Goal: Task Accomplishment & Management: Manage account settings

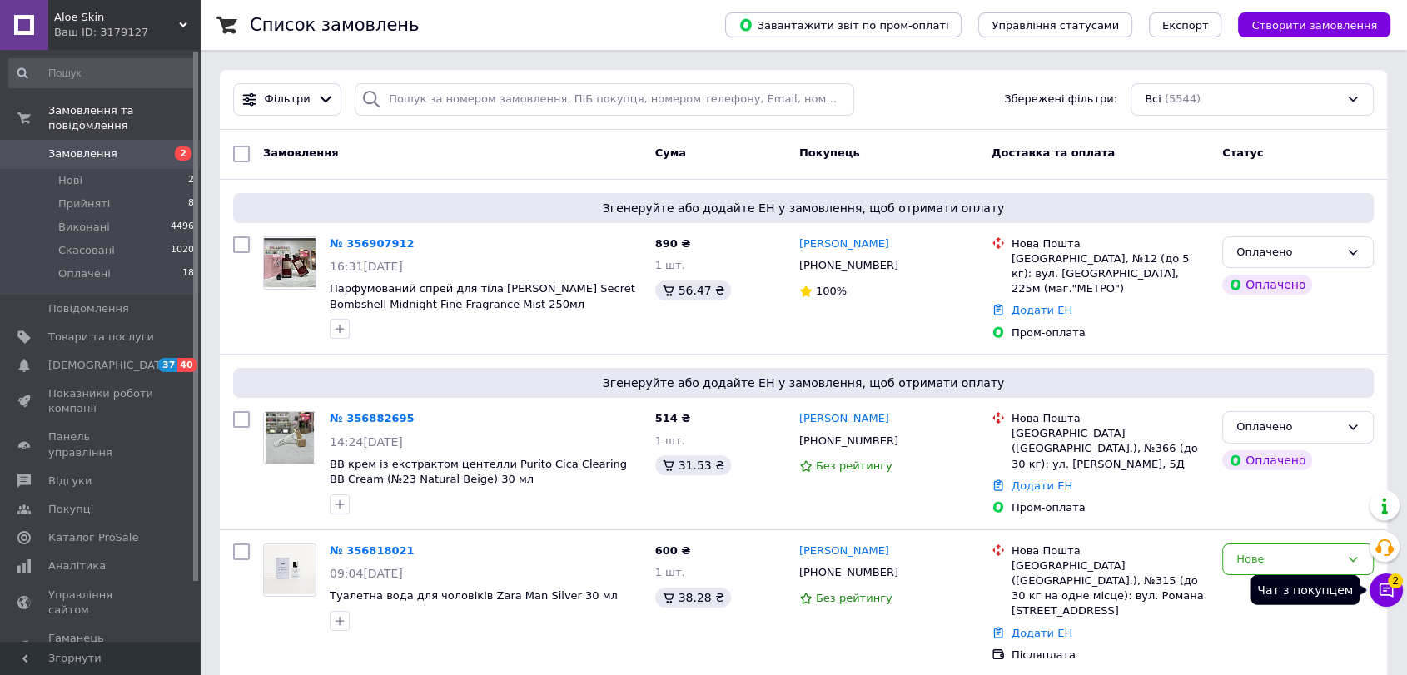
click at [1392, 583] on span "2" at bounding box center [1395, 581] width 15 height 15
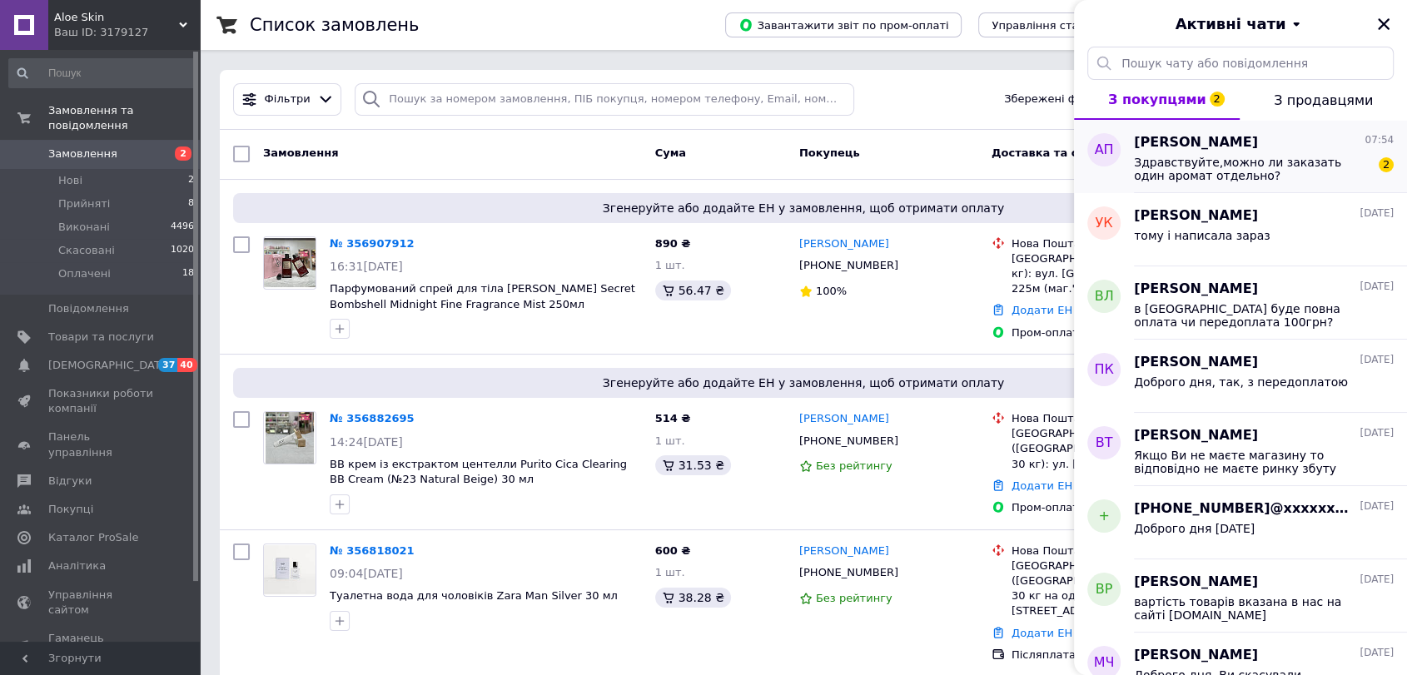
click at [1193, 171] on span "Здравствуйте,можно ли заказать один аромат отдельно?" at bounding box center [1252, 169] width 237 height 27
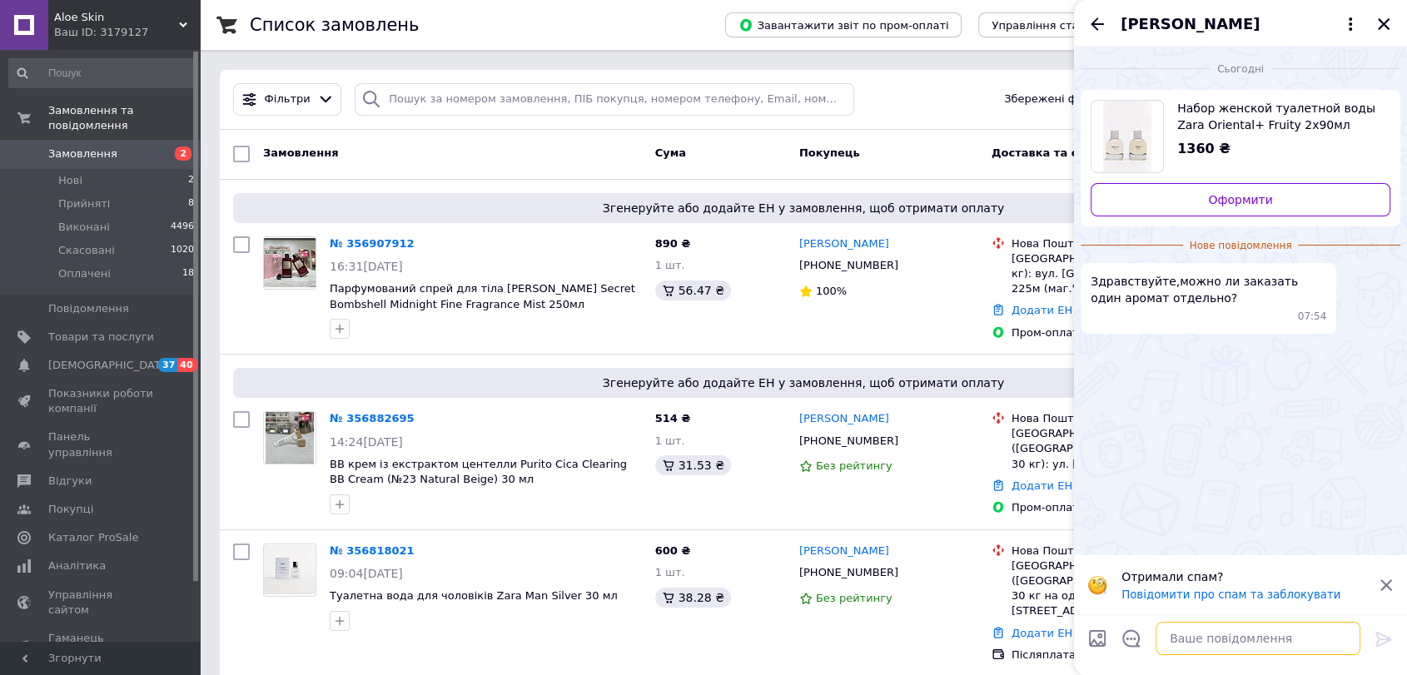
click at [1228, 637] on textarea at bounding box center [1258, 638] width 205 height 33
type textarea "Доброго дня, розпакованим ні"
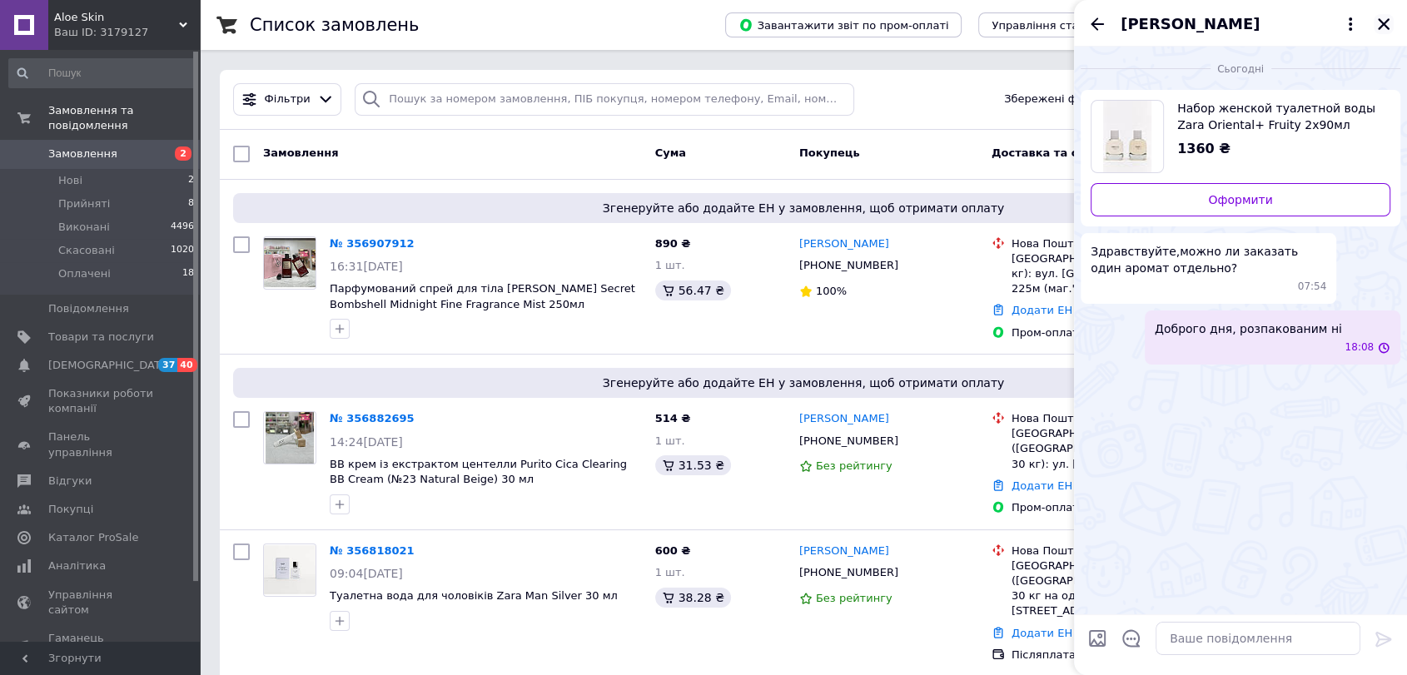
click at [1391, 25] on icon "Закрити" at bounding box center [1384, 24] width 15 height 15
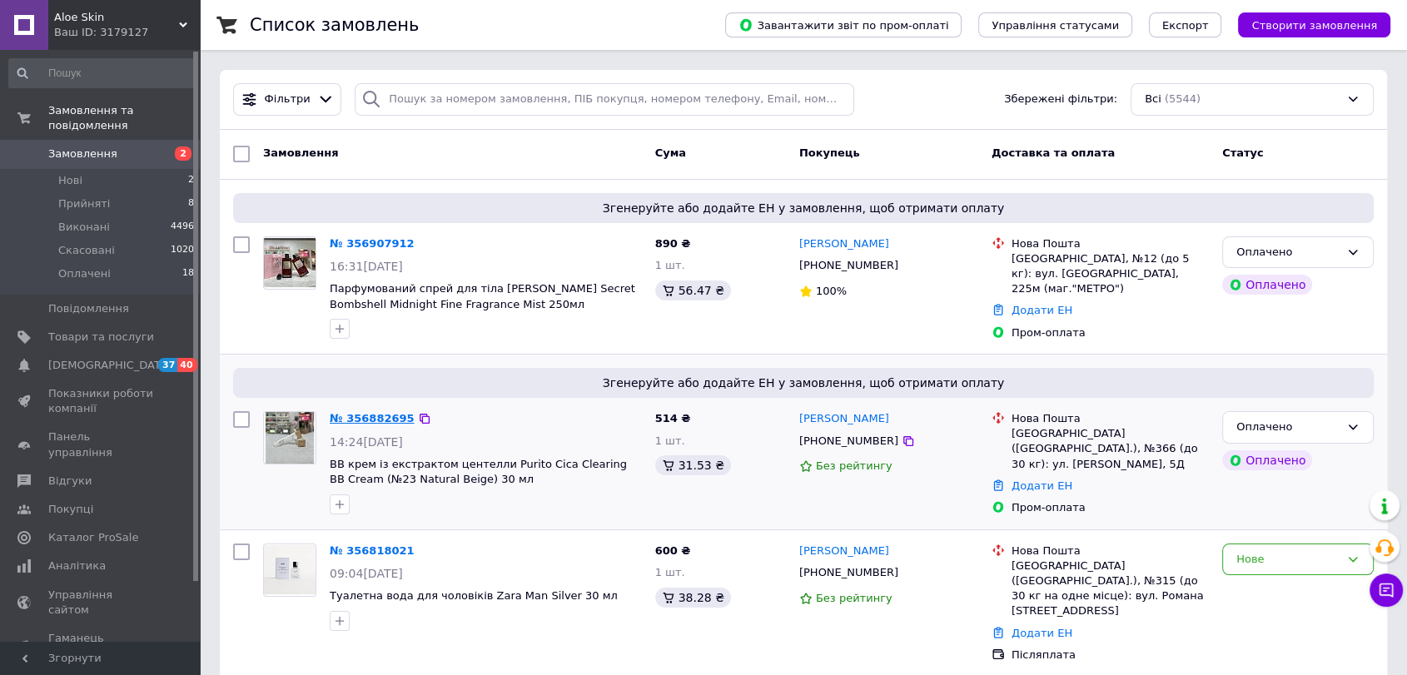
click at [360, 412] on link "№ 356882695" at bounding box center [372, 418] width 85 height 12
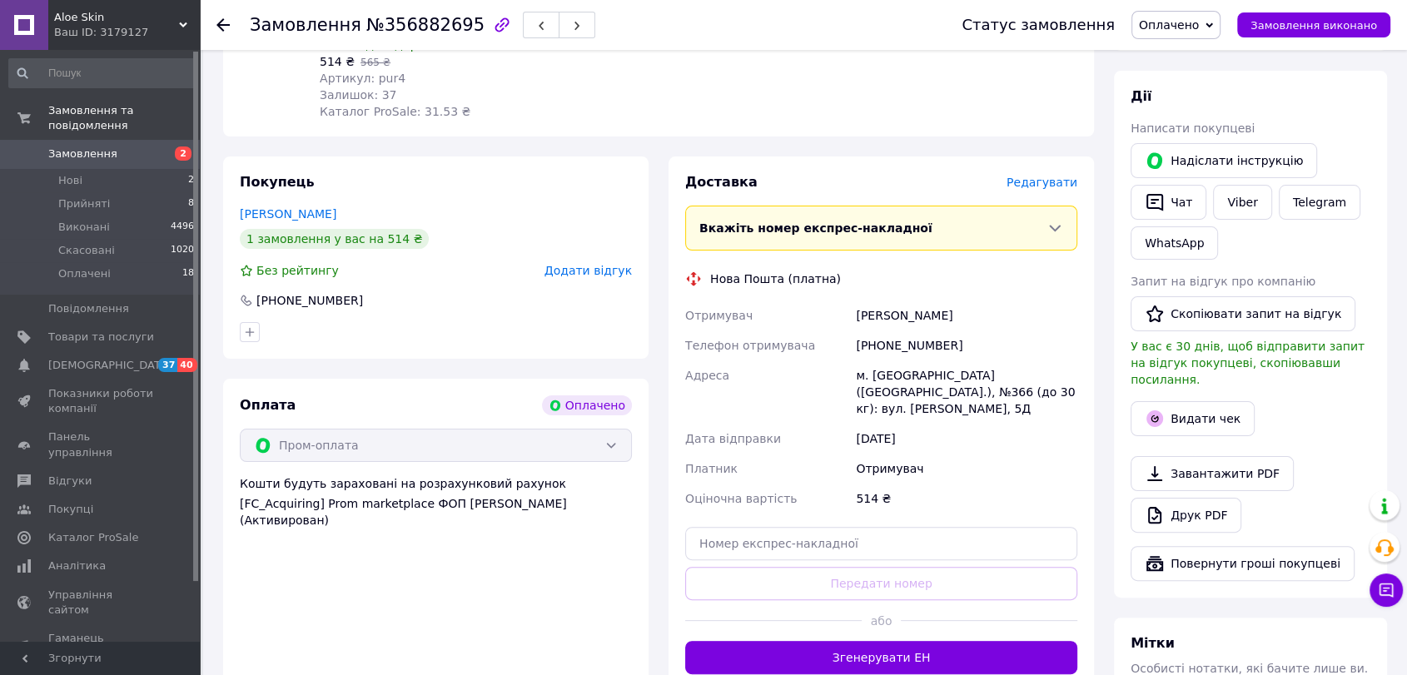
scroll to position [401, 0]
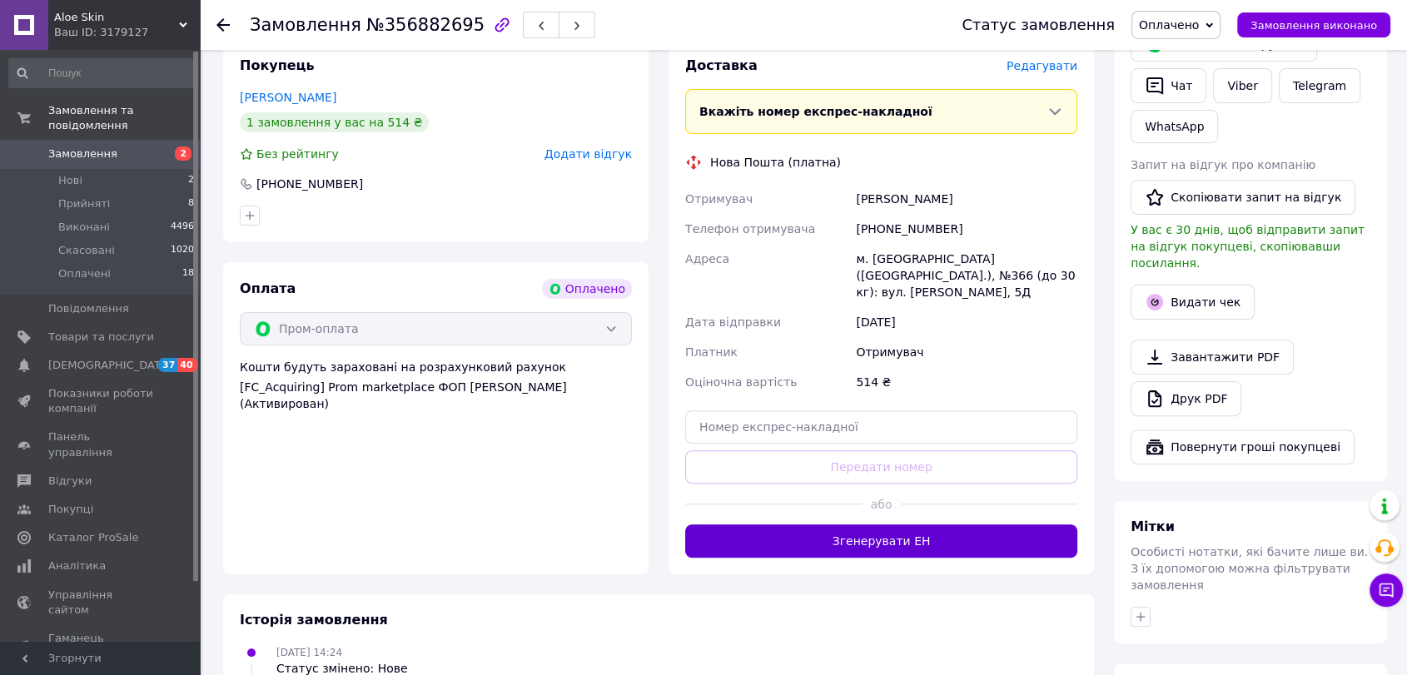
click at [859, 525] on button "Згенерувати ЕН" at bounding box center [881, 541] width 392 height 33
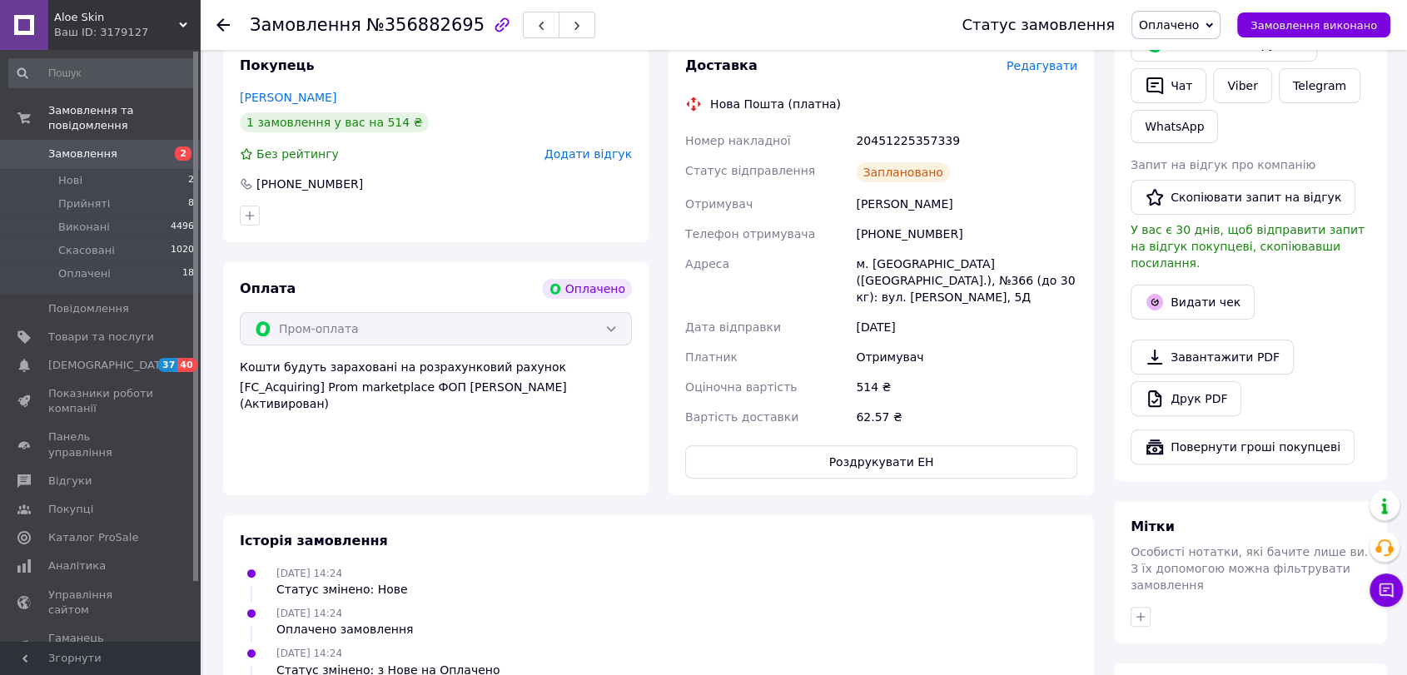
click at [227, 22] on icon at bounding box center [223, 24] width 13 height 13
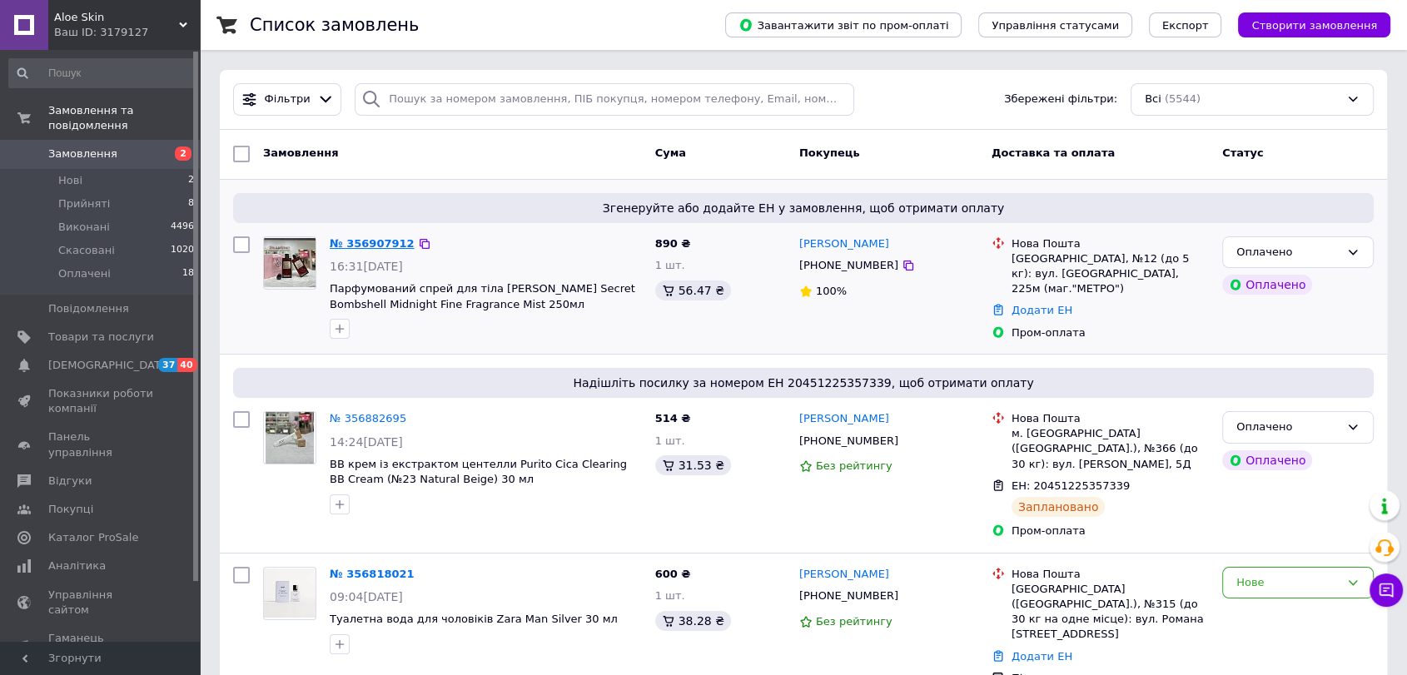
click at [395, 243] on link "№ 356907912" at bounding box center [372, 243] width 85 height 12
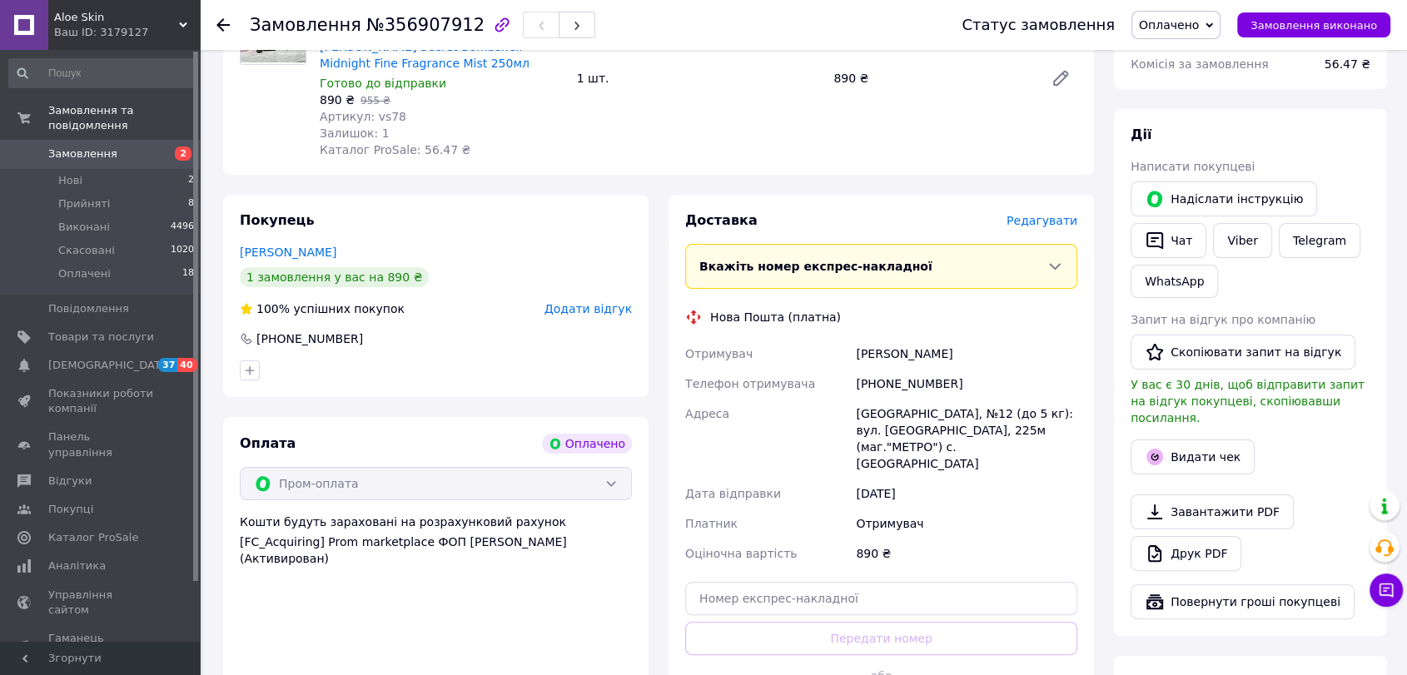
scroll to position [286, 0]
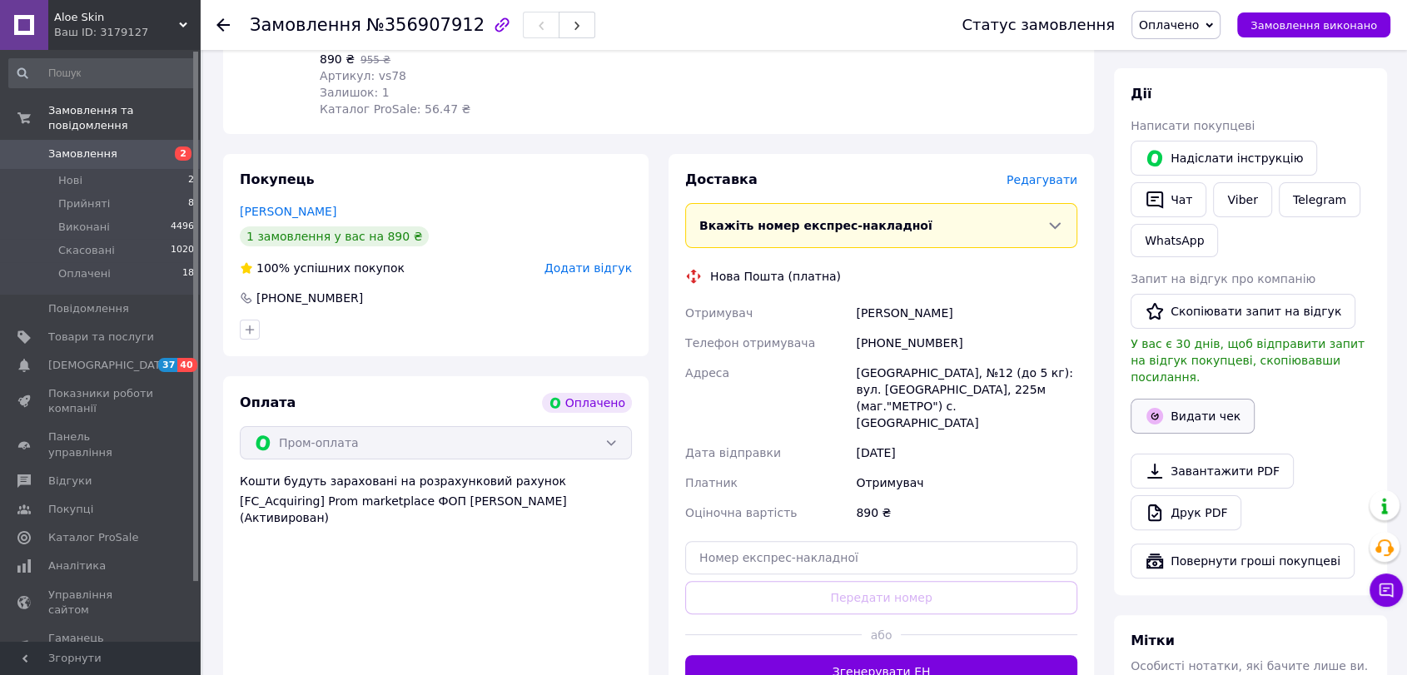
click at [1205, 399] on button "Видати чек" at bounding box center [1193, 416] width 124 height 35
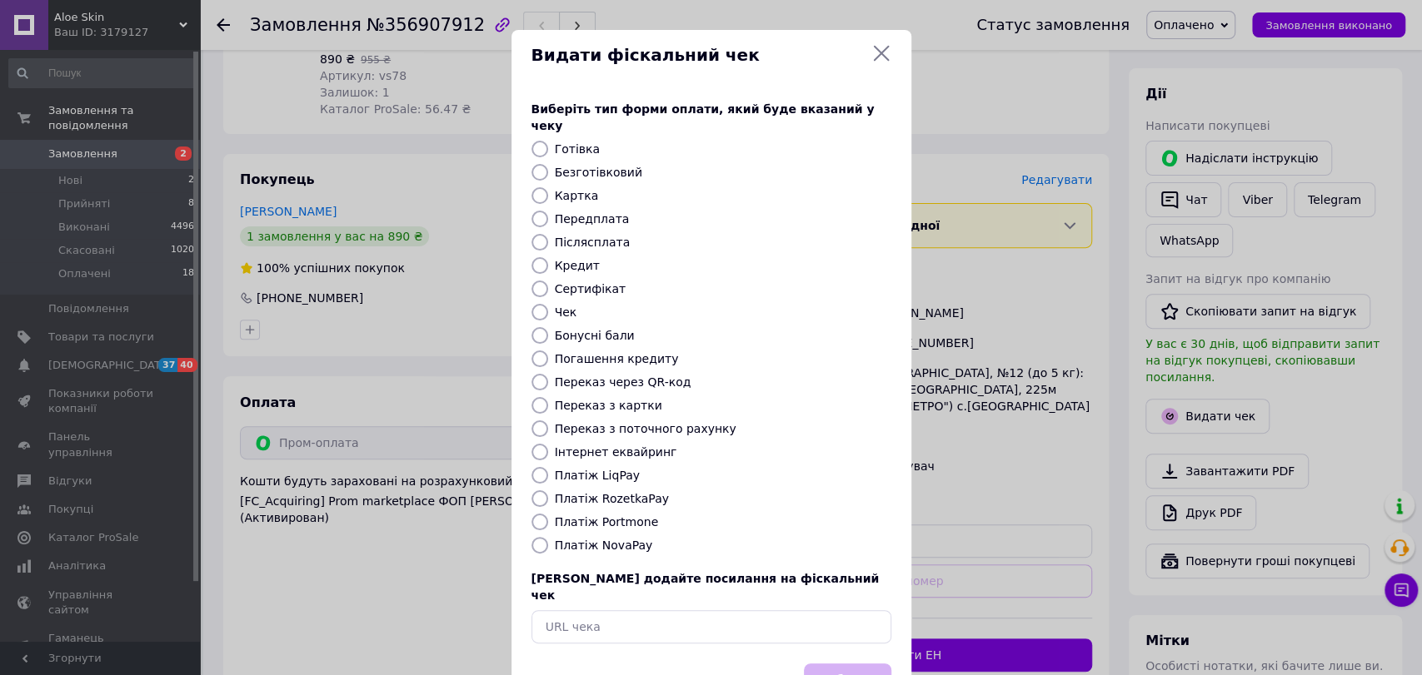
click at [630, 492] on label "Платіж RozetkaPay" at bounding box center [612, 498] width 114 height 13
click at [548, 491] on input "Платіж RozetkaPay" at bounding box center [539, 499] width 17 height 17
radio input "true"
click at [833, 664] on button "Вибрати" at bounding box center [847, 682] width 87 height 36
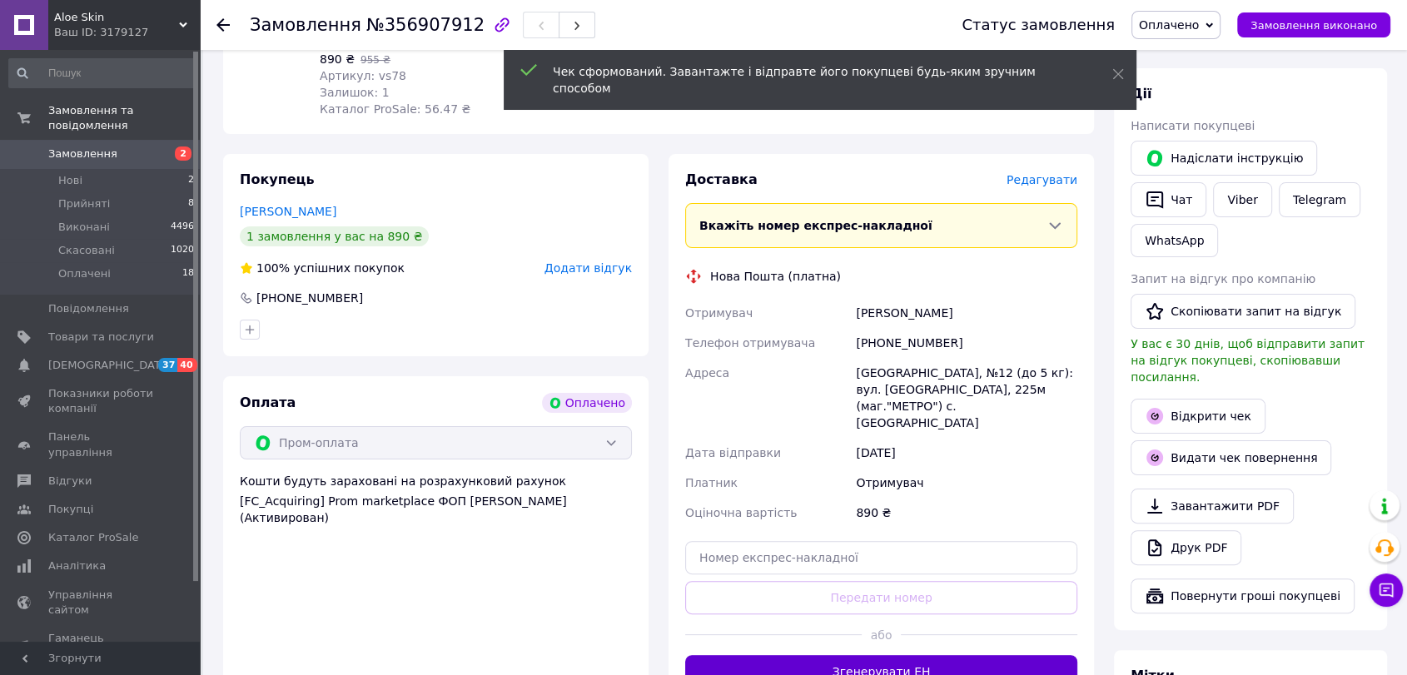
click at [900, 660] on button "Згенерувати ЕН" at bounding box center [881, 671] width 392 height 33
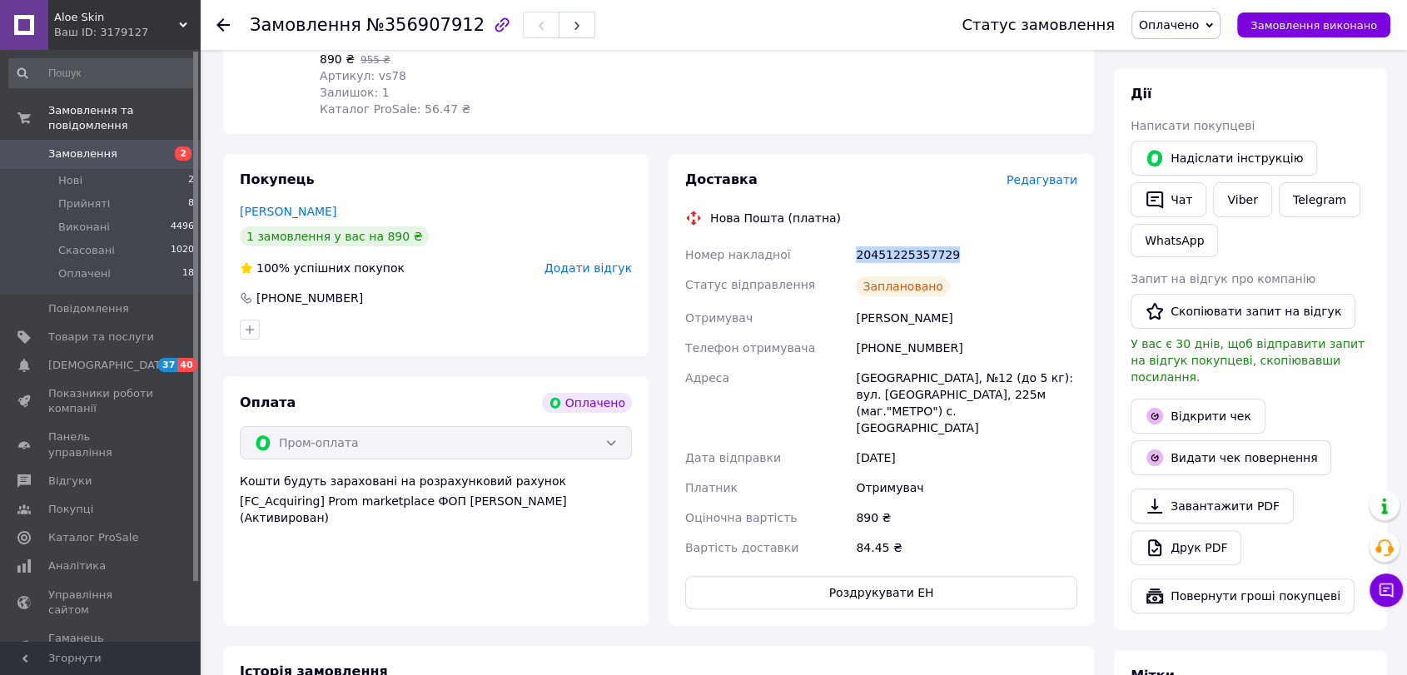
drag, startPoint x: 953, startPoint y: 251, endPoint x: 852, endPoint y: 261, distance: 101.3
click at [852, 261] on div "Номер накладної 20451225357729 Статус відправлення Заплановано Отримувач [PERSO…" at bounding box center [881, 401] width 399 height 323
copy div "Номер накладної 20451225357729"
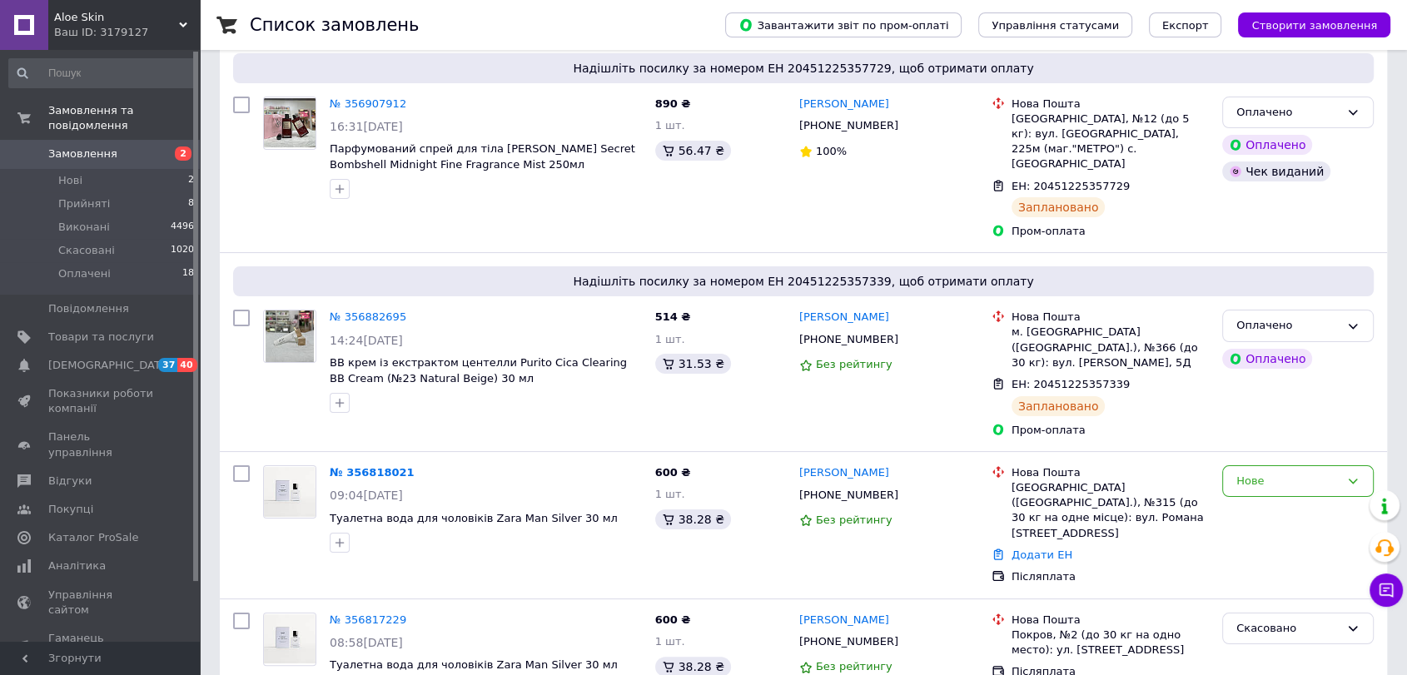
scroll to position [158, 0]
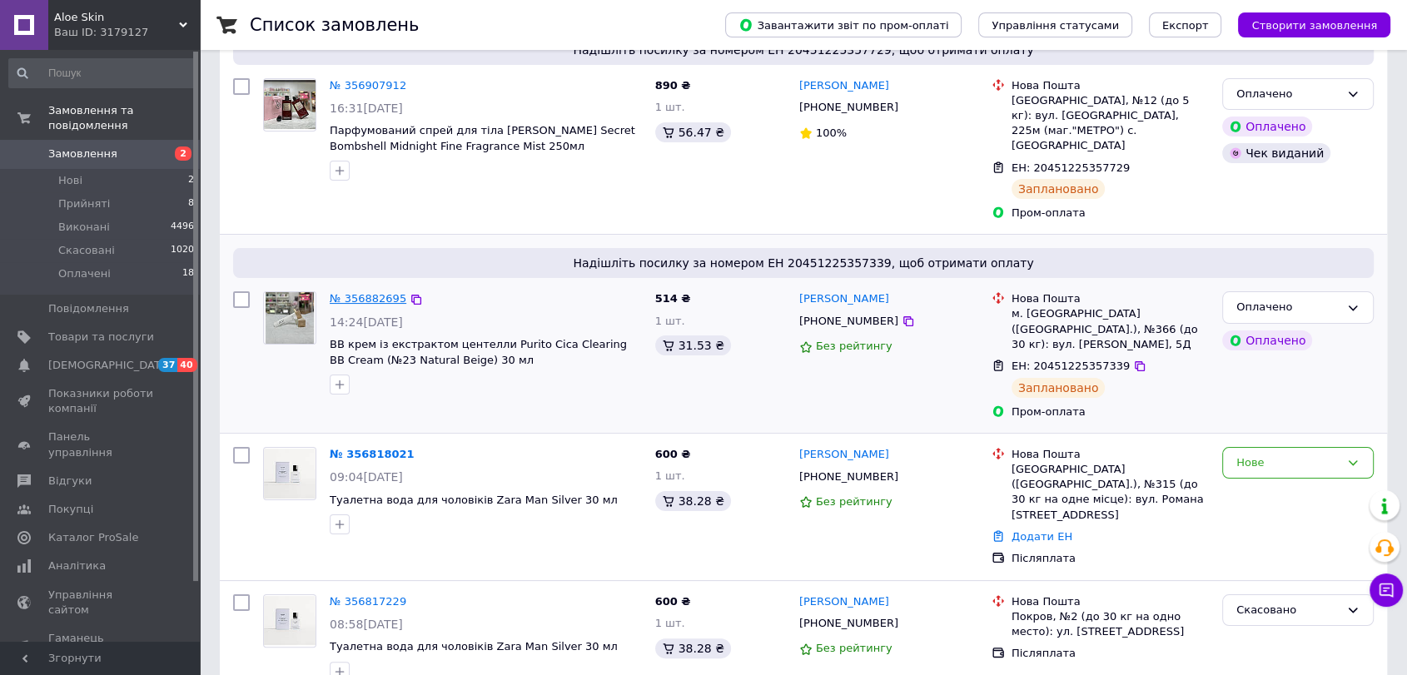
click at [368, 292] on link "№ 356882695" at bounding box center [368, 298] width 77 height 12
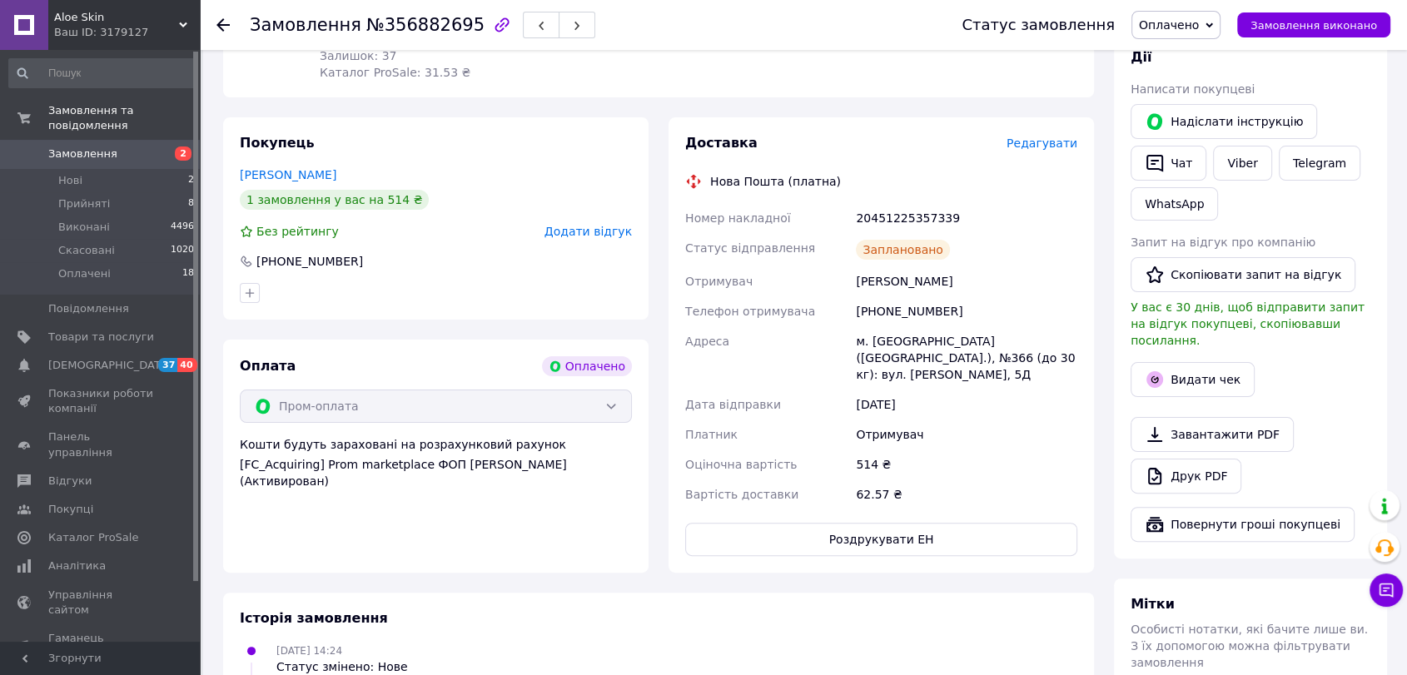
scroll to position [377, 0]
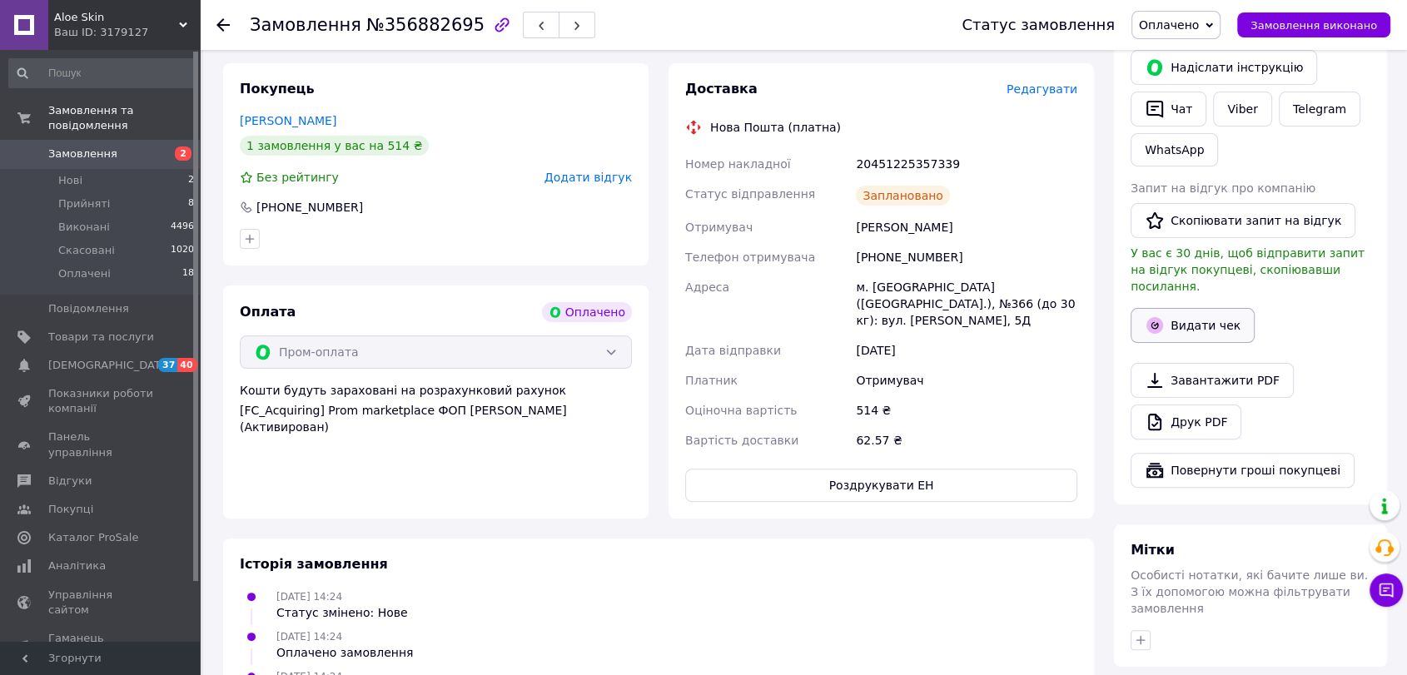
click at [1208, 308] on button "Видати чек" at bounding box center [1193, 325] width 124 height 35
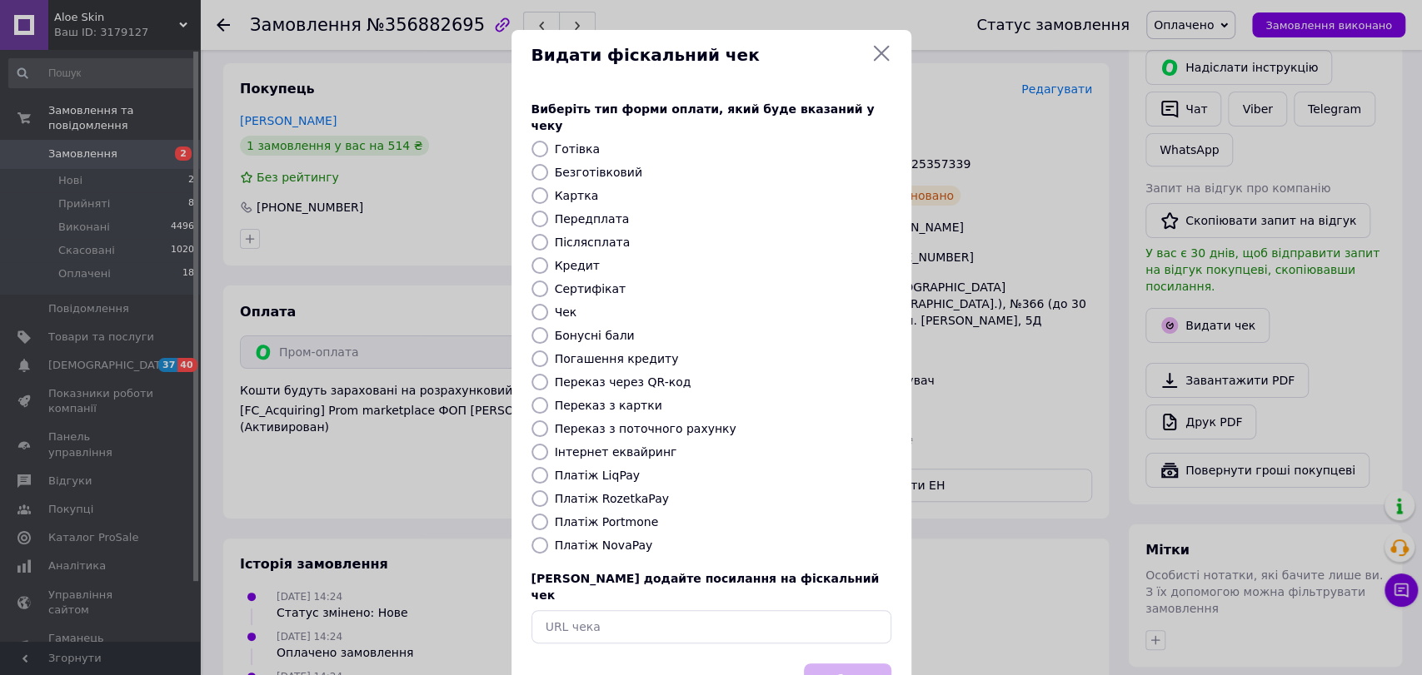
click at [620, 492] on label "Платіж RozetkaPay" at bounding box center [612, 498] width 114 height 13
click at [548, 491] on input "Платіж RozetkaPay" at bounding box center [539, 499] width 17 height 17
radio input "true"
click at [829, 664] on button "Вибрати" at bounding box center [847, 682] width 87 height 36
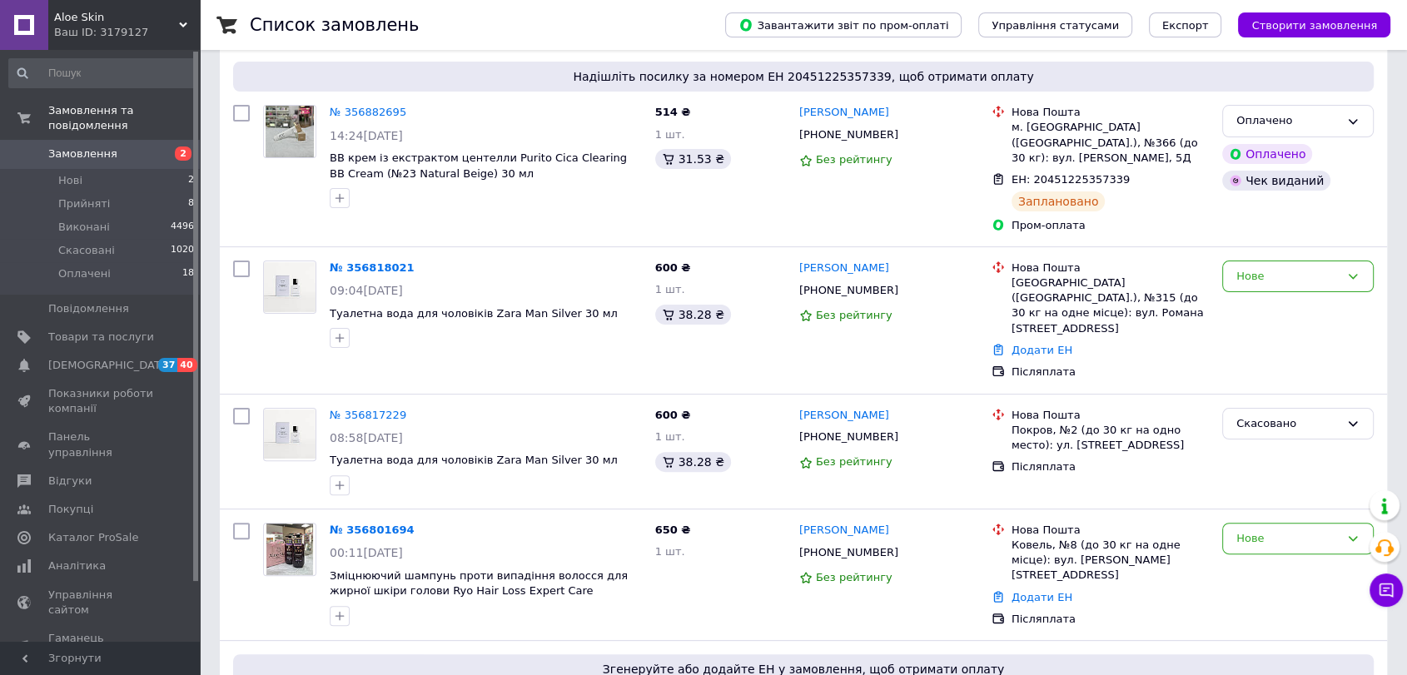
scroll to position [443, 0]
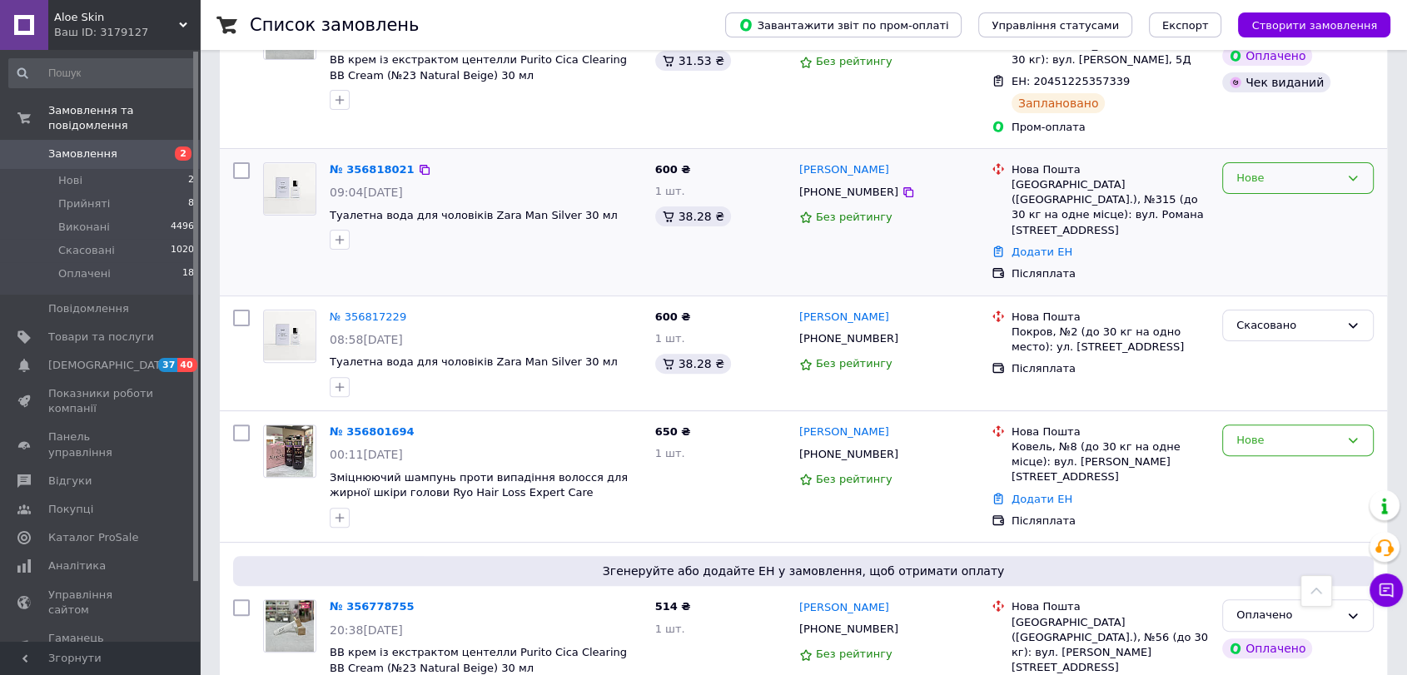
click at [1275, 170] on div "Нове" at bounding box center [1288, 178] width 103 height 17
click at [1261, 197] on li "Прийнято" at bounding box center [1298, 212] width 150 height 31
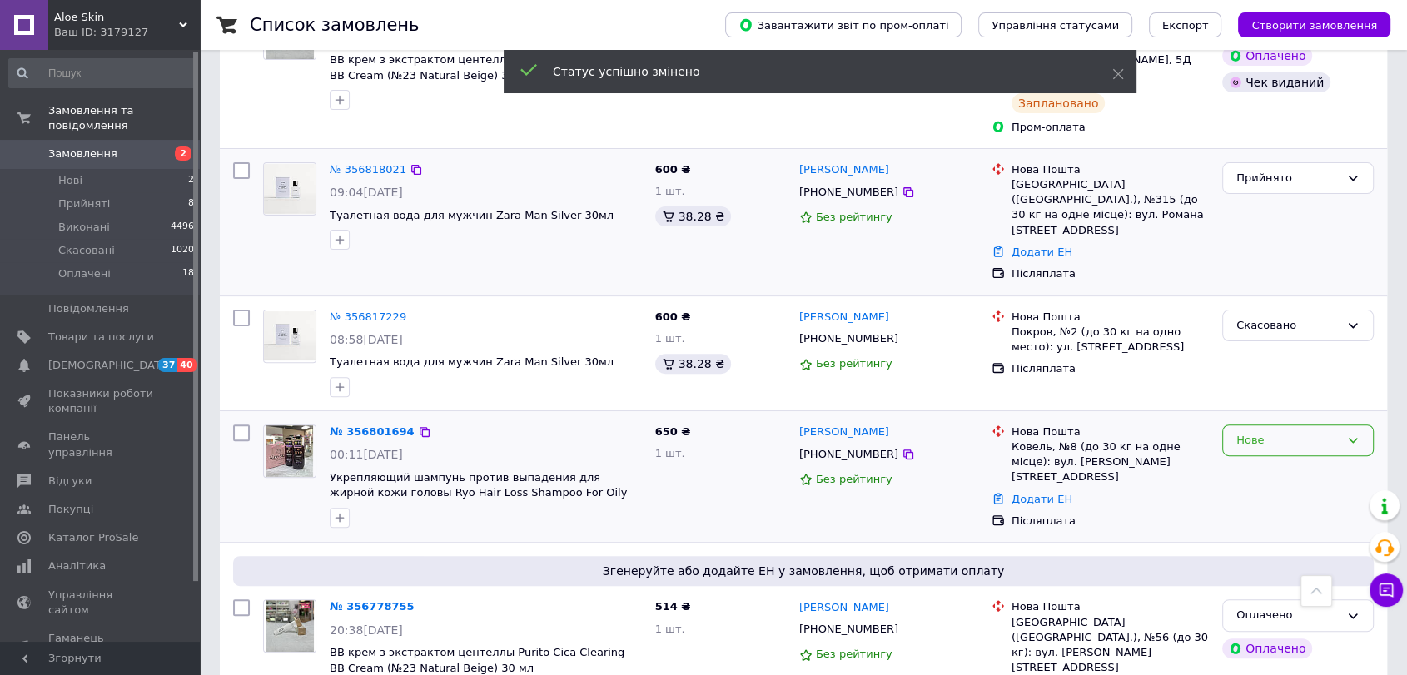
click at [1272, 432] on div "Нове" at bounding box center [1288, 440] width 103 height 17
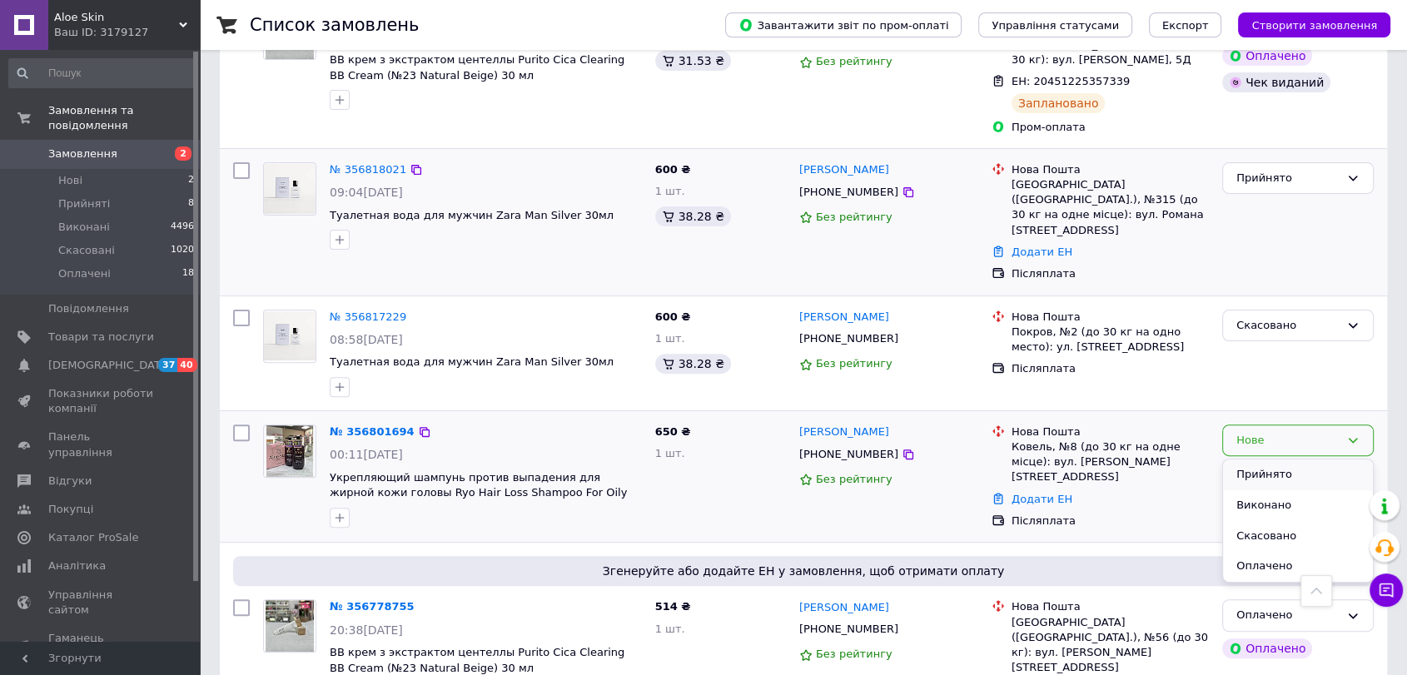
click at [1242, 460] on li "Прийнято" at bounding box center [1298, 475] width 150 height 31
click at [349, 163] on link "№ 356818021" at bounding box center [368, 169] width 77 height 12
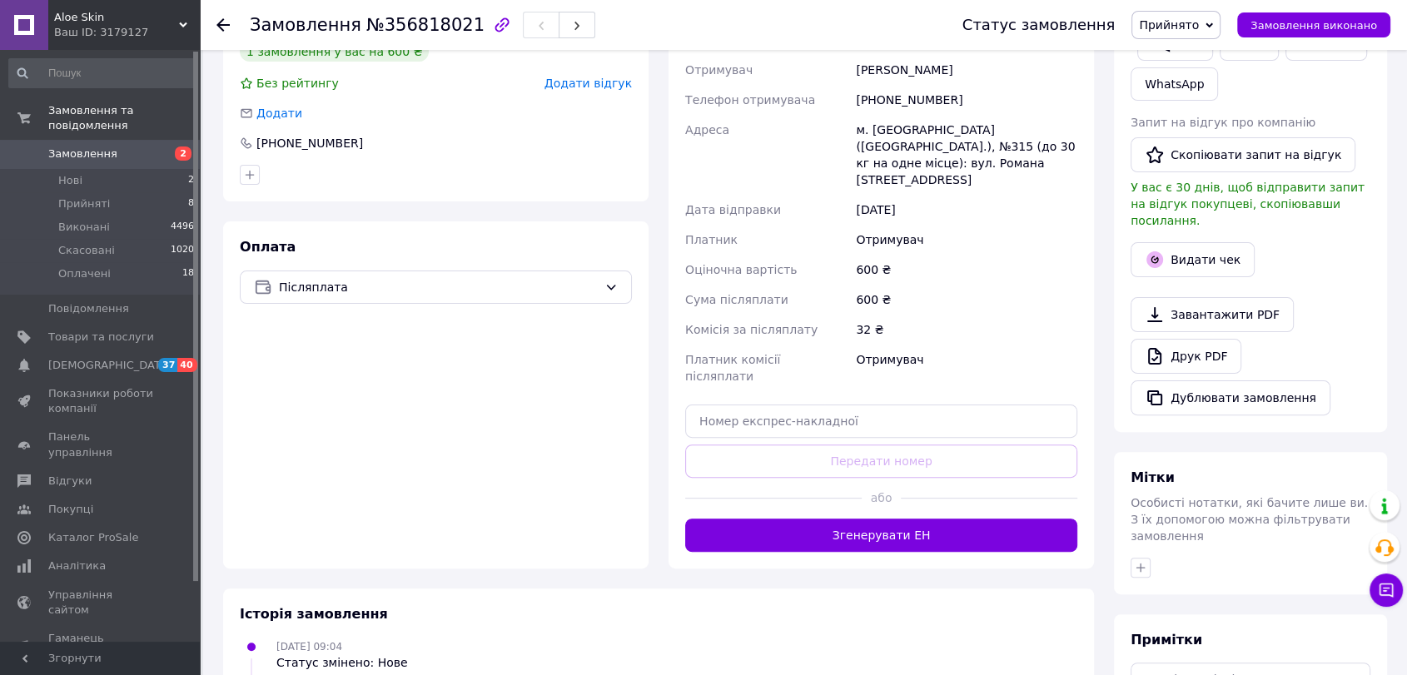
scroll to position [413, 0]
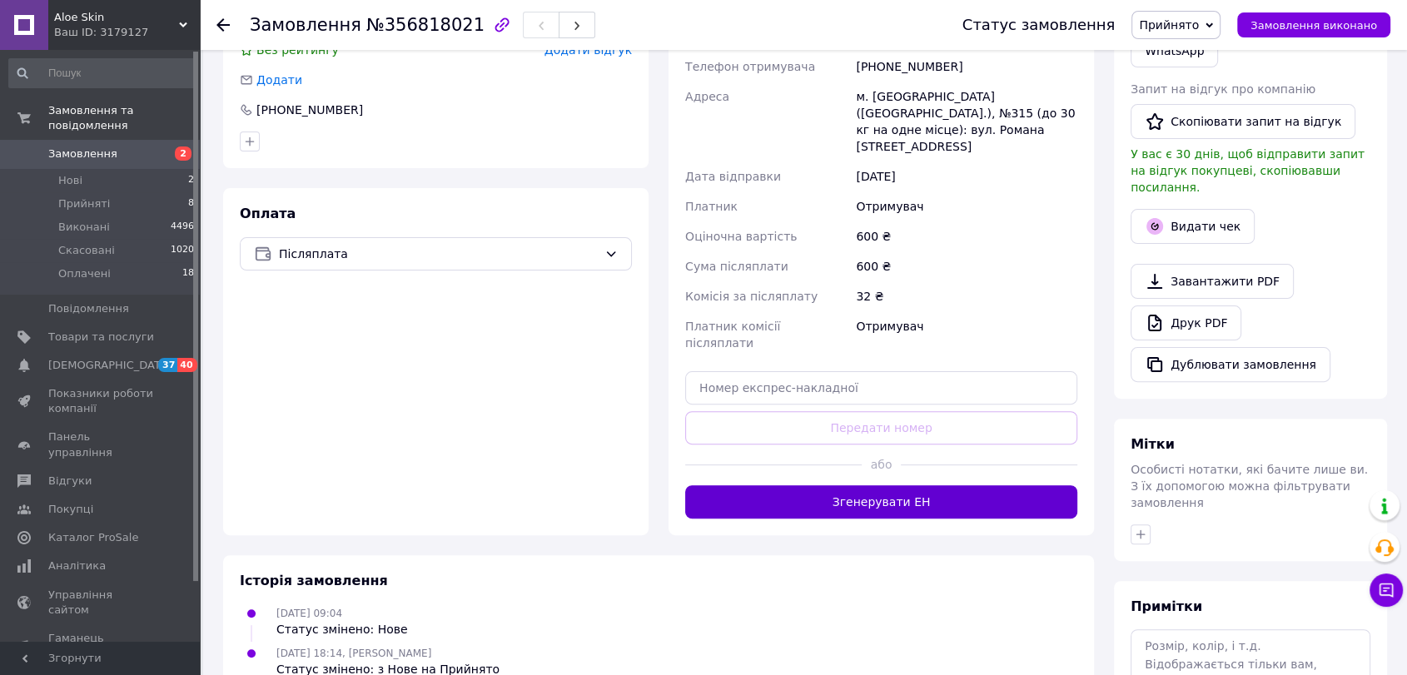
click at [873, 486] on button "Згенерувати ЕН" at bounding box center [881, 502] width 392 height 33
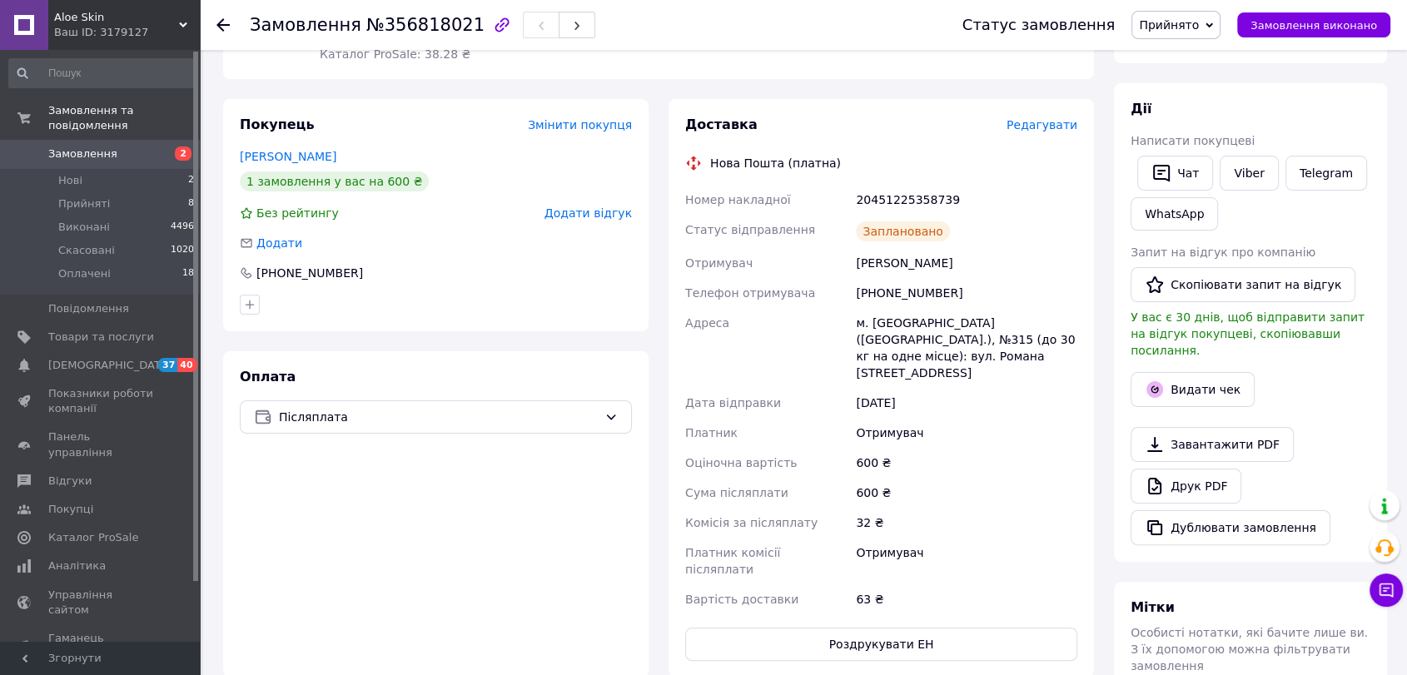
scroll to position [194, 0]
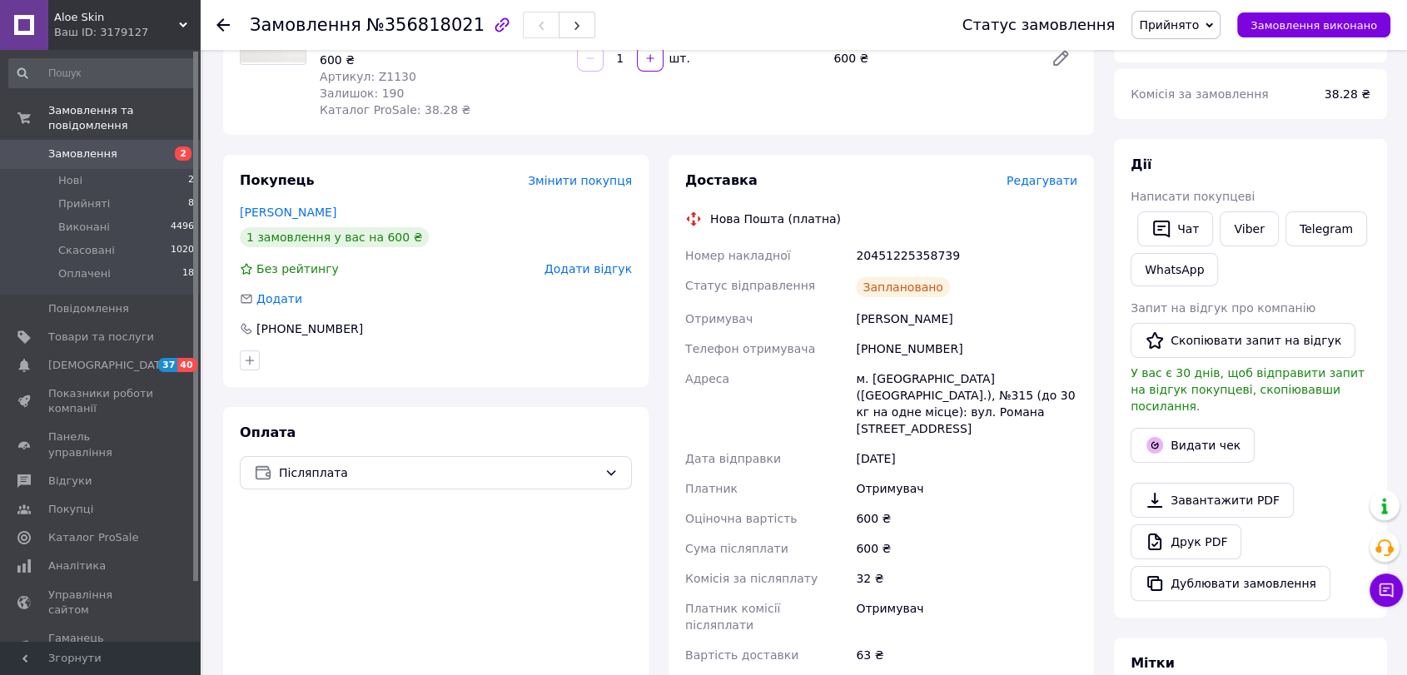
click at [232, 28] on div at bounding box center [233, 25] width 33 height 50
click at [224, 23] on use at bounding box center [223, 24] width 13 height 13
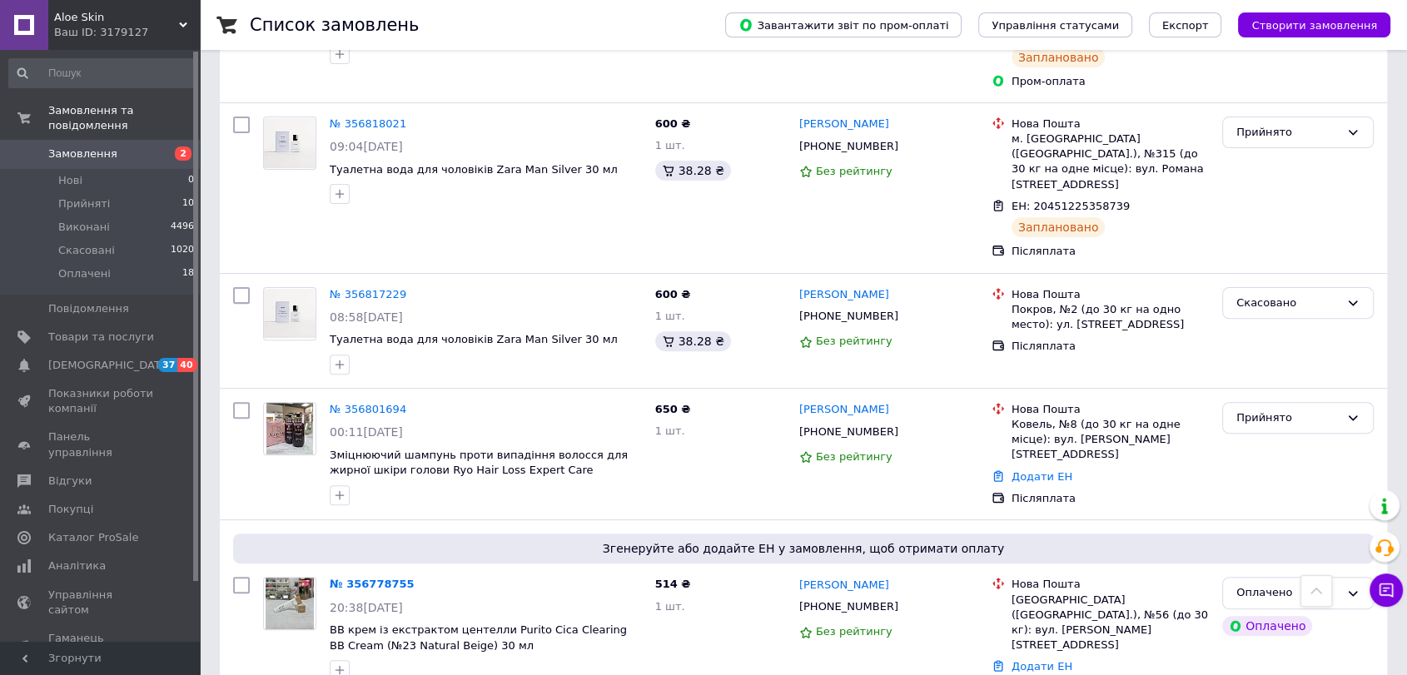
scroll to position [526, 0]
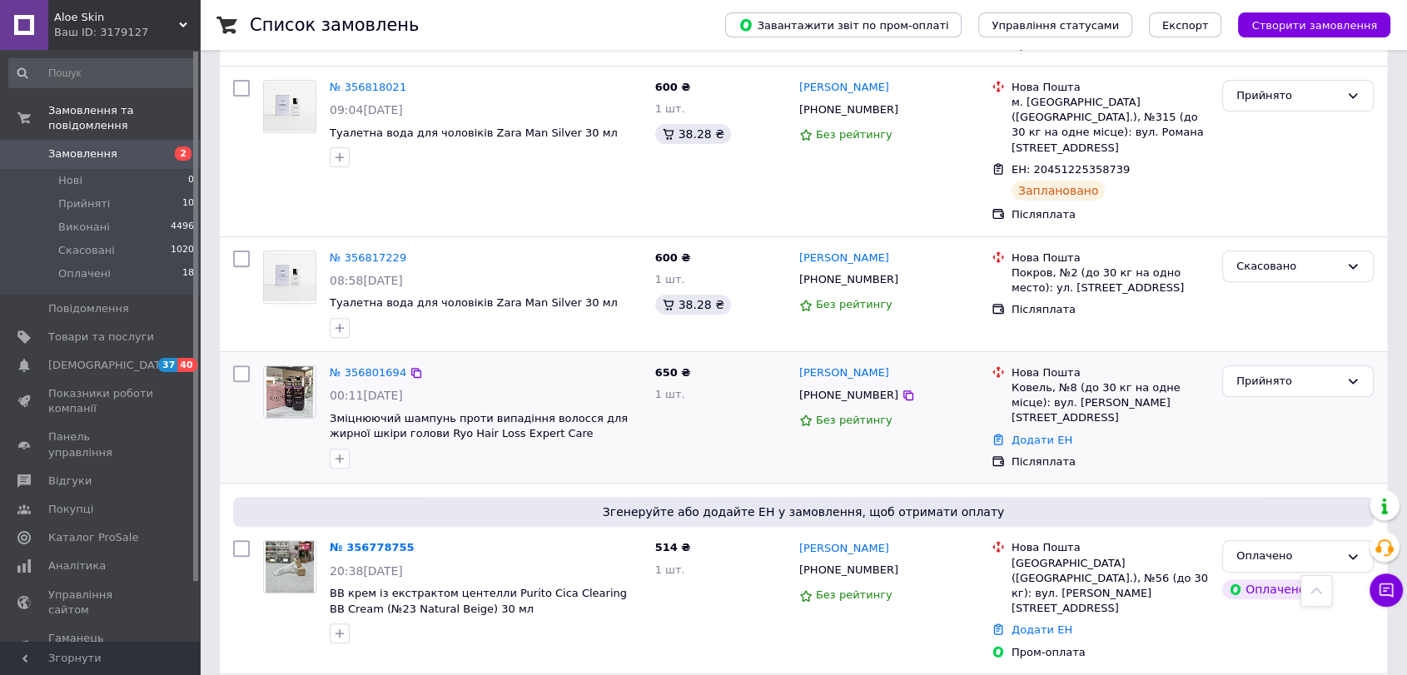
click at [350, 364] on div "№ 356801694" at bounding box center [368, 373] width 80 height 19
click at [367, 366] on link "№ 356801694" at bounding box center [368, 372] width 77 height 12
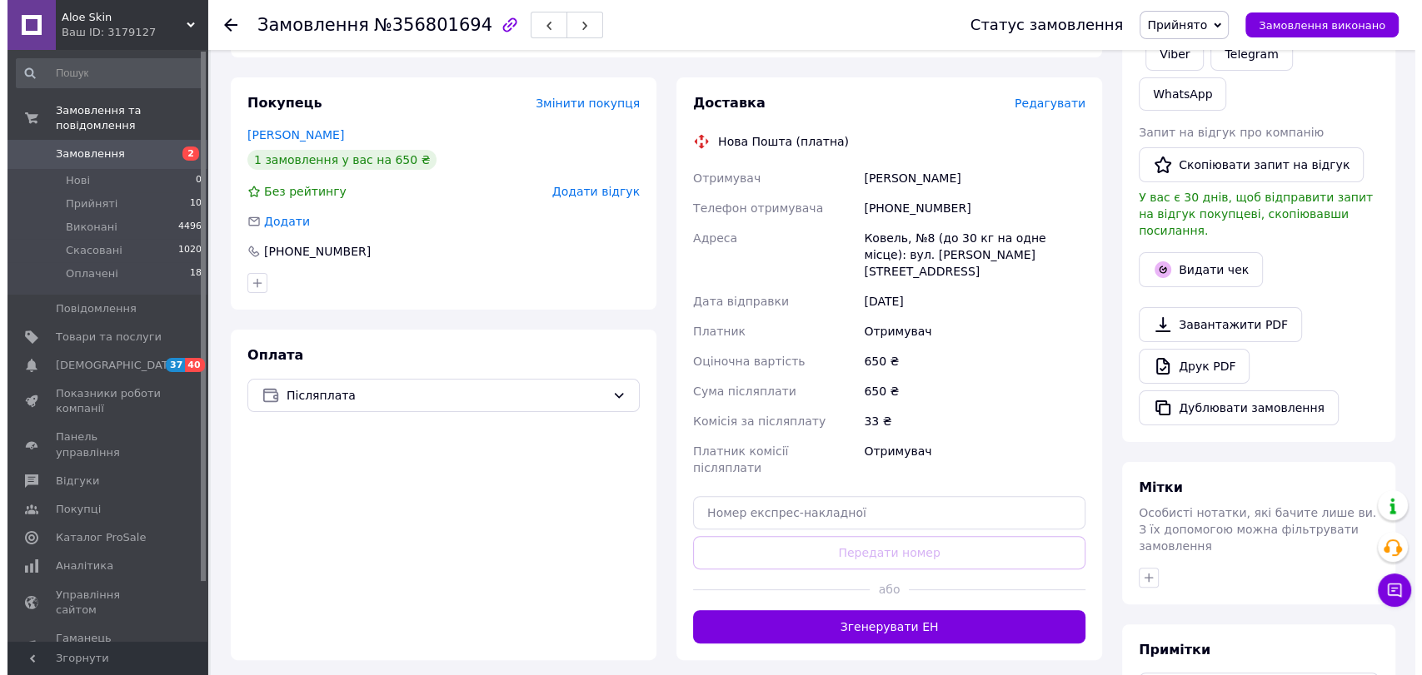
scroll to position [316, 0]
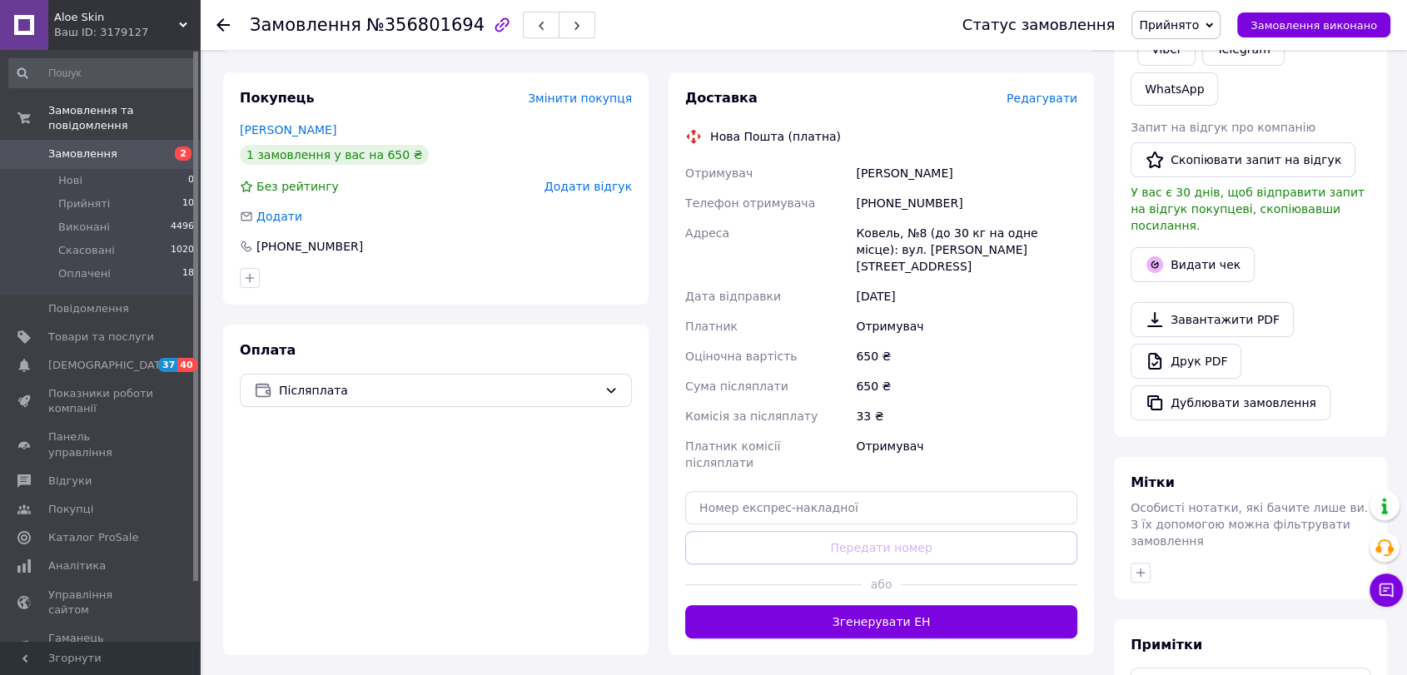
click at [1052, 95] on span "Редагувати" at bounding box center [1042, 98] width 71 height 13
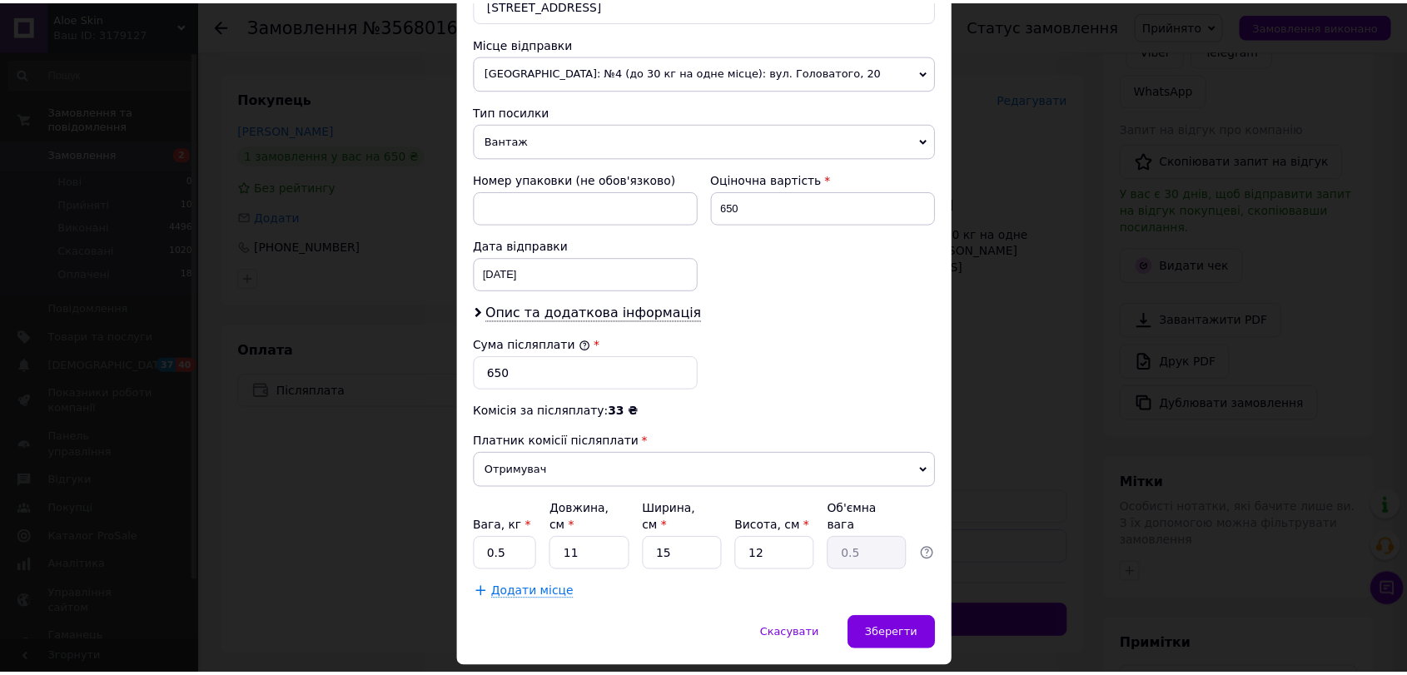
scroll to position [585, 0]
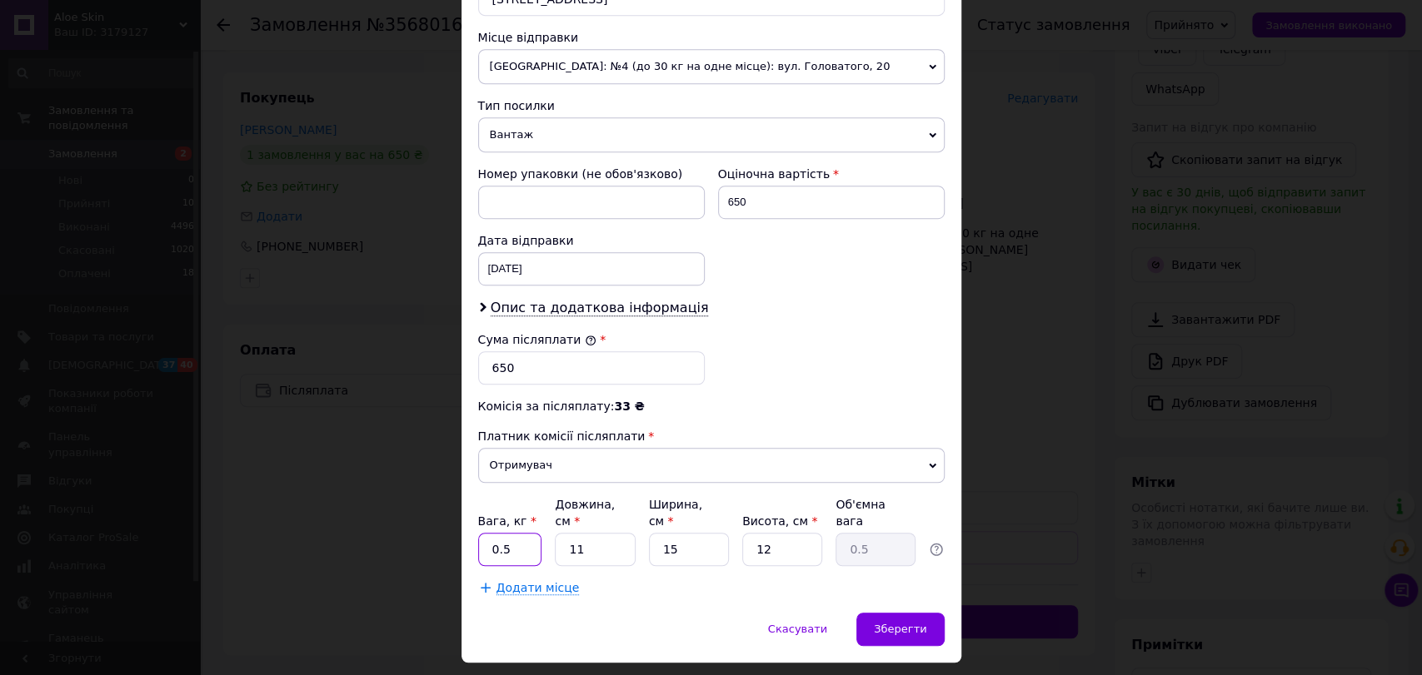
click at [516, 533] on input "0.5" at bounding box center [510, 549] width 64 height 33
type input "0"
type input "3"
type input "2"
click at [600, 533] on input "11" at bounding box center [595, 549] width 80 height 33
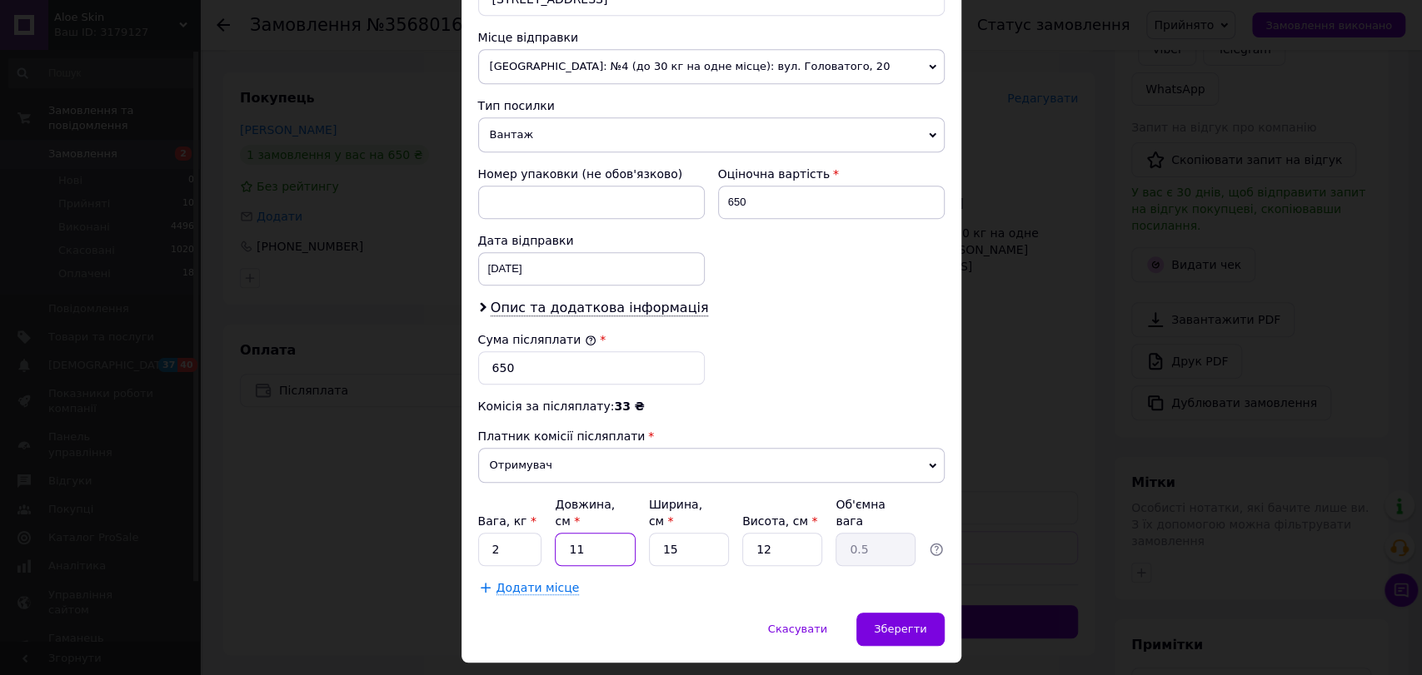
type input "1"
type input "0.1"
type input "5"
type input "0.23"
type input "50"
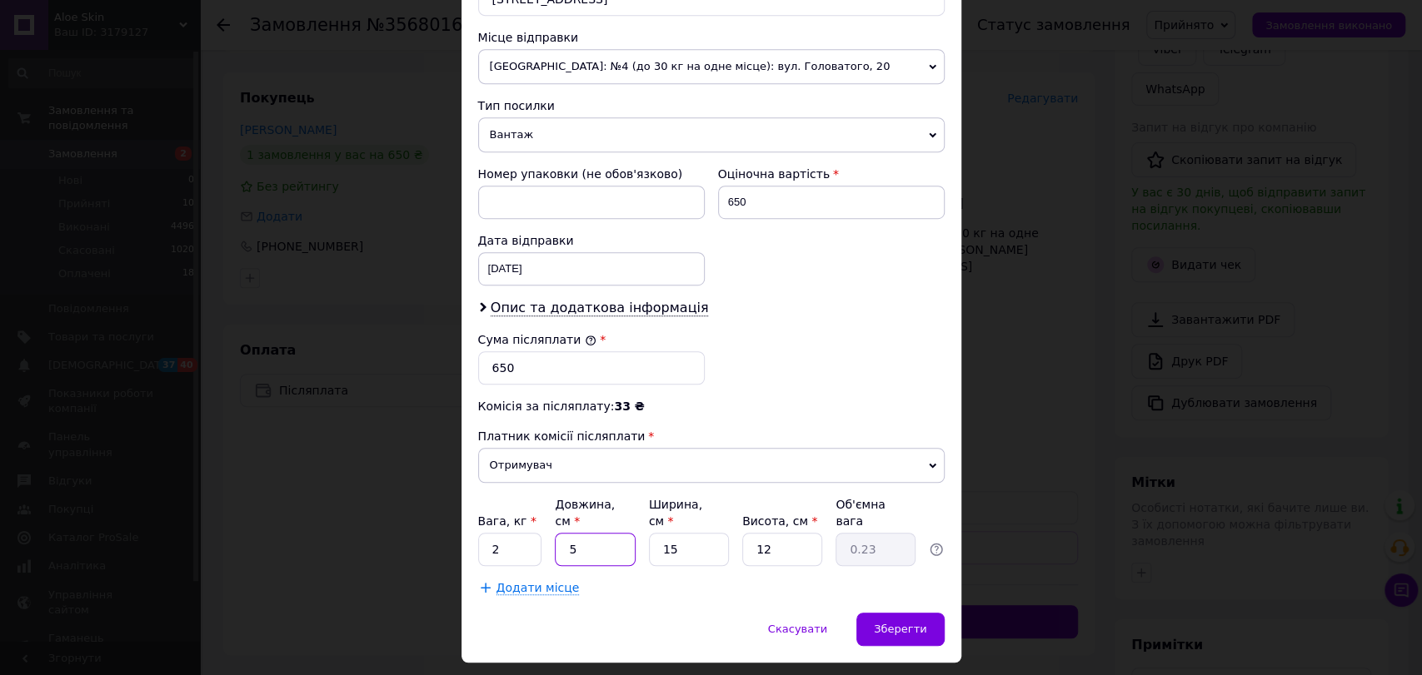
type input "2.25"
type input "50"
click at [706, 533] on input "15" at bounding box center [689, 549] width 80 height 33
type input "1"
type input "0.15"
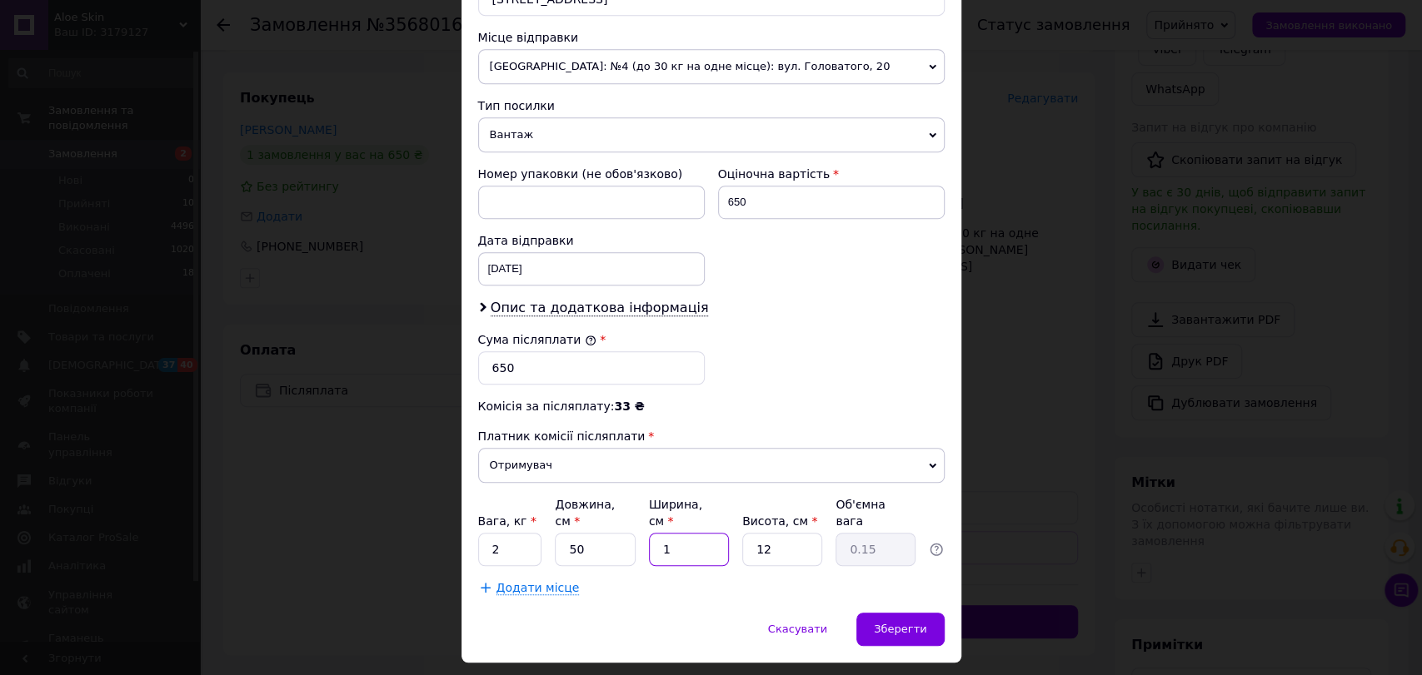
type input "10"
type input "1.5"
type input "10"
click at [919, 613] on div "Зберегти" at bounding box center [899, 629] width 87 height 33
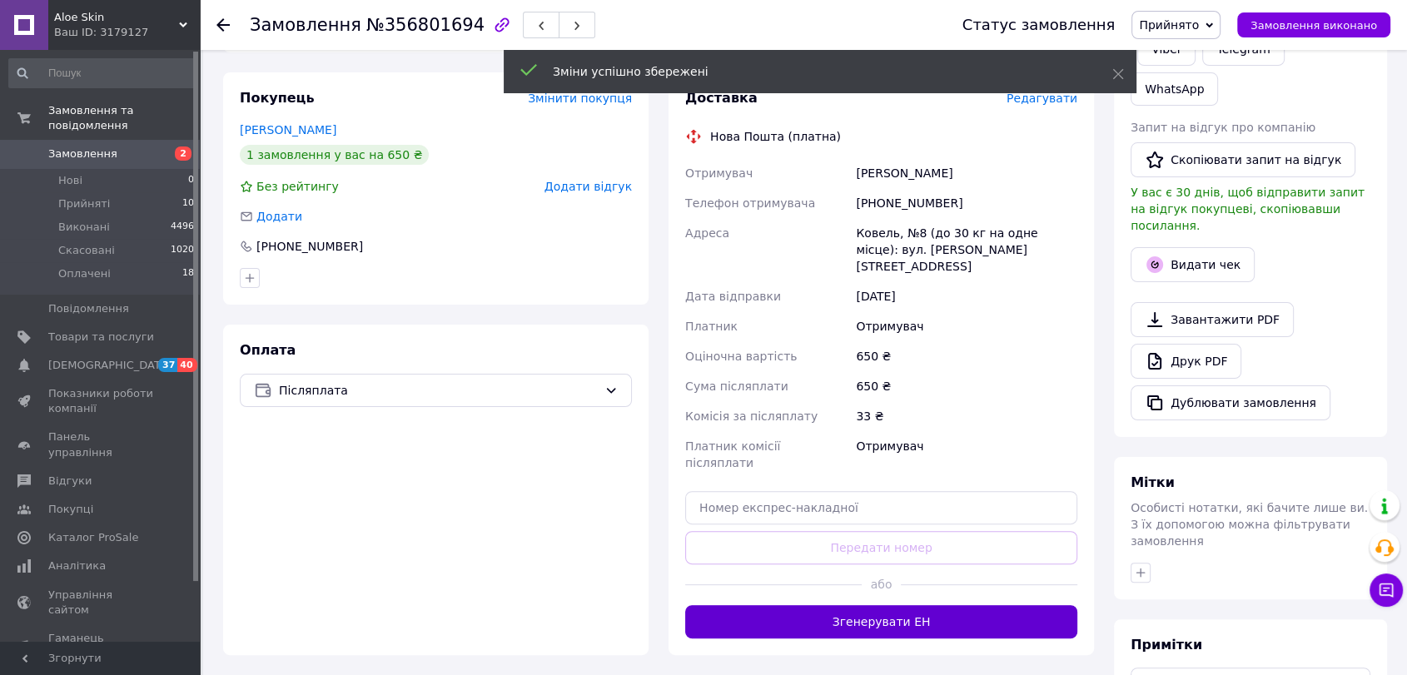
click at [911, 605] on button "Згенерувати ЕН" at bounding box center [881, 621] width 392 height 33
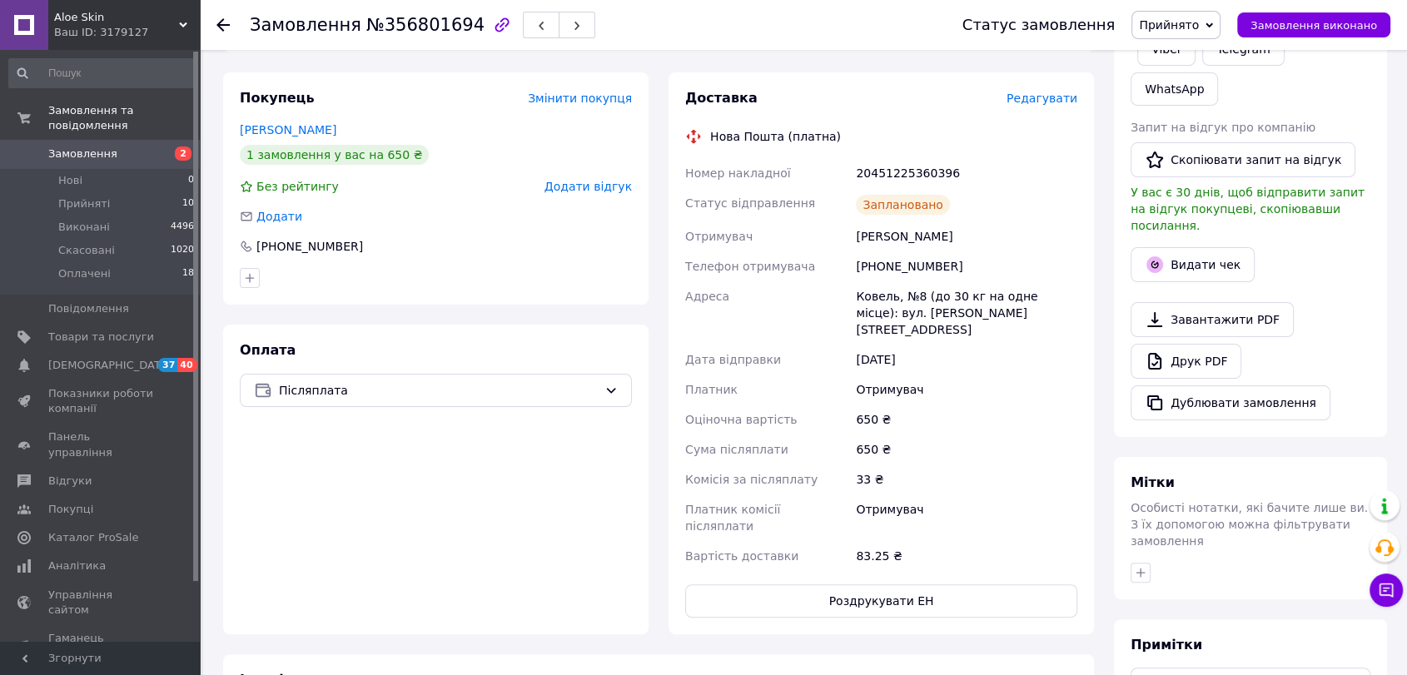
click at [222, 27] on icon at bounding box center [223, 24] width 13 height 13
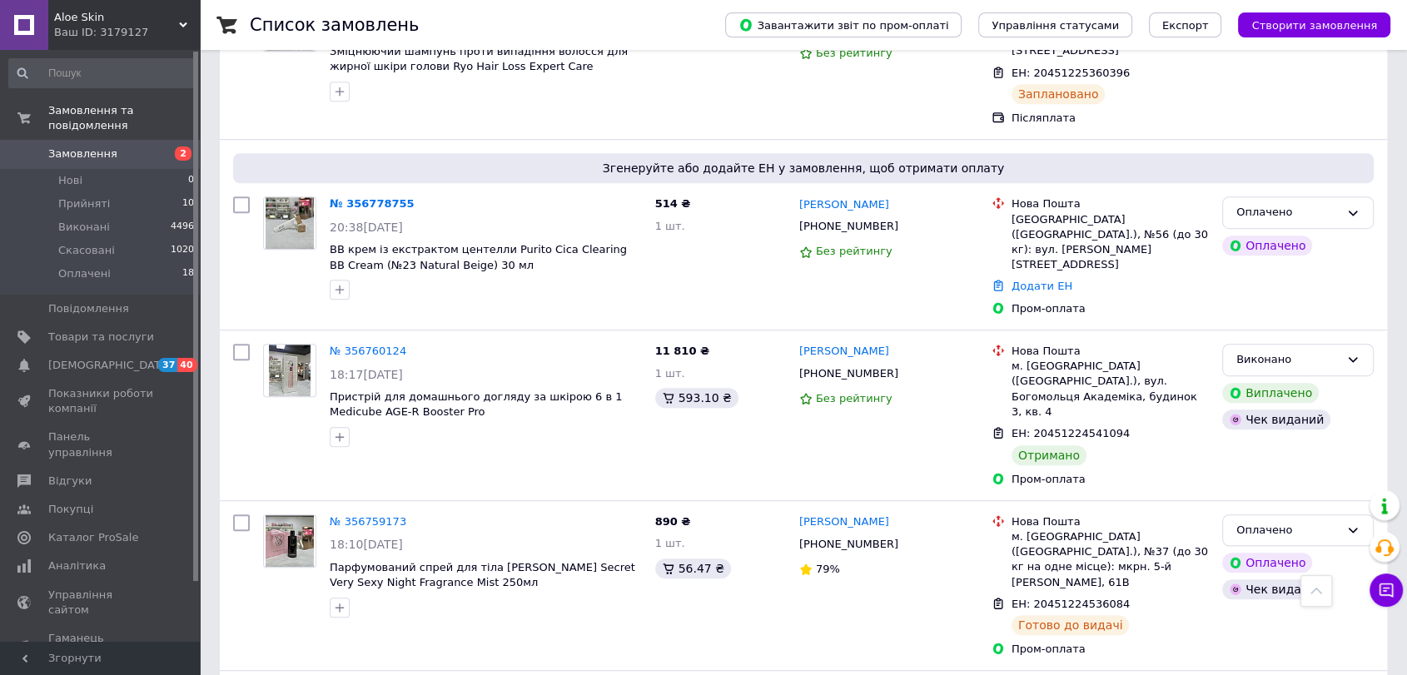
scroll to position [919, 0]
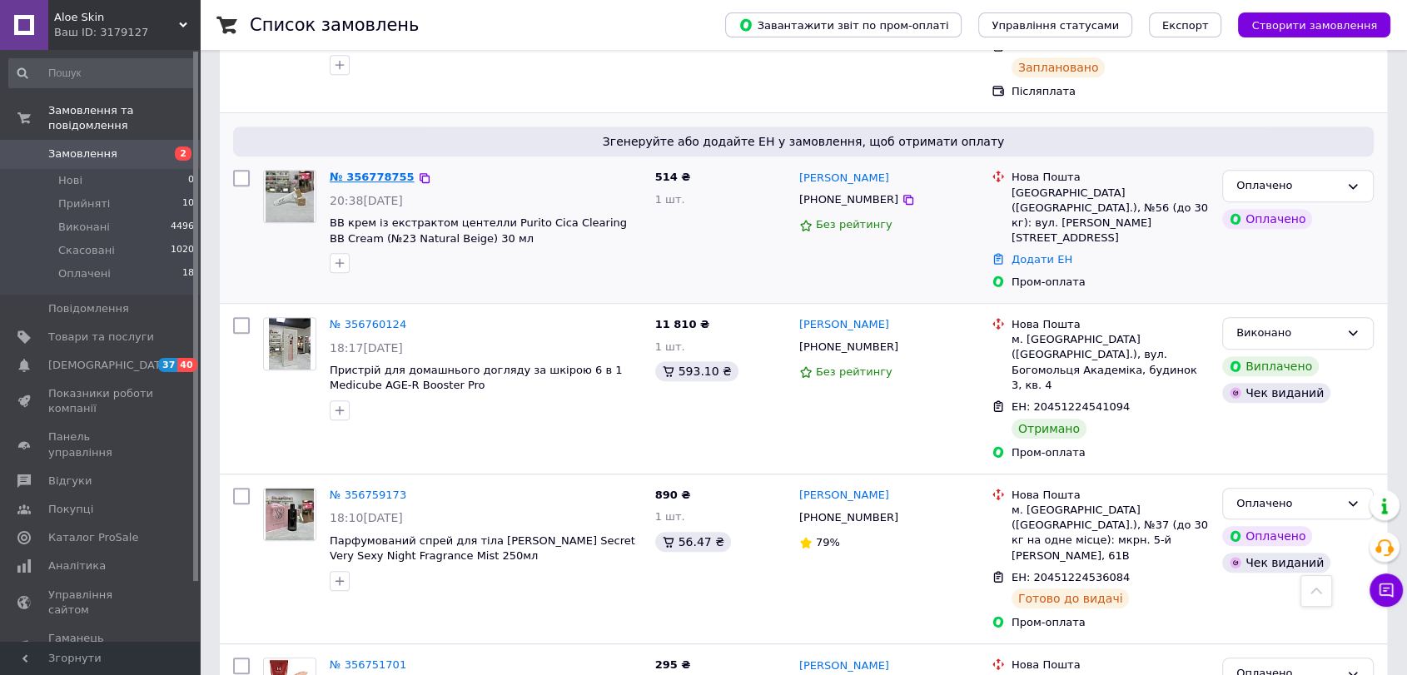
click at [366, 171] on link "№ 356778755" at bounding box center [372, 177] width 85 height 12
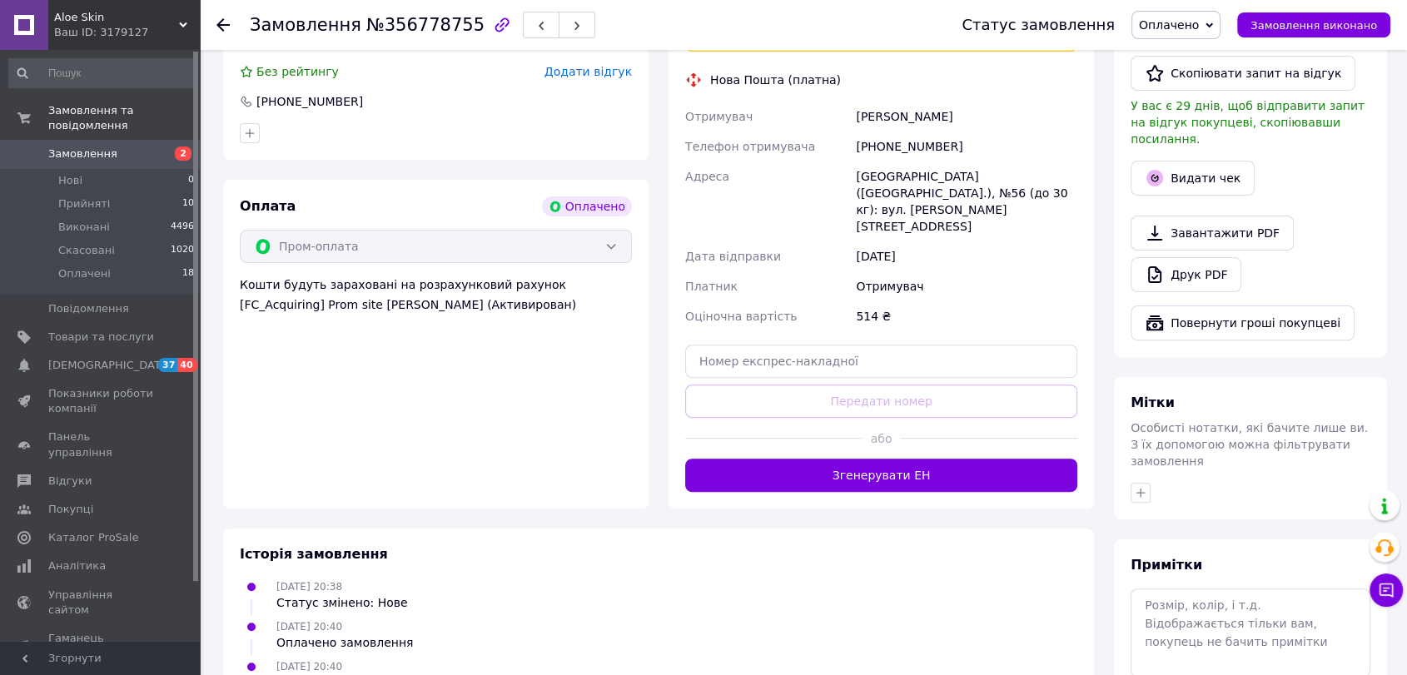
scroll to position [497, 0]
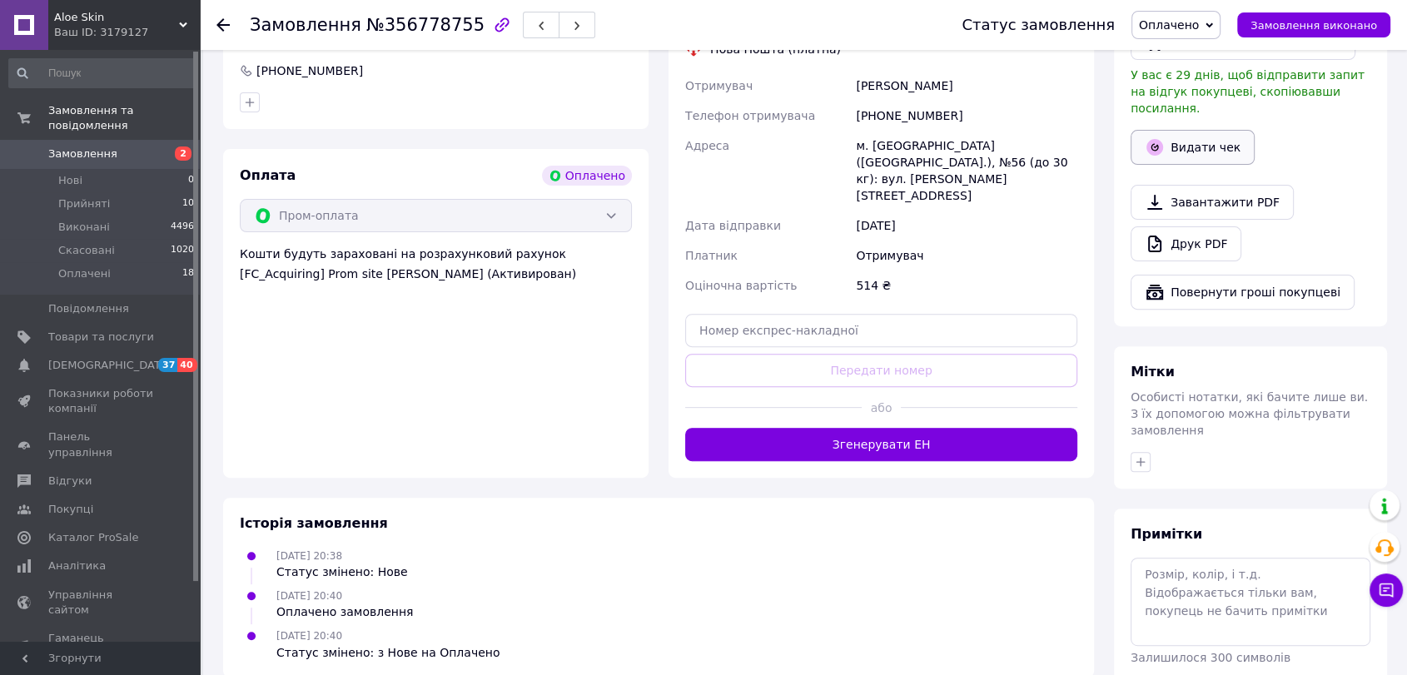
click at [1224, 130] on button "Видати чек" at bounding box center [1193, 147] width 124 height 35
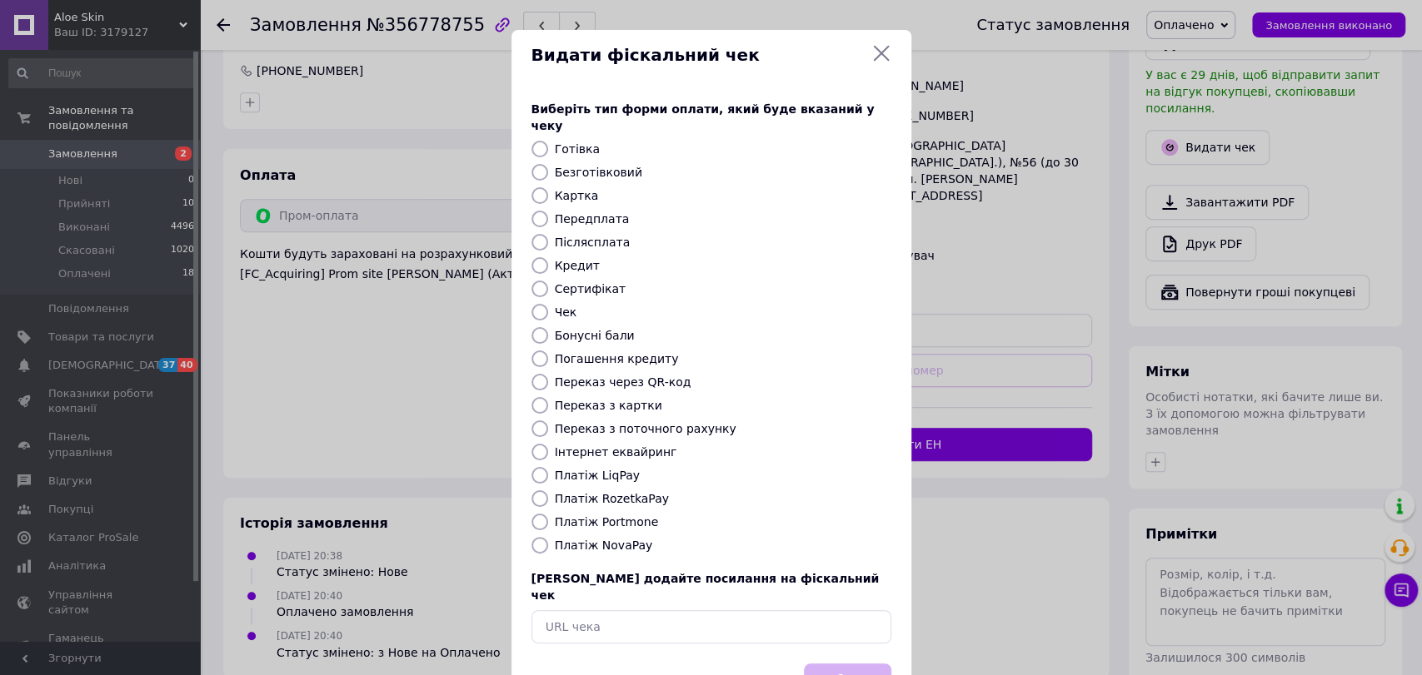
click at [620, 492] on label "Платіж RozetkaPay" at bounding box center [612, 498] width 114 height 13
click at [548, 491] on input "Платіж RozetkaPay" at bounding box center [539, 499] width 17 height 17
radio input "true"
click at [833, 664] on button "Вибрати" at bounding box center [847, 682] width 87 height 36
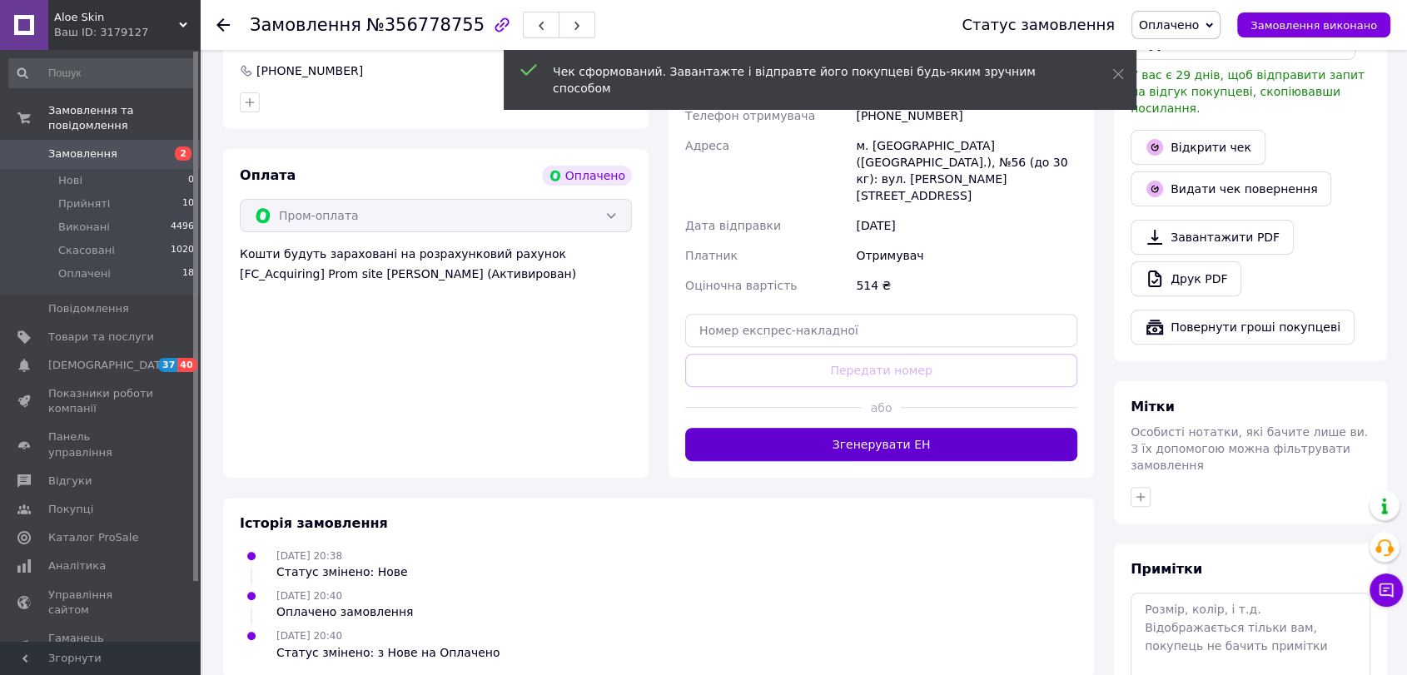
click at [924, 428] on button "Згенерувати ЕН" at bounding box center [881, 444] width 392 height 33
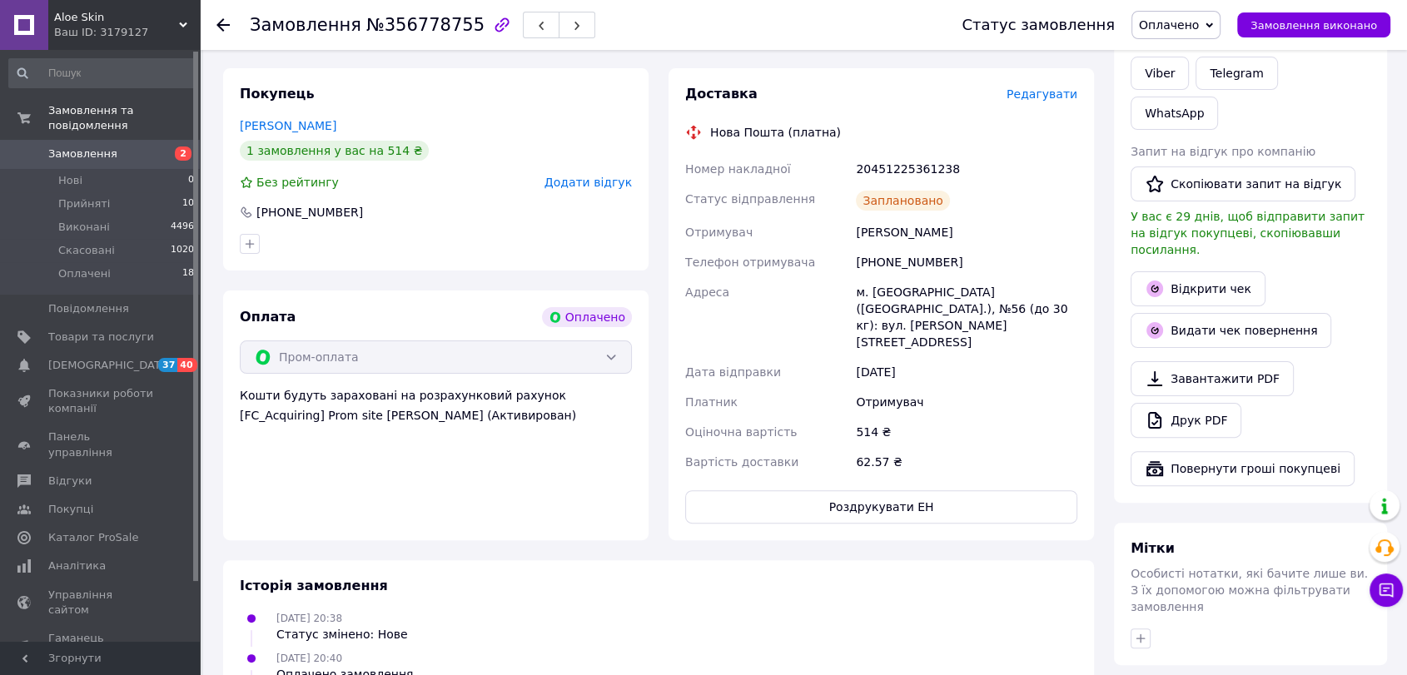
scroll to position [340, 0]
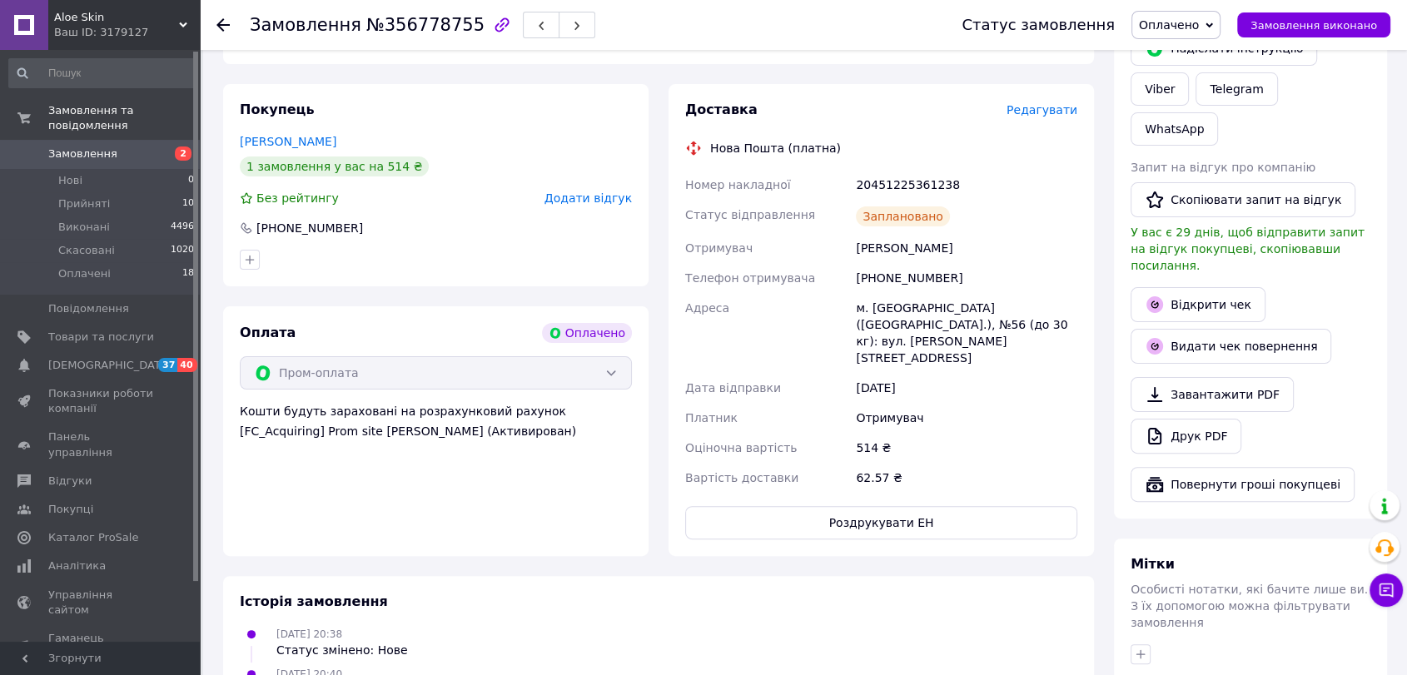
click at [227, 12] on div at bounding box center [233, 25] width 33 height 50
click at [222, 28] on use at bounding box center [223, 24] width 13 height 13
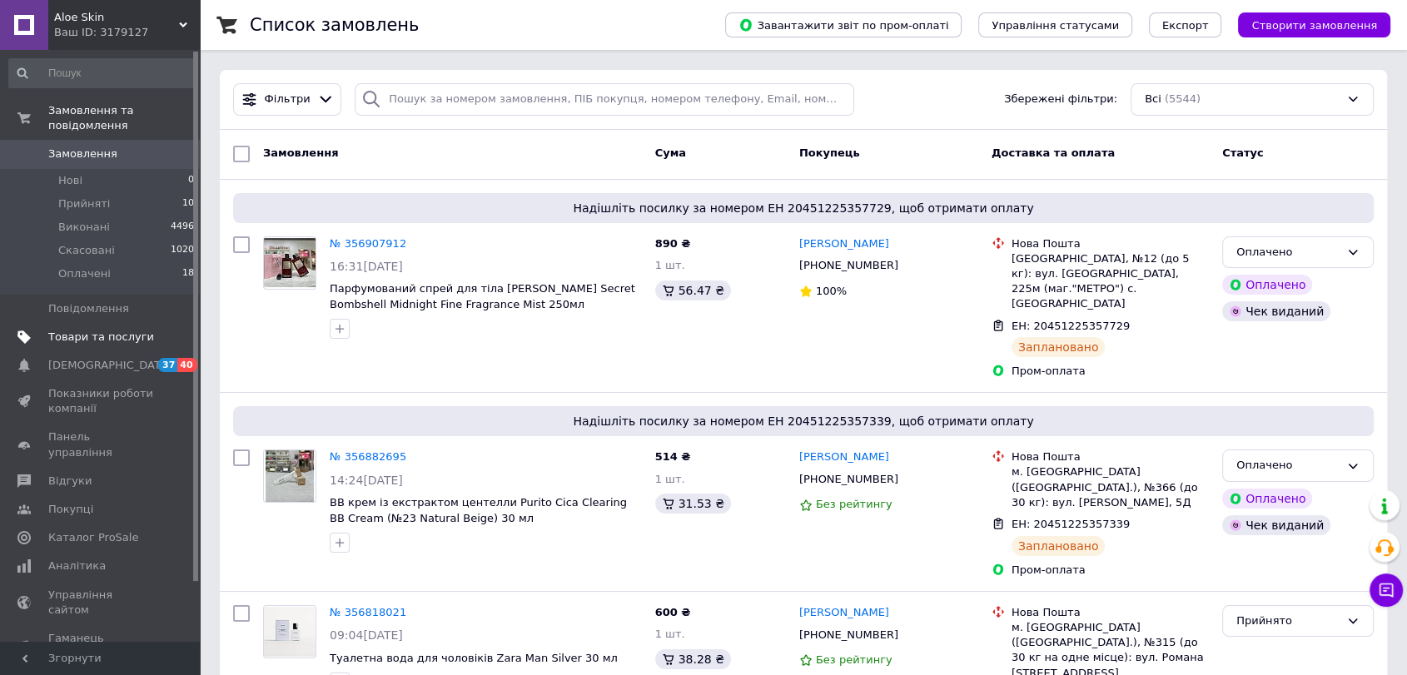
click at [83, 323] on link "Товари та послуги" at bounding box center [102, 337] width 204 height 28
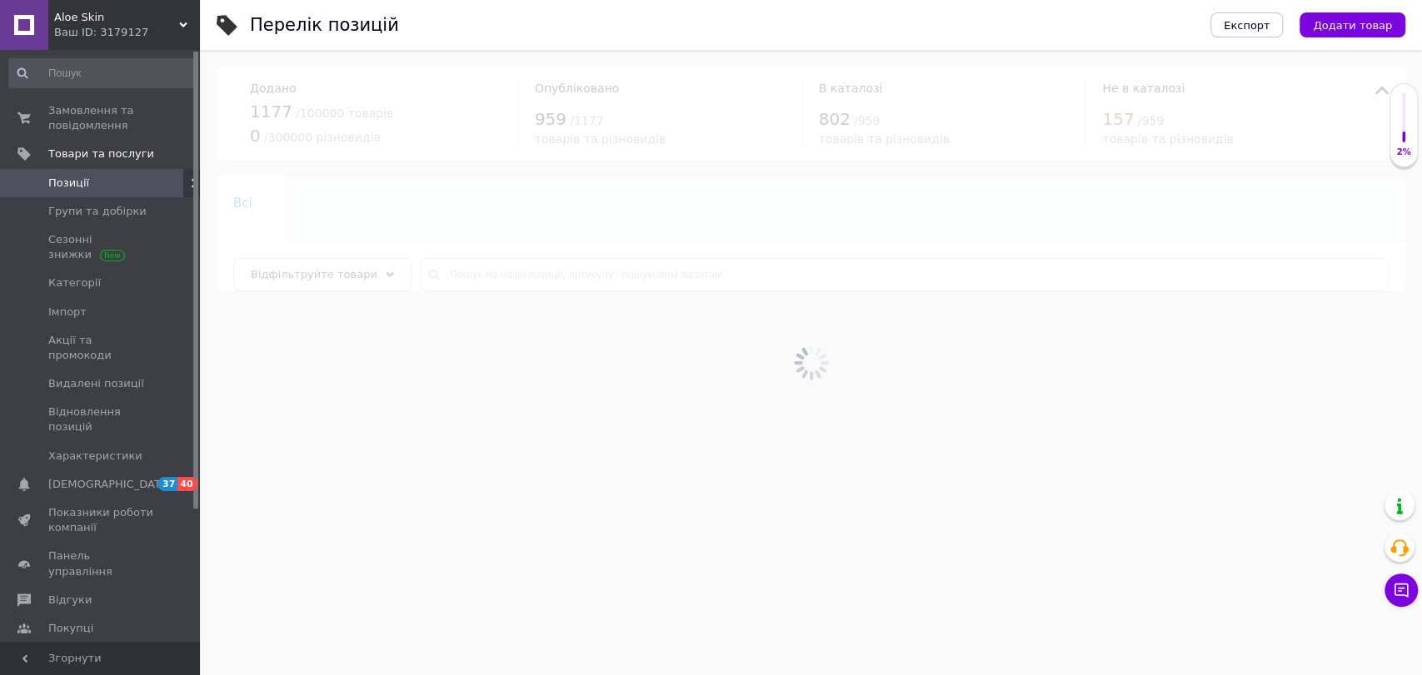
click at [538, 267] on div at bounding box center [811, 362] width 1222 height 625
click at [534, 271] on input "text" at bounding box center [904, 274] width 969 height 33
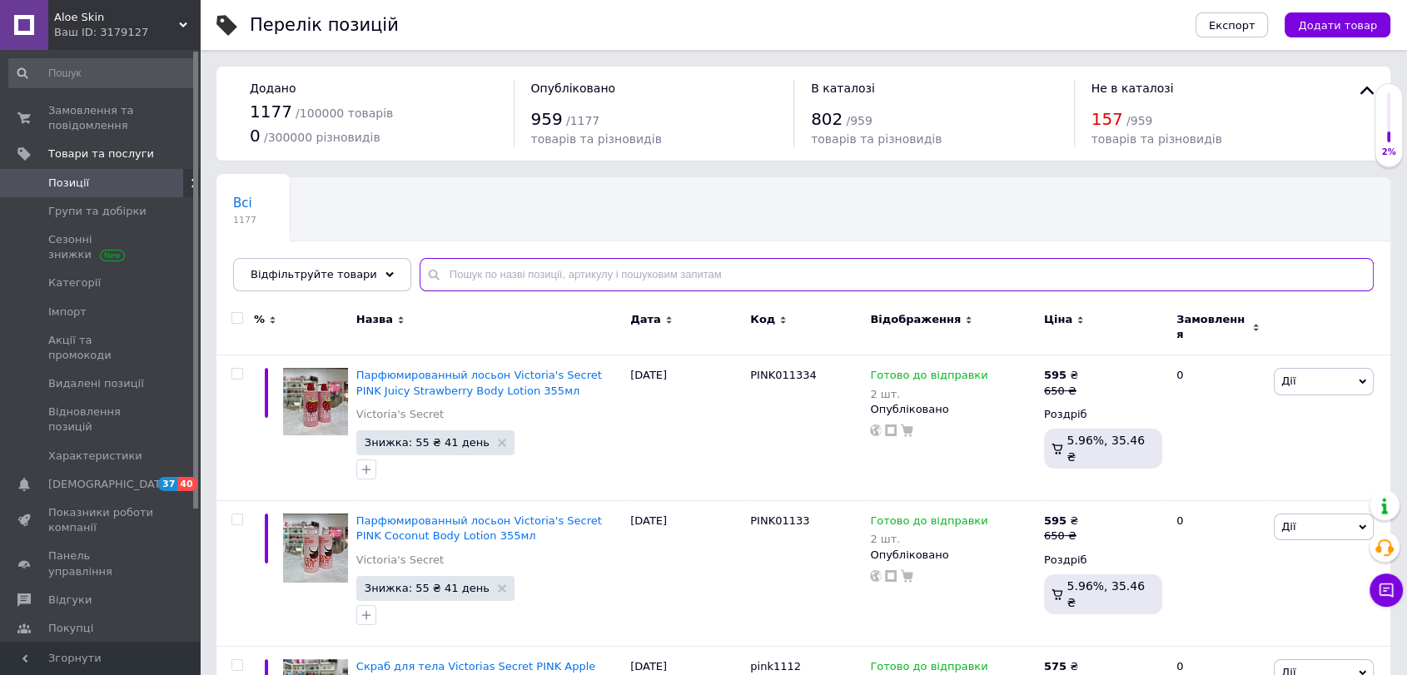
click at [534, 271] on input "text" at bounding box center [897, 274] width 954 height 33
type input "з"
click at [534, 271] on input "text" at bounding box center [897, 274] width 954 height 33
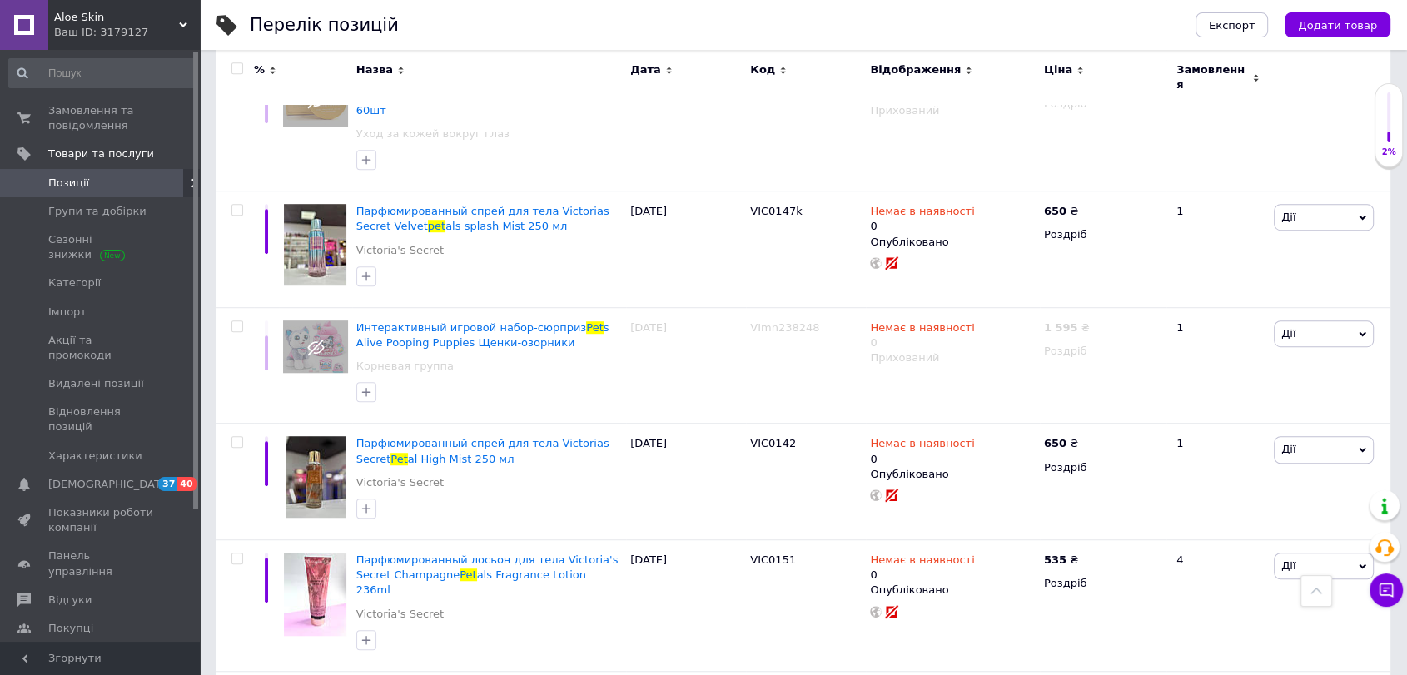
scroll to position [1029, 0]
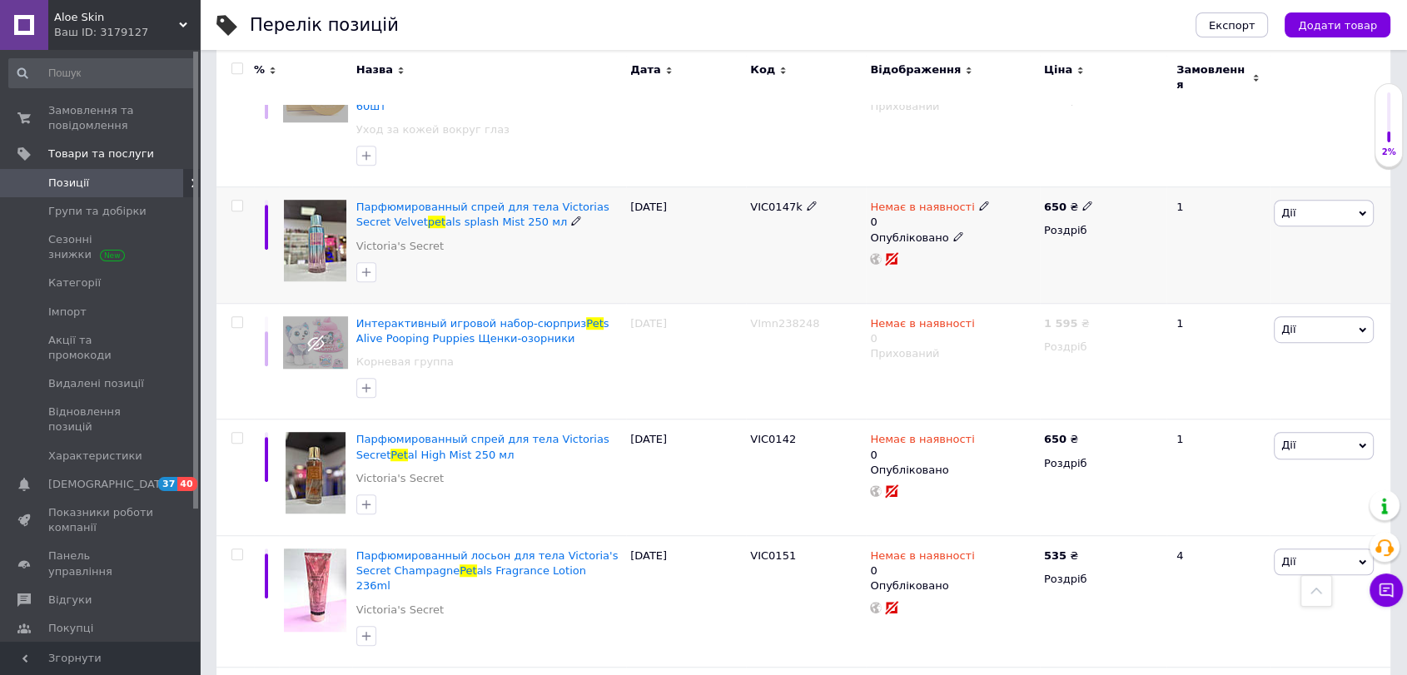
type input "pet"
click at [1280, 200] on span "Дії" at bounding box center [1324, 213] width 100 height 27
click at [1208, 468] on li "Видалити" at bounding box center [1263, 479] width 221 height 23
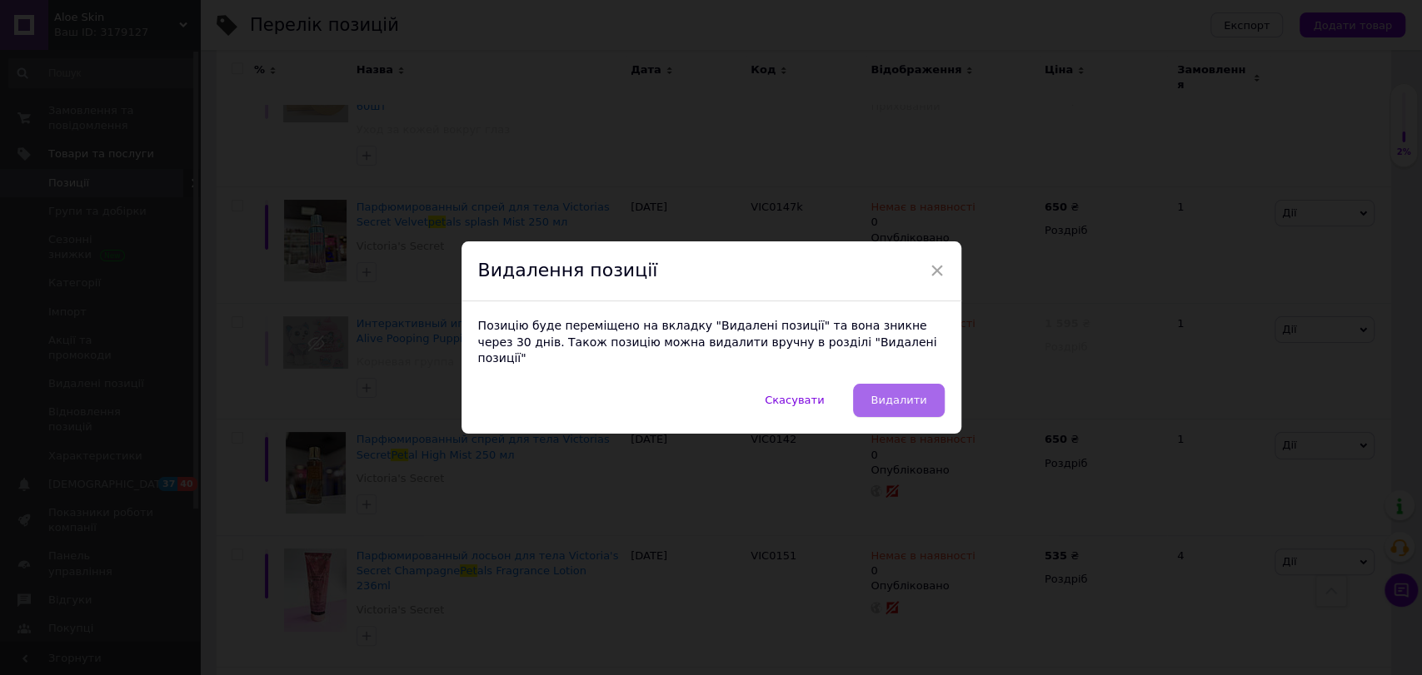
click at [874, 395] on button "Видалити" at bounding box center [898, 400] width 91 height 33
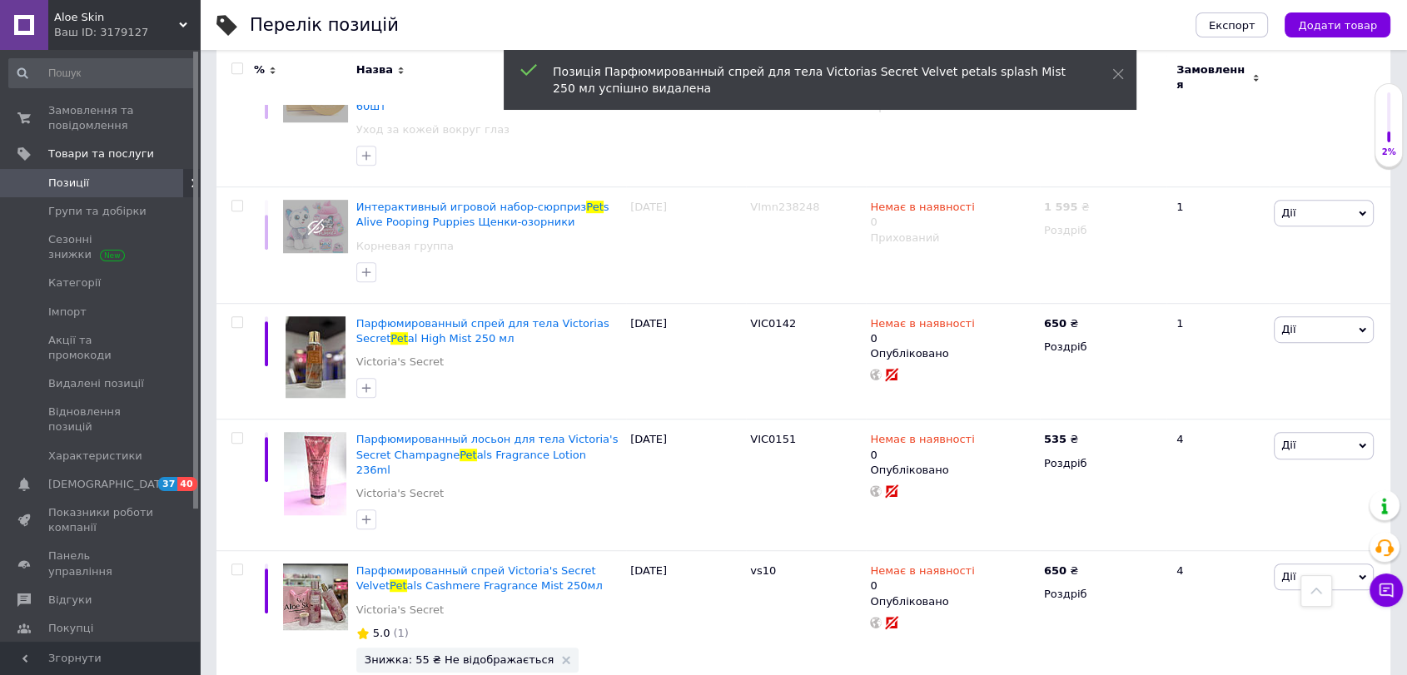
scroll to position [1116, 0]
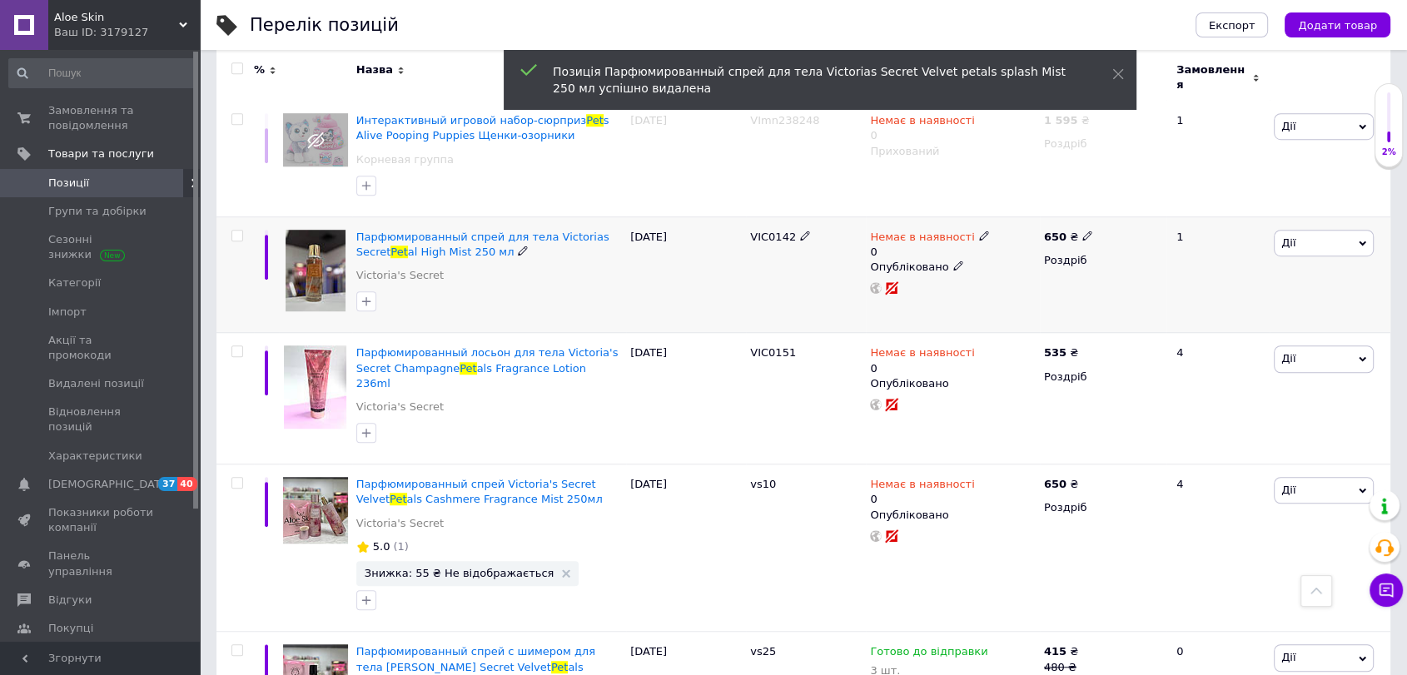
click at [1309, 230] on span "Дії" at bounding box center [1324, 243] width 100 height 27
click at [1206, 498] on li "Видалити" at bounding box center [1263, 509] width 221 height 23
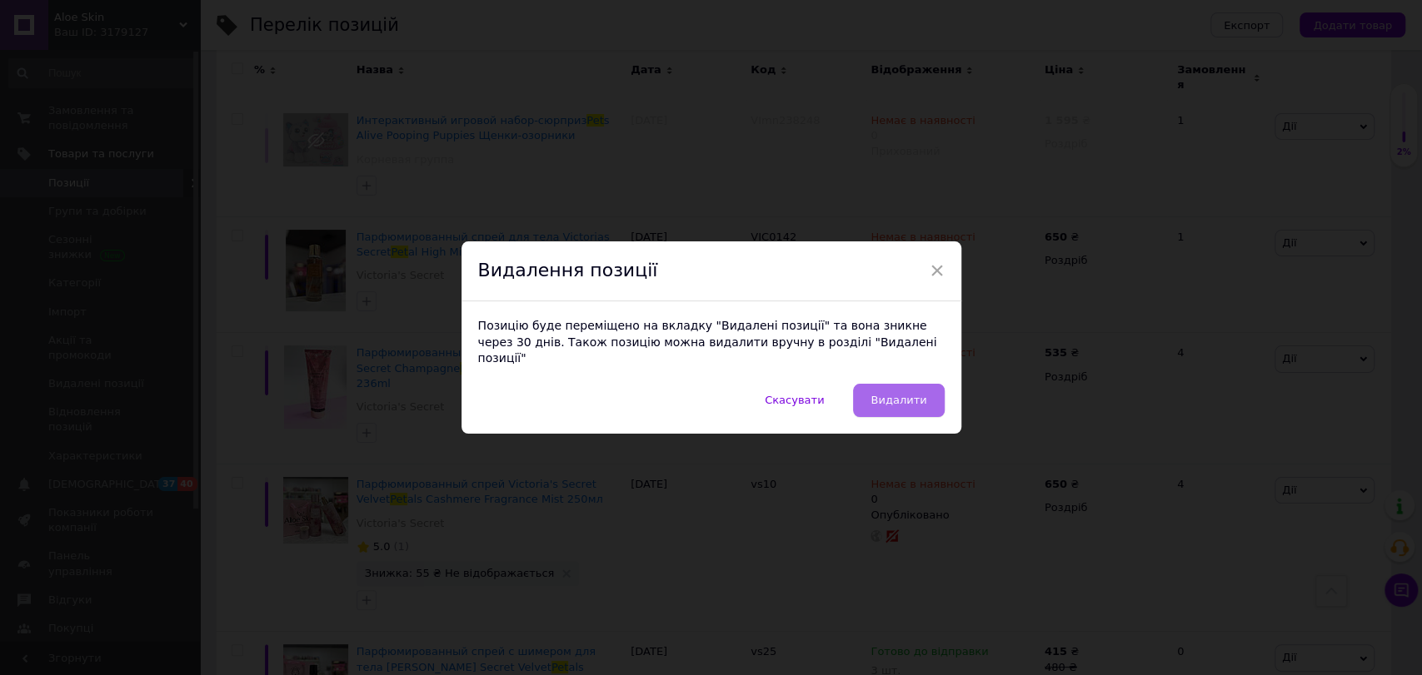
click at [879, 401] on button "Видалити" at bounding box center [898, 400] width 91 height 33
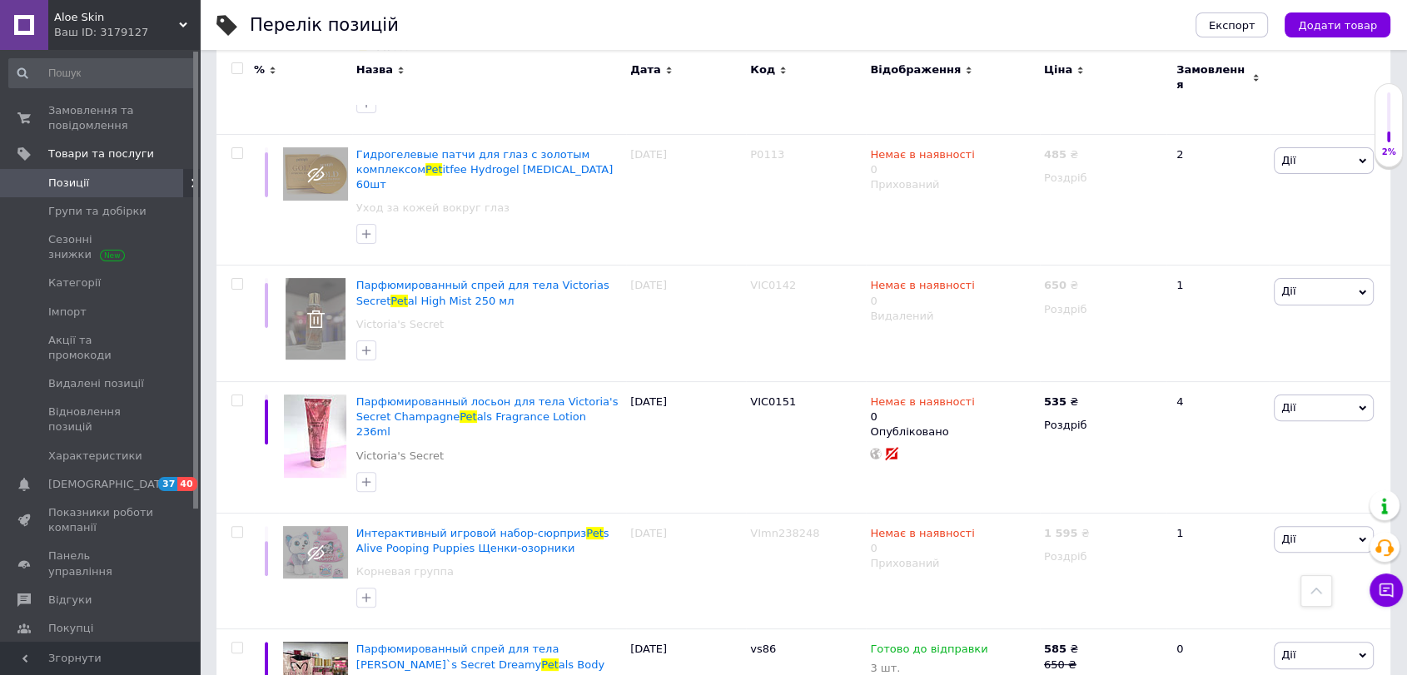
scroll to position [397, 0]
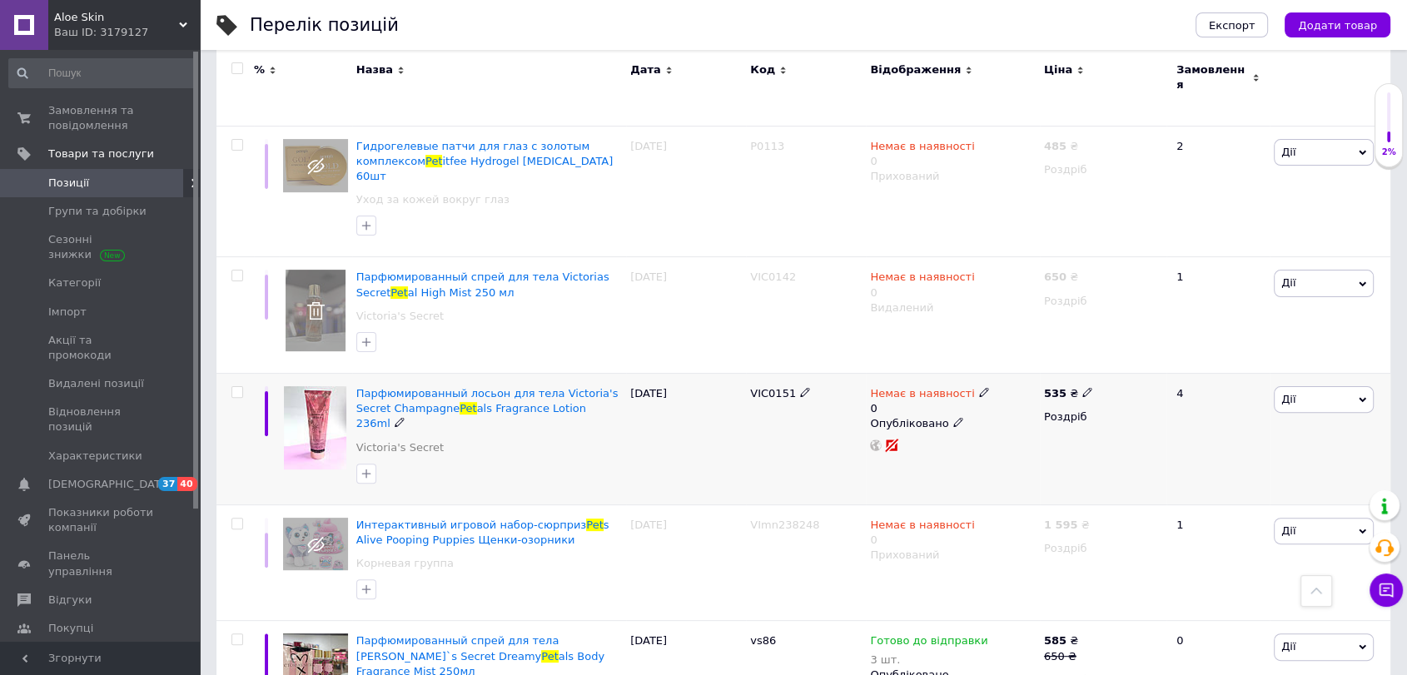
click at [1283, 393] on span "Дії" at bounding box center [1289, 399] width 14 height 12
click at [1209, 655] on li "Видалити" at bounding box center [1263, 666] width 221 height 23
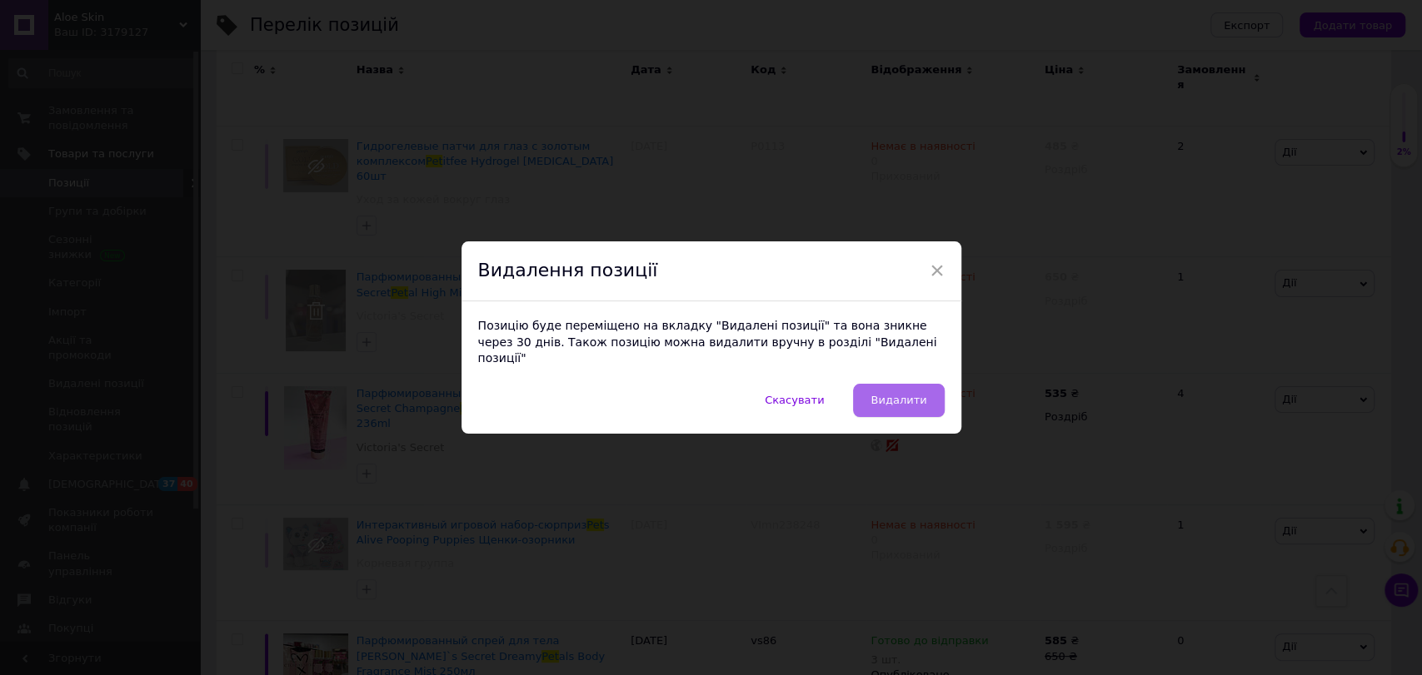
click at [890, 394] on span "Видалити" at bounding box center [898, 400] width 56 height 12
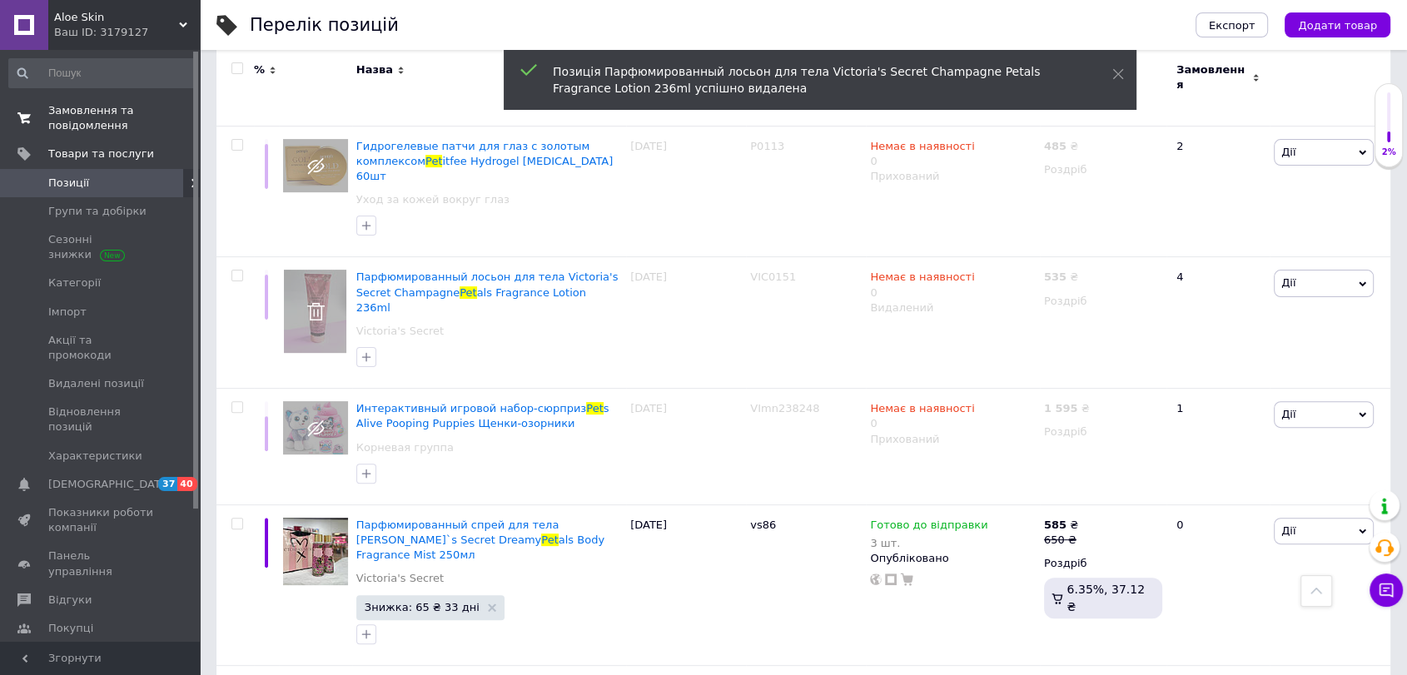
click at [82, 120] on span "Замовлення та повідомлення" at bounding box center [101, 118] width 106 height 30
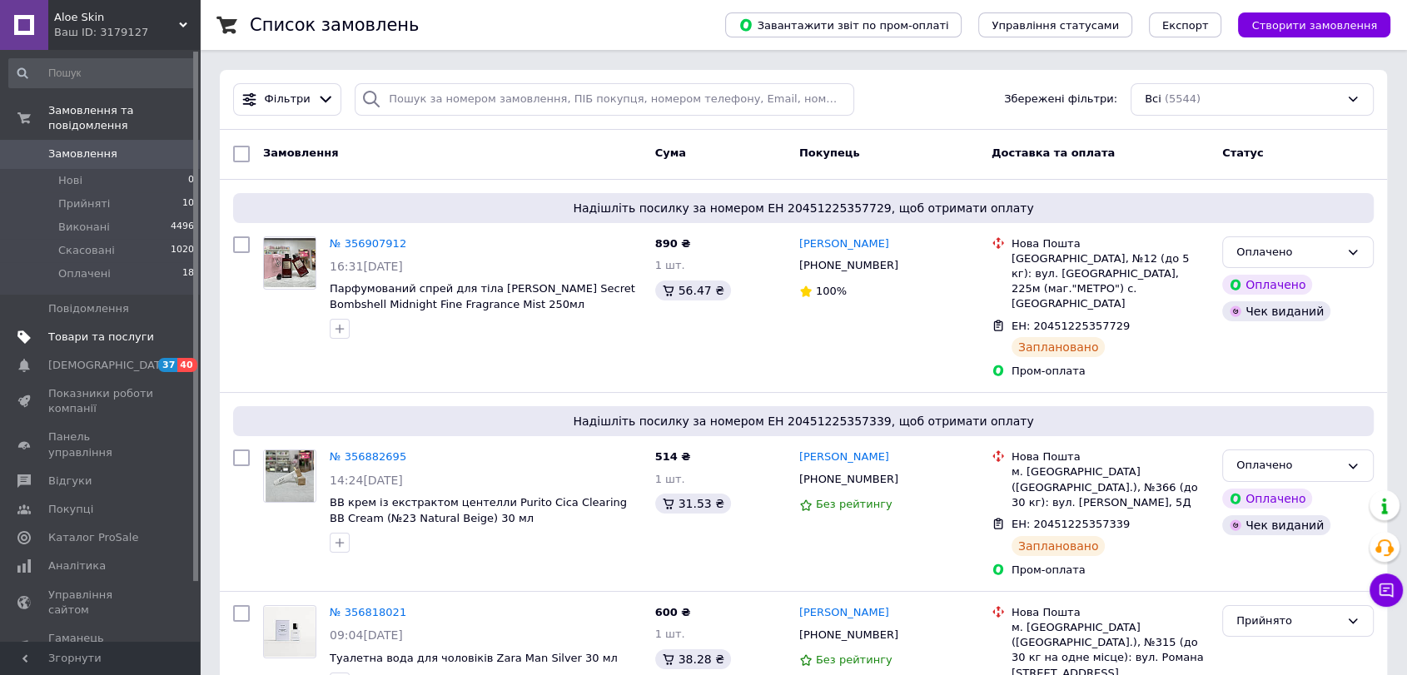
click at [93, 330] on span "Товари та послуги" at bounding box center [101, 337] width 106 height 15
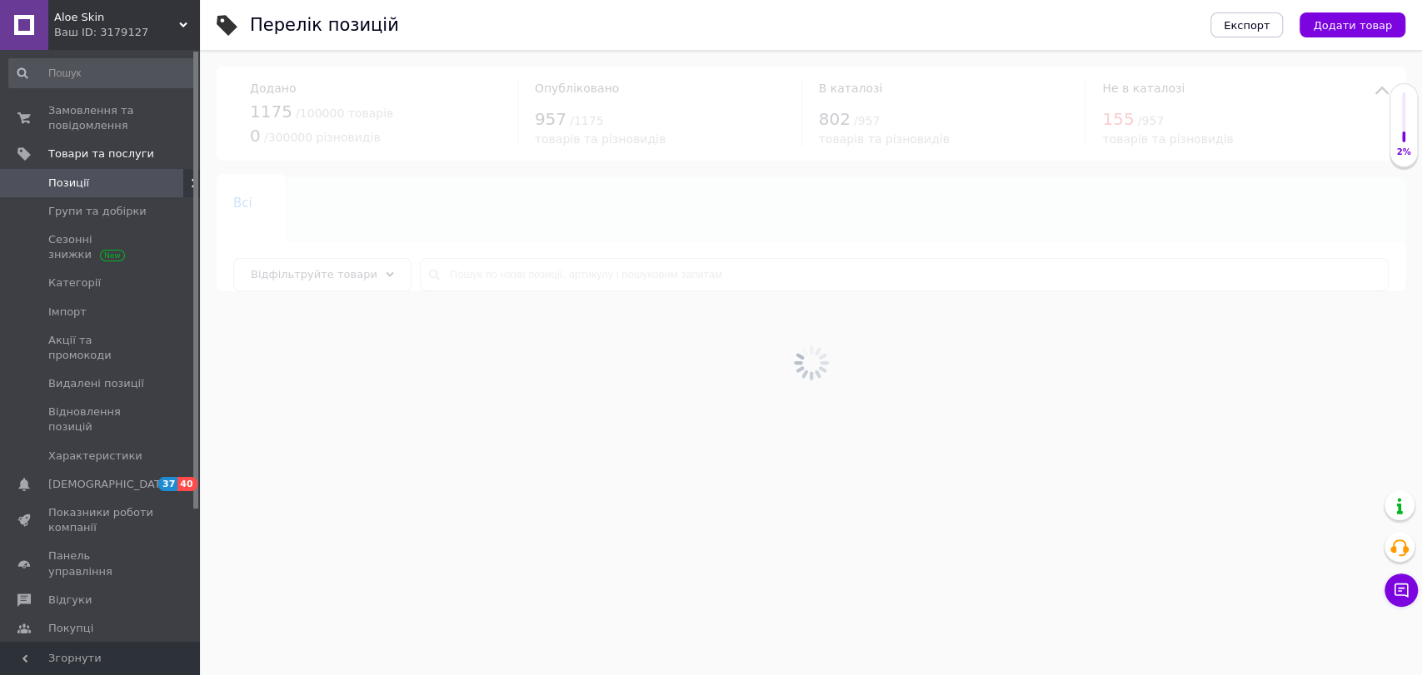
click at [515, 281] on div at bounding box center [811, 362] width 1222 height 625
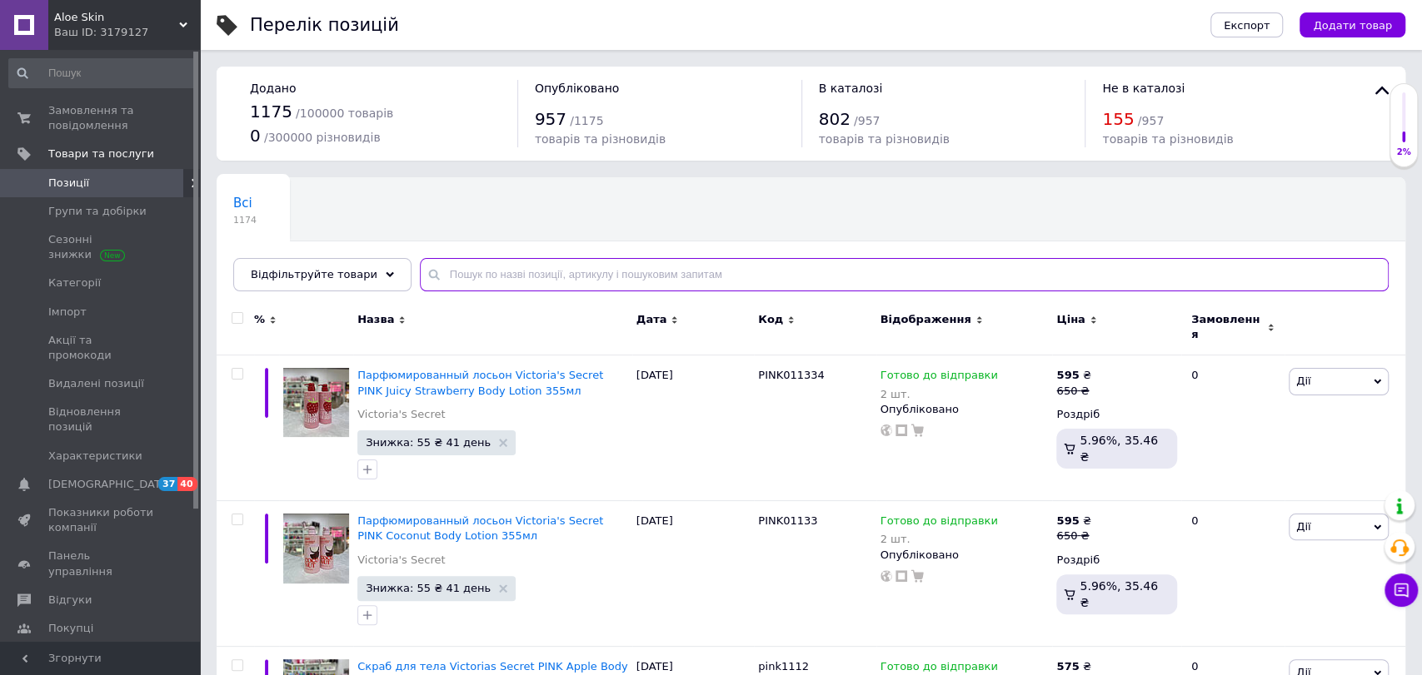
click at [515, 281] on input "text" at bounding box center [904, 274] width 969 height 33
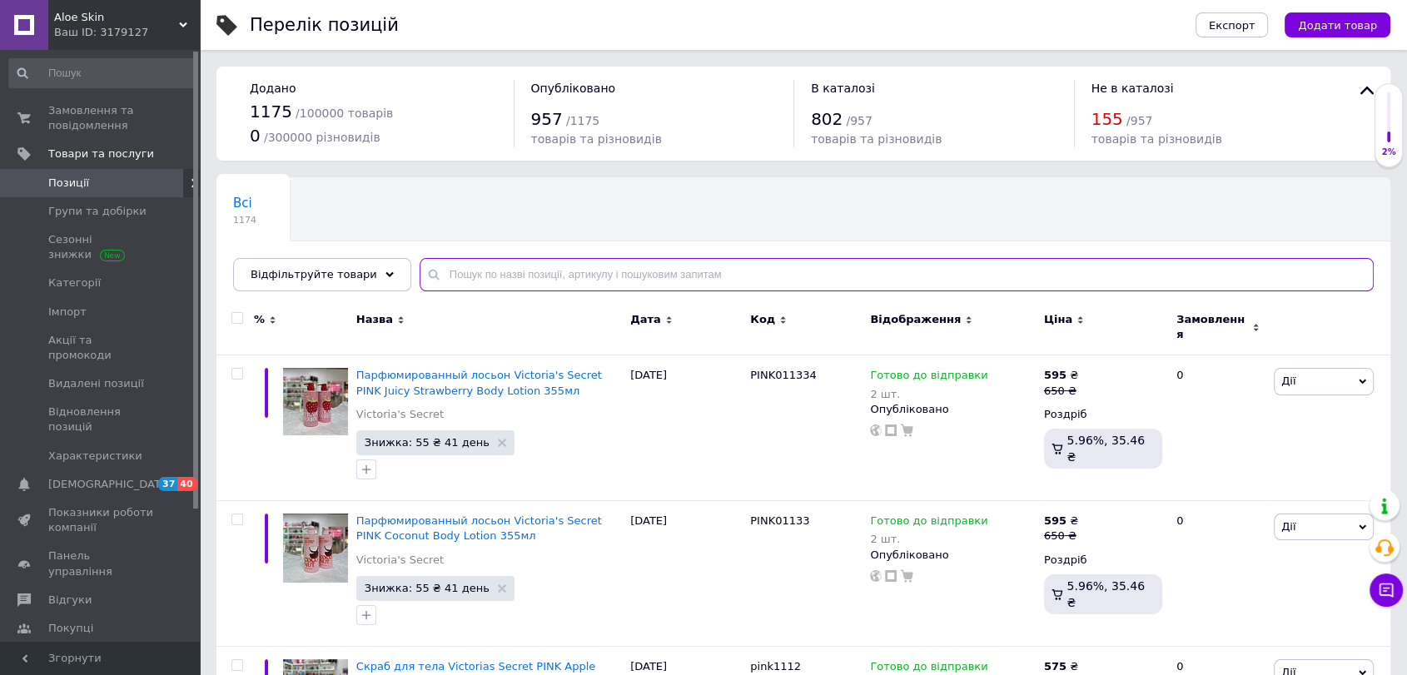
click at [515, 281] on input "text" at bounding box center [897, 274] width 954 height 33
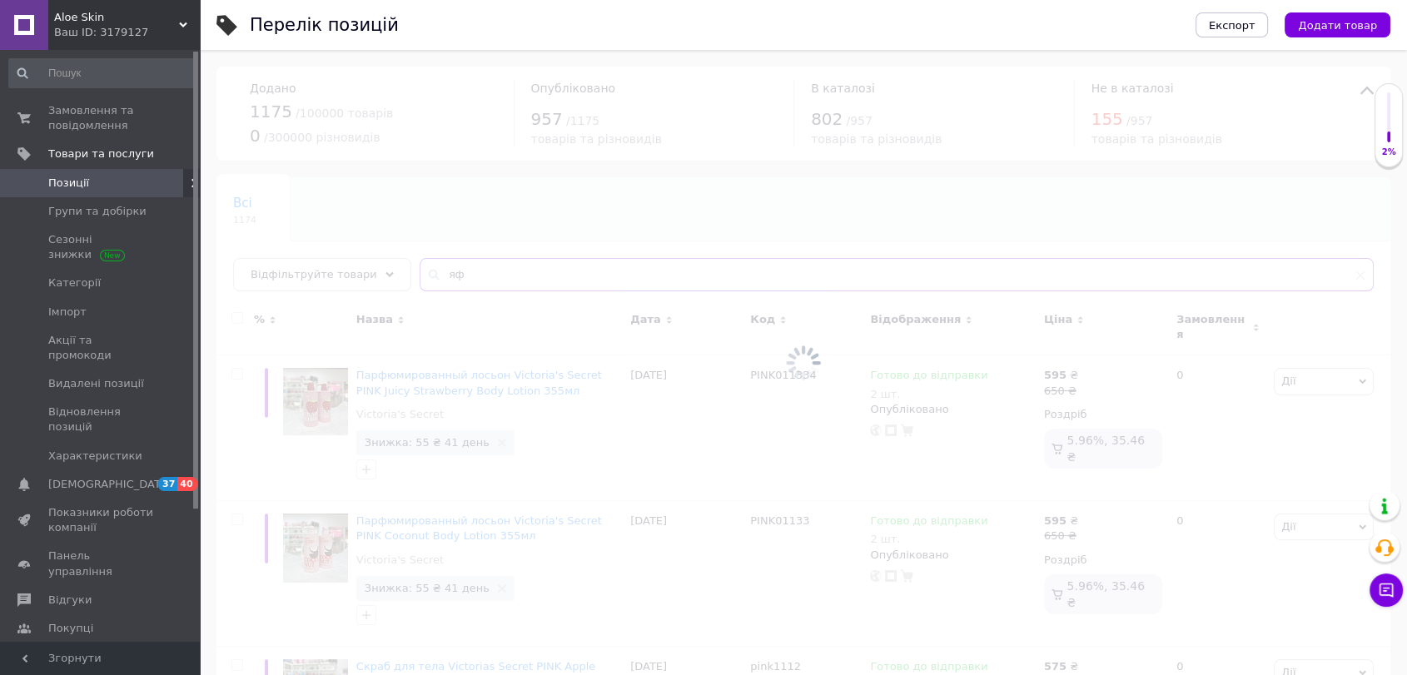
type input "я"
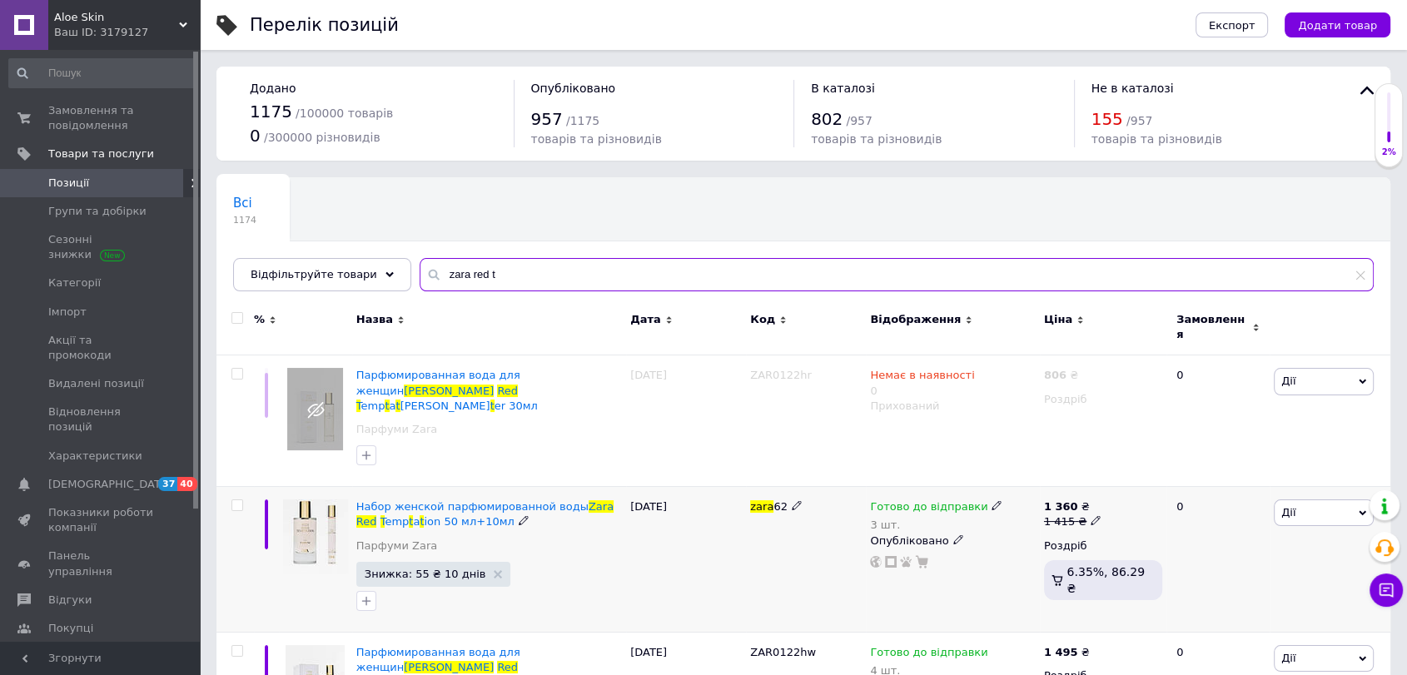
type input "zara red t"
click at [992, 501] on icon at bounding box center [997, 506] width 10 height 10
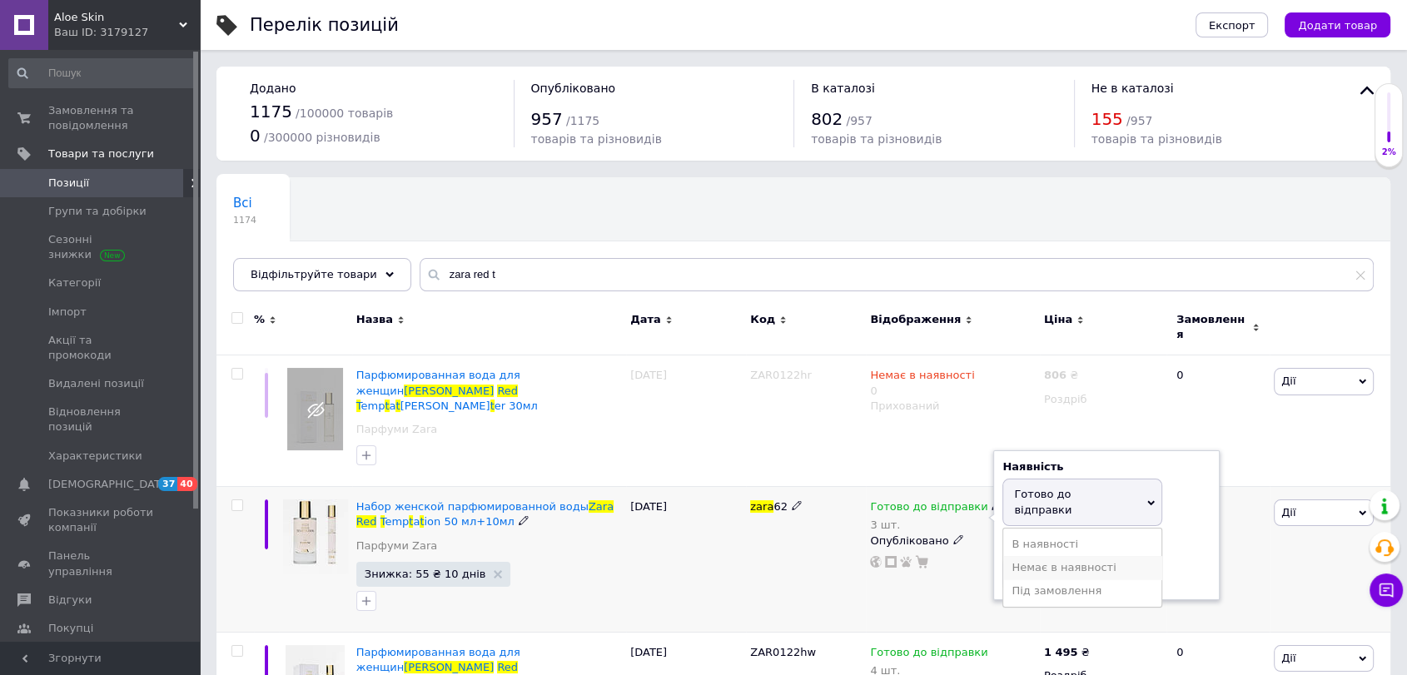
click at [1019, 556] on li "Немає в наявності" at bounding box center [1083, 567] width 158 height 23
drag, startPoint x: 1020, startPoint y: 533, endPoint x: 924, endPoint y: 561, distance: 100.7
click at [924, 561] on div "Готово до відправки 3 шт. Наявність Немає в наявності В наявності Під замовленн…" at bounding box center [953, 560] width 174 height 146
type input "0"
click at [705, 601] on div "08.07.2025" at bounding box center [686, 560] width 120 height 146
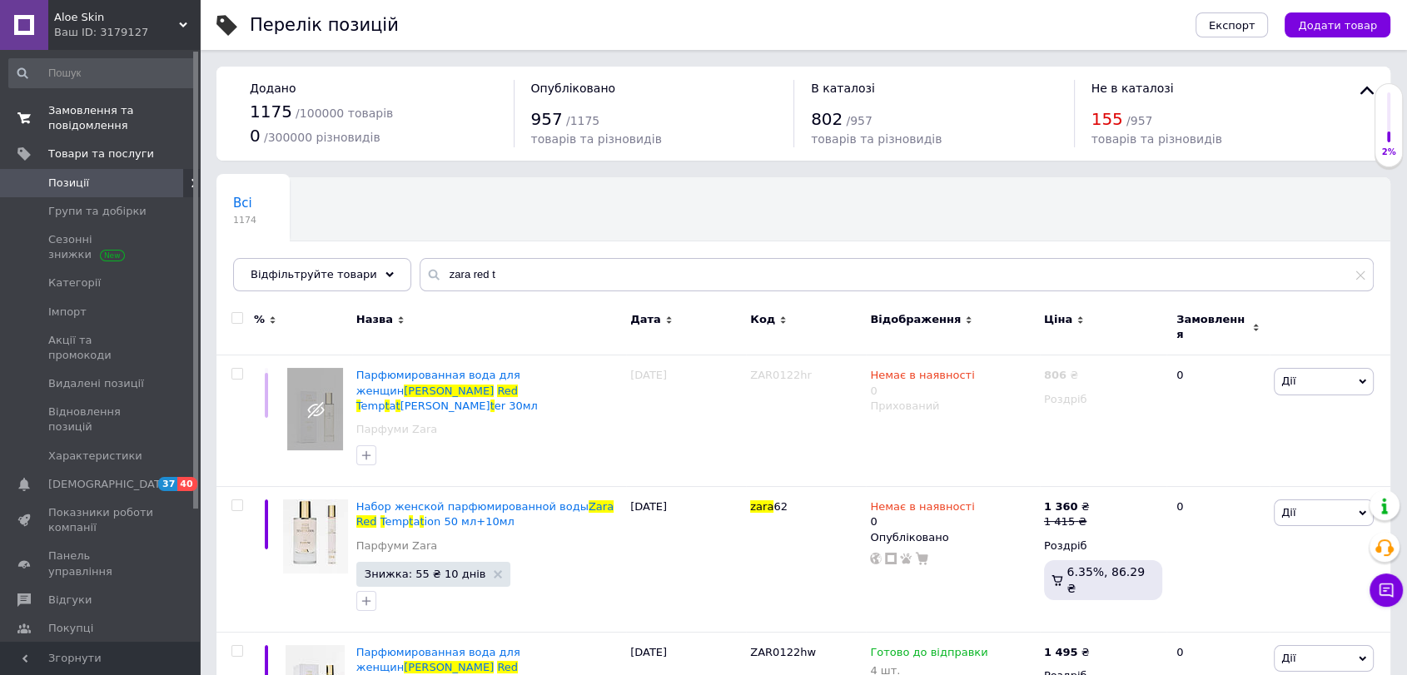
click at [73, 121] on span "Замовлення та повідомлення" at bounding box center [101, 118] width 106 height 30
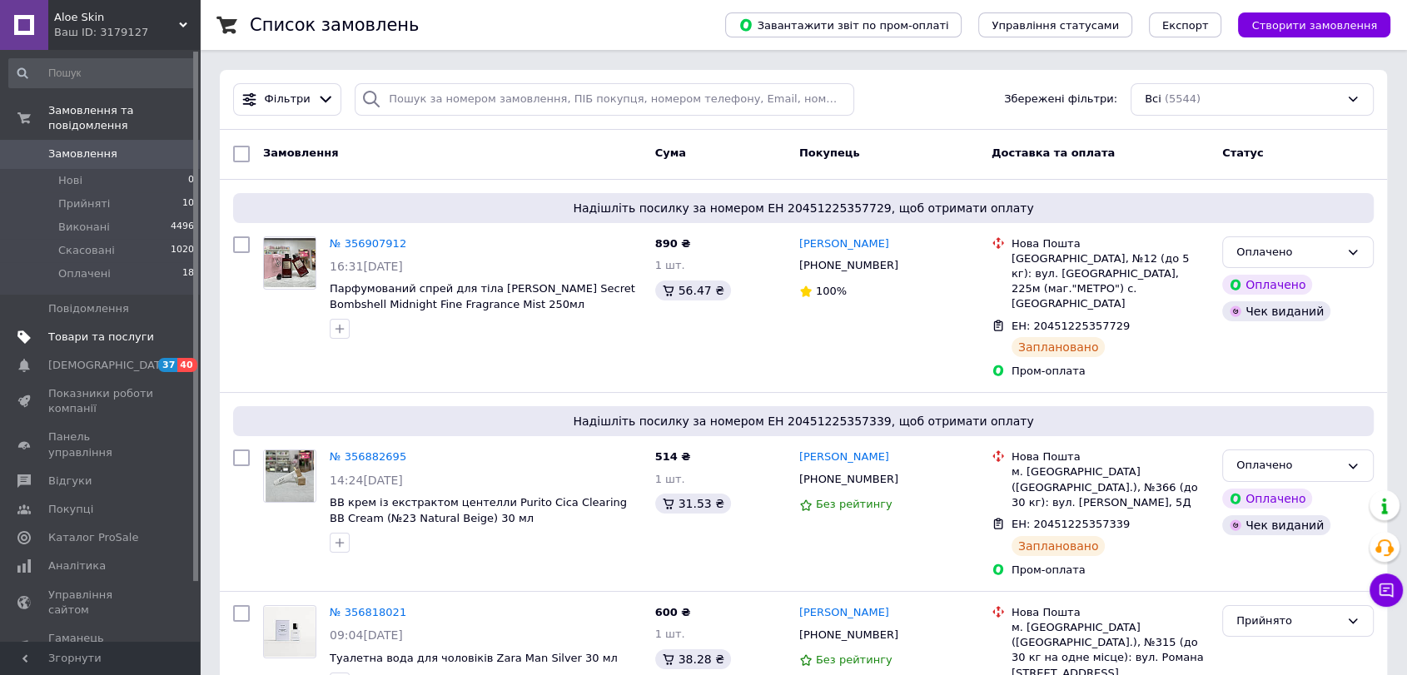
click at [82, 330] on span "Товари та послуги" at bounding box center [101, 337] width 106 height 15
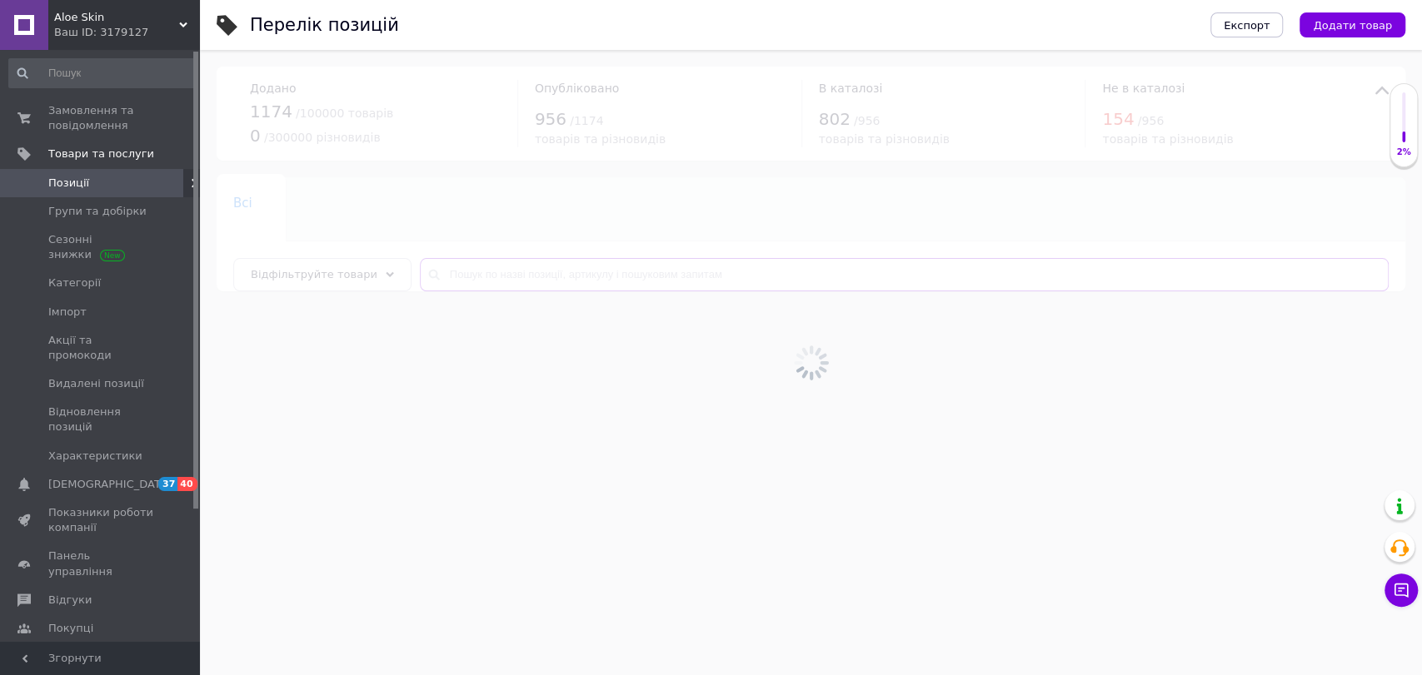
click at [566, 279] on input "text" at bounding box center [904, 274] width 969 height 33
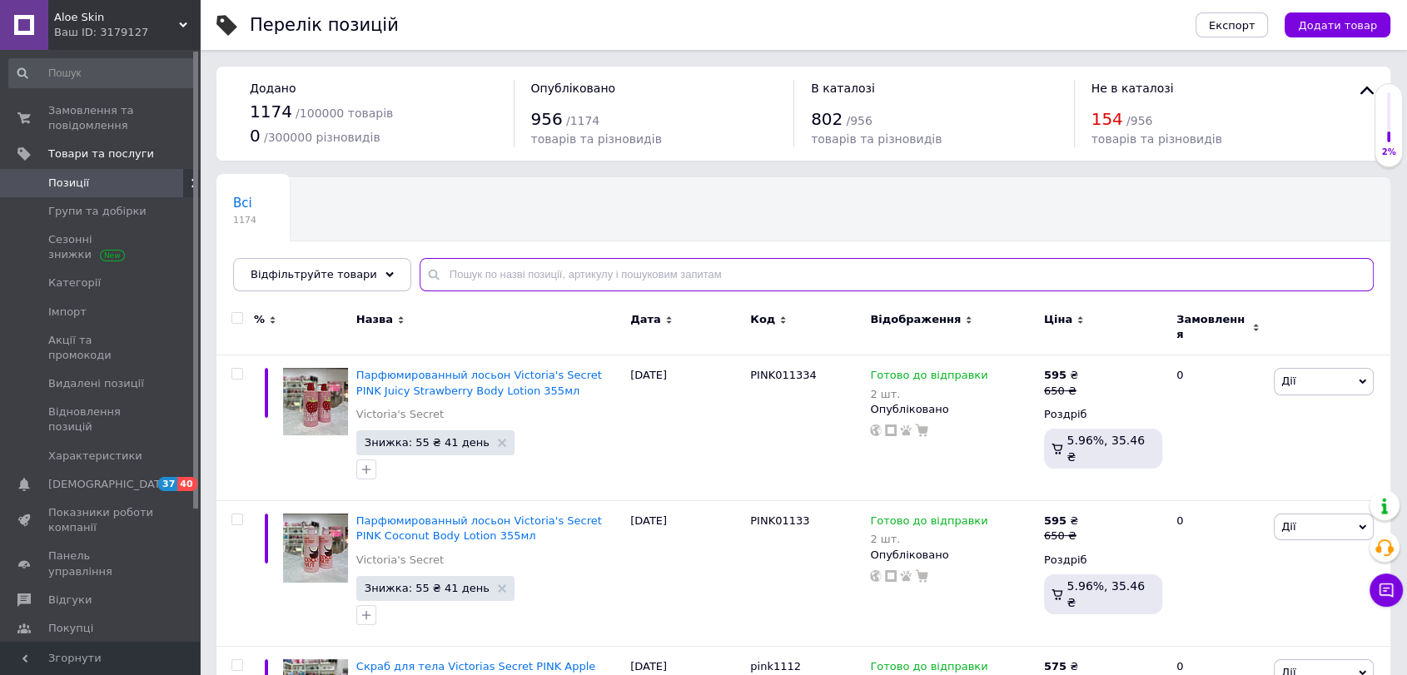
click at [566, 279] on input "text" at bounding box center [897, 274] width 954 height 33
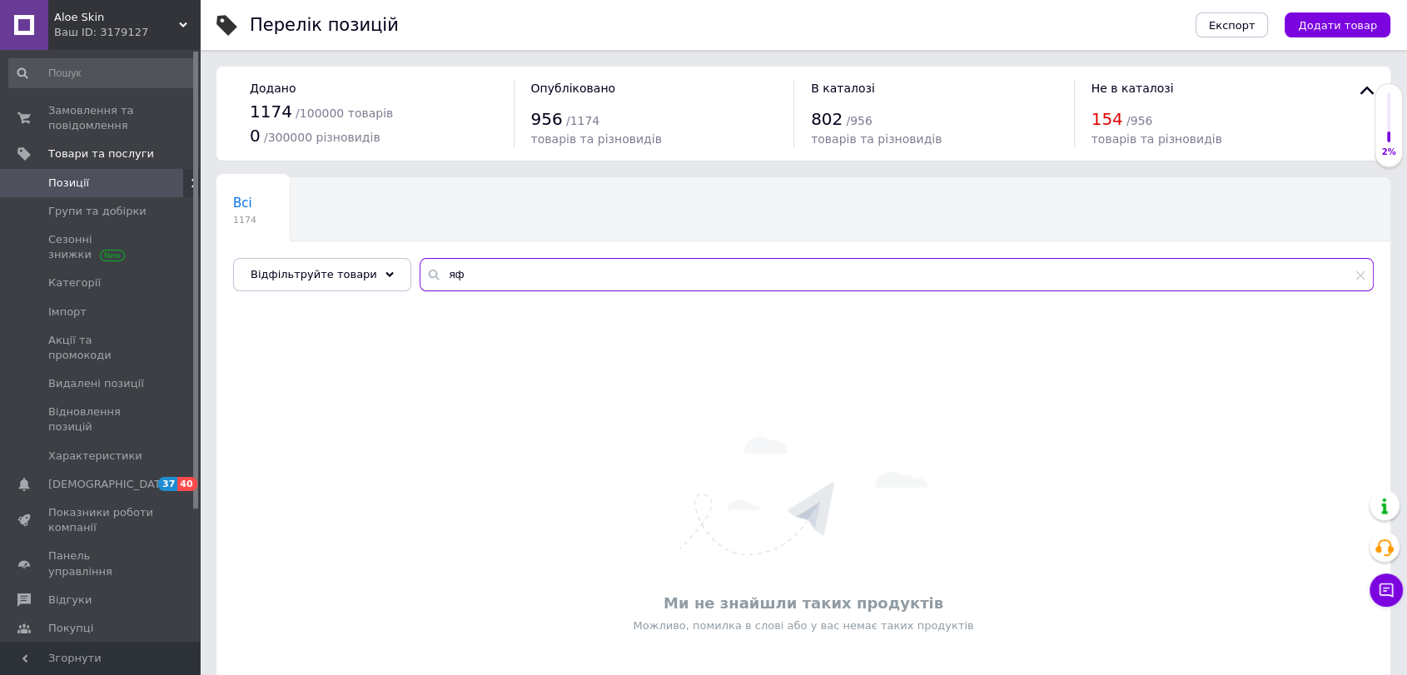
type input "я"
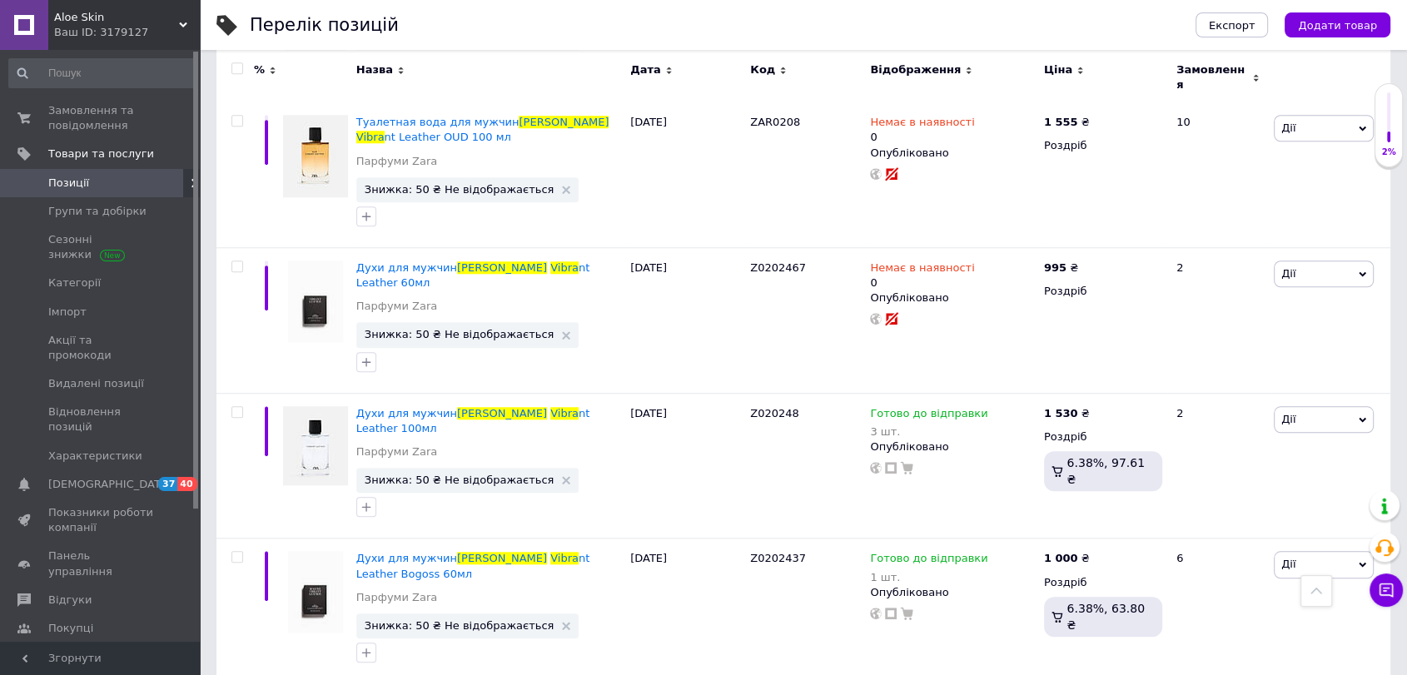
scroll to position [1312, 0]
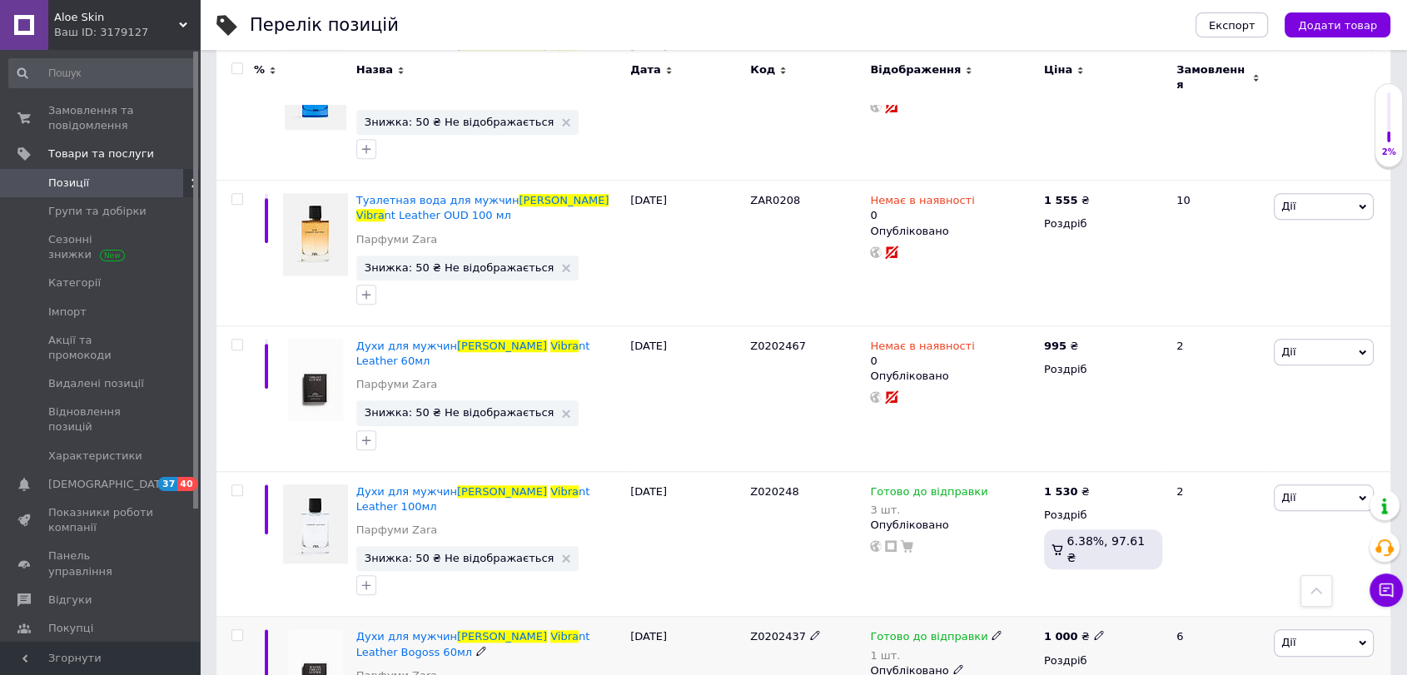
type input "zara vibra"
click at [1291, 636] on span "Дії" at bounding box center [1289, 642] width 14 height 12
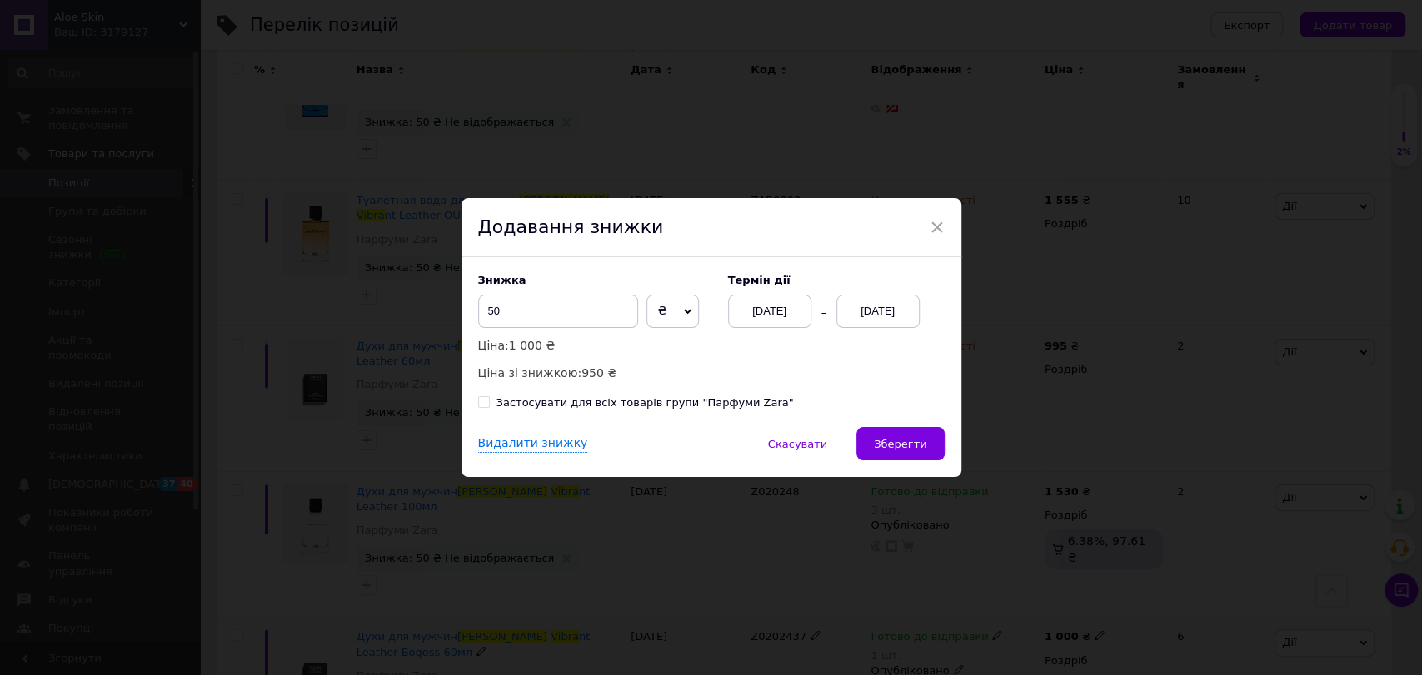
click at [856, 308] on div "[DATE]" at bounding box center [877, 311] width 83 height 33
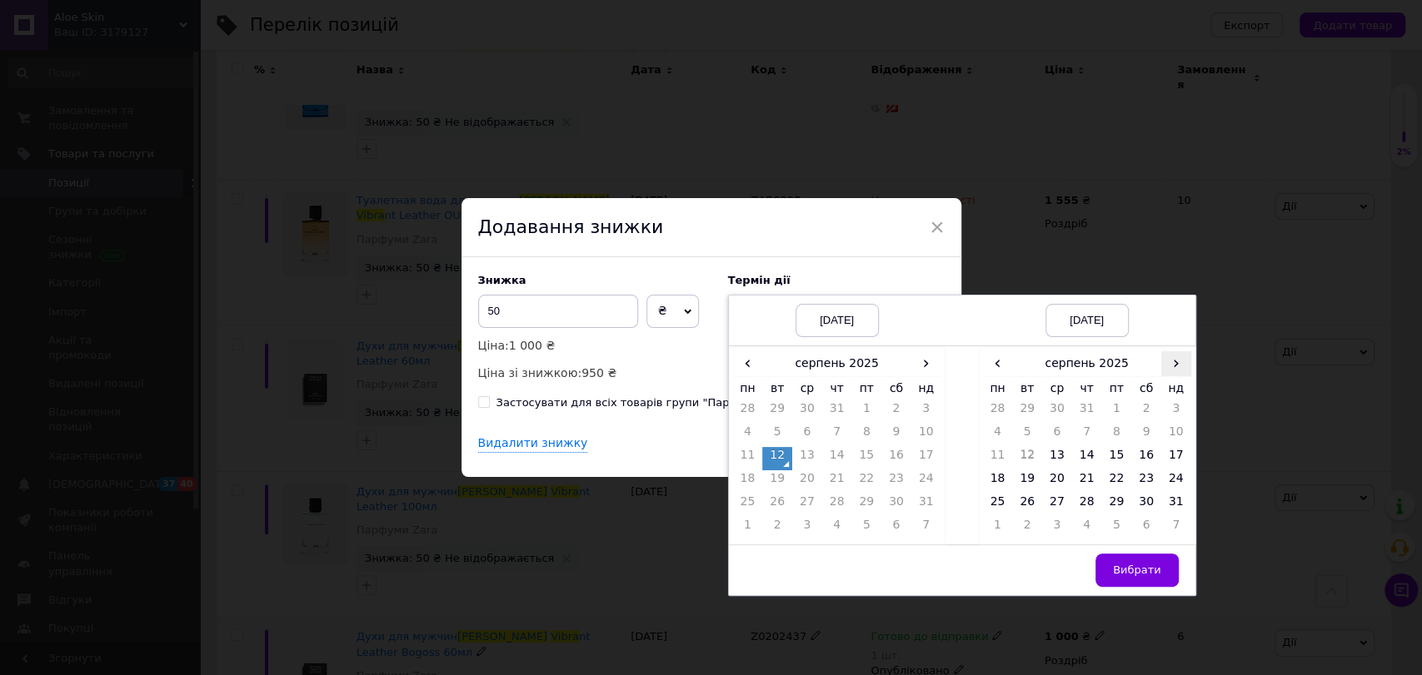
click at [1165, 364] on span "›" at bounding box center [1176, 363] width 30 height 24
click at [1117, 497] on td "26" at bounding box center [1116, 505] width 30 height 23
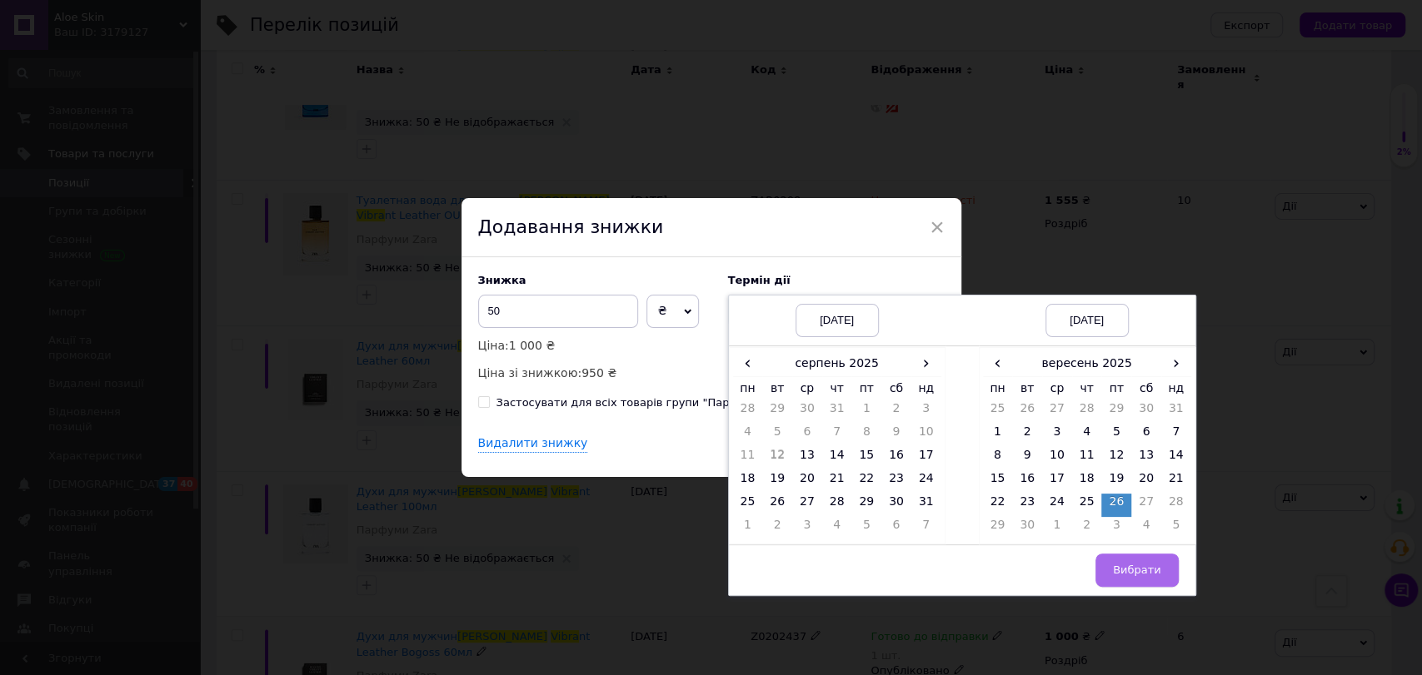
click at [1130, 565] on span "Вибрати" at bounding box center [1137, 570] width 48 height 12
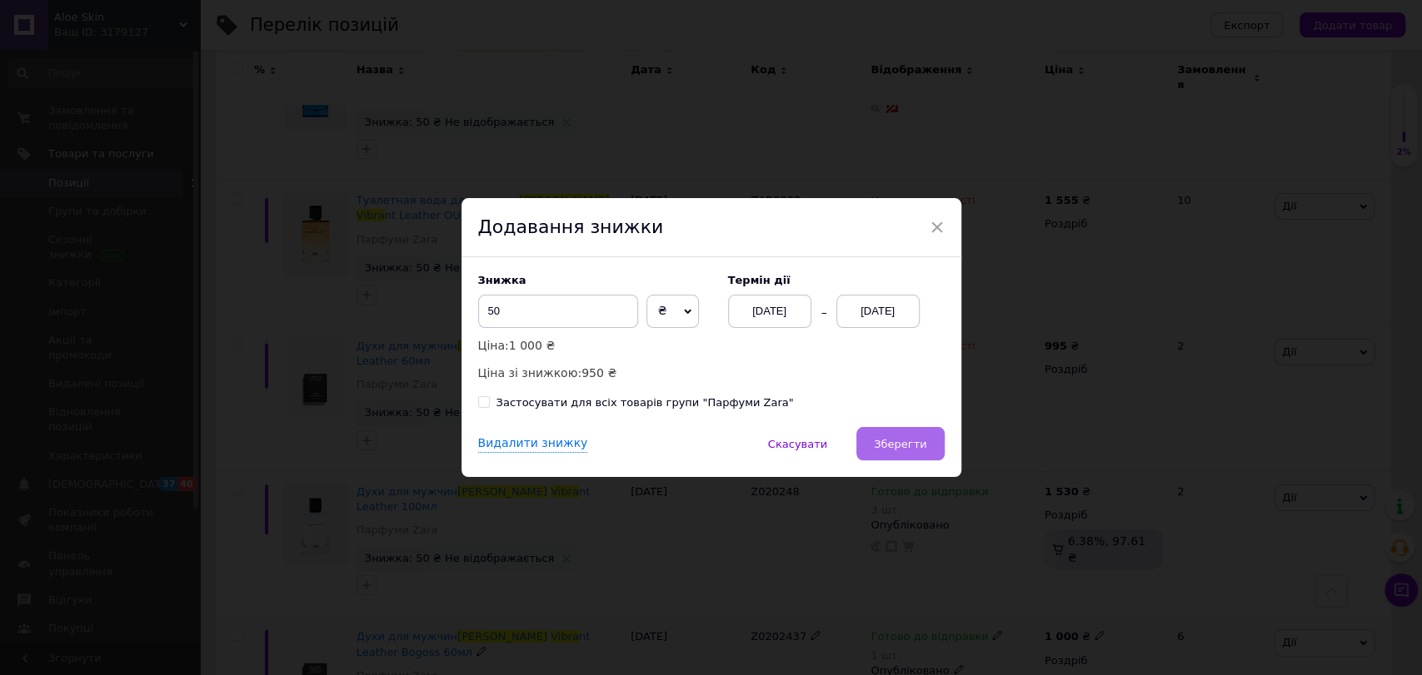
click at [908, 446] on span "Зберегти" at bounding box center [900, 444] width 52 height 12
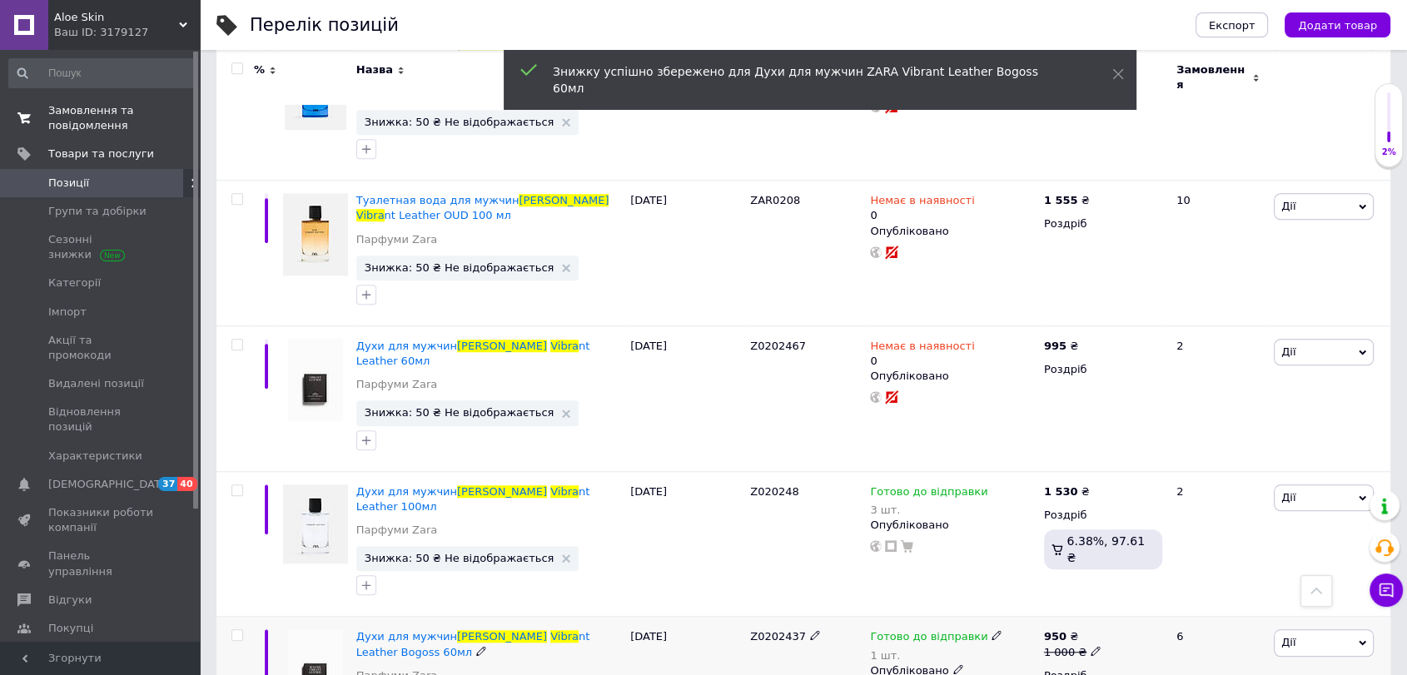
click at [97, 121] on span "Замовлення та повідомлення" at bounding box center [101, 118] width 106 height 30
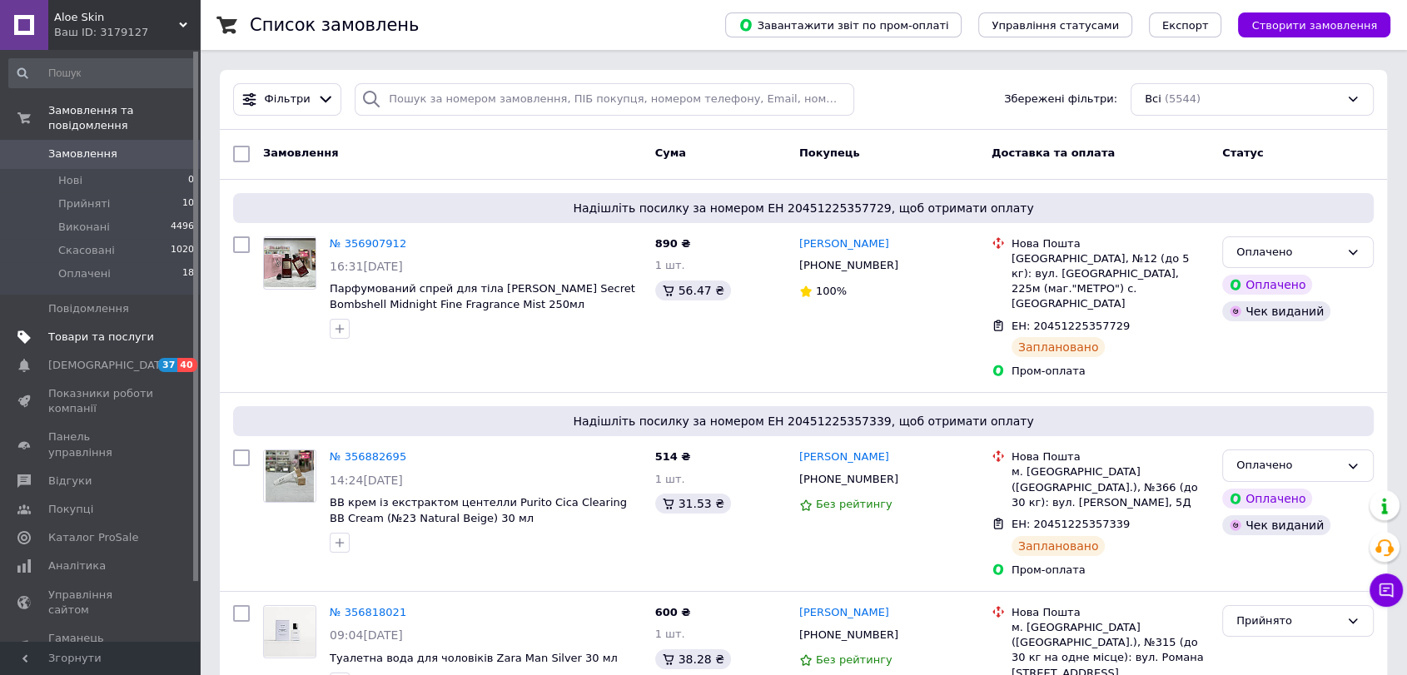
click at [122, 330] on span "Товари та послуги" at bounding box center [101, 337] width 106 height 15
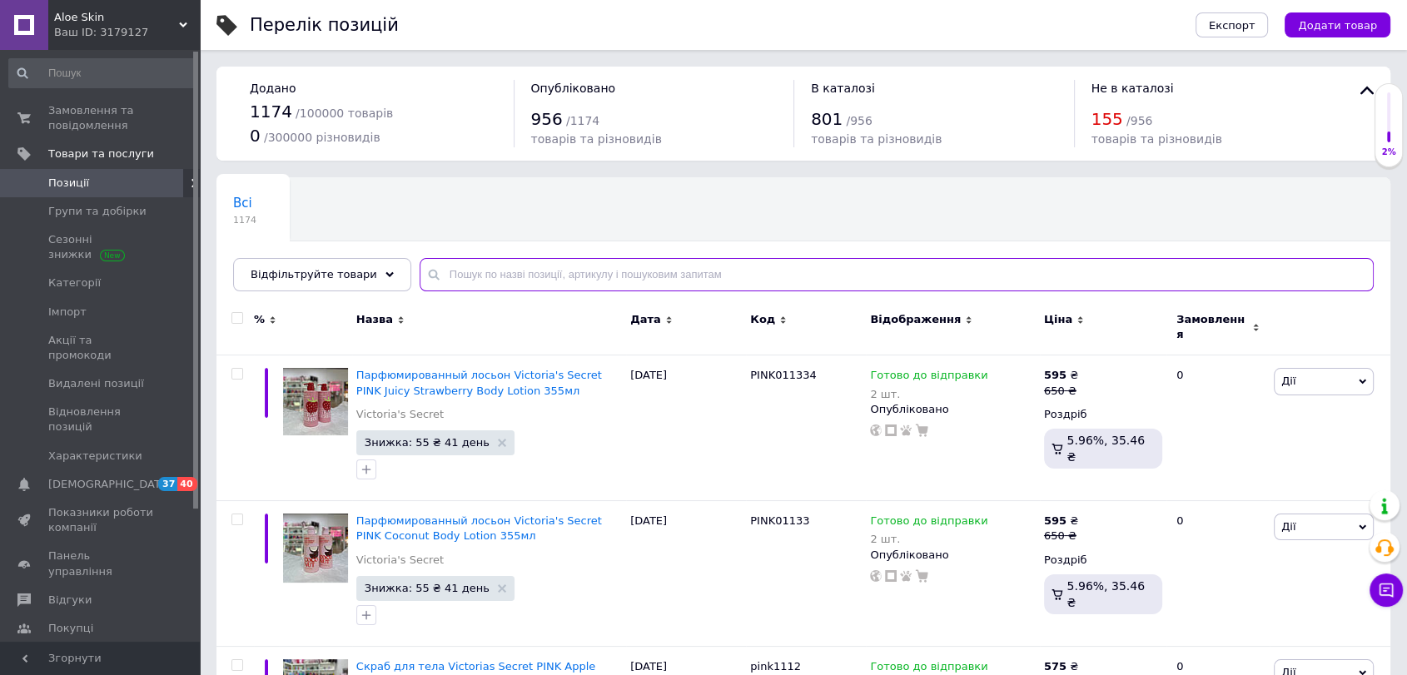
click at [577, 281] on input "text" at bounding box center [897, 274] width 954 height 33
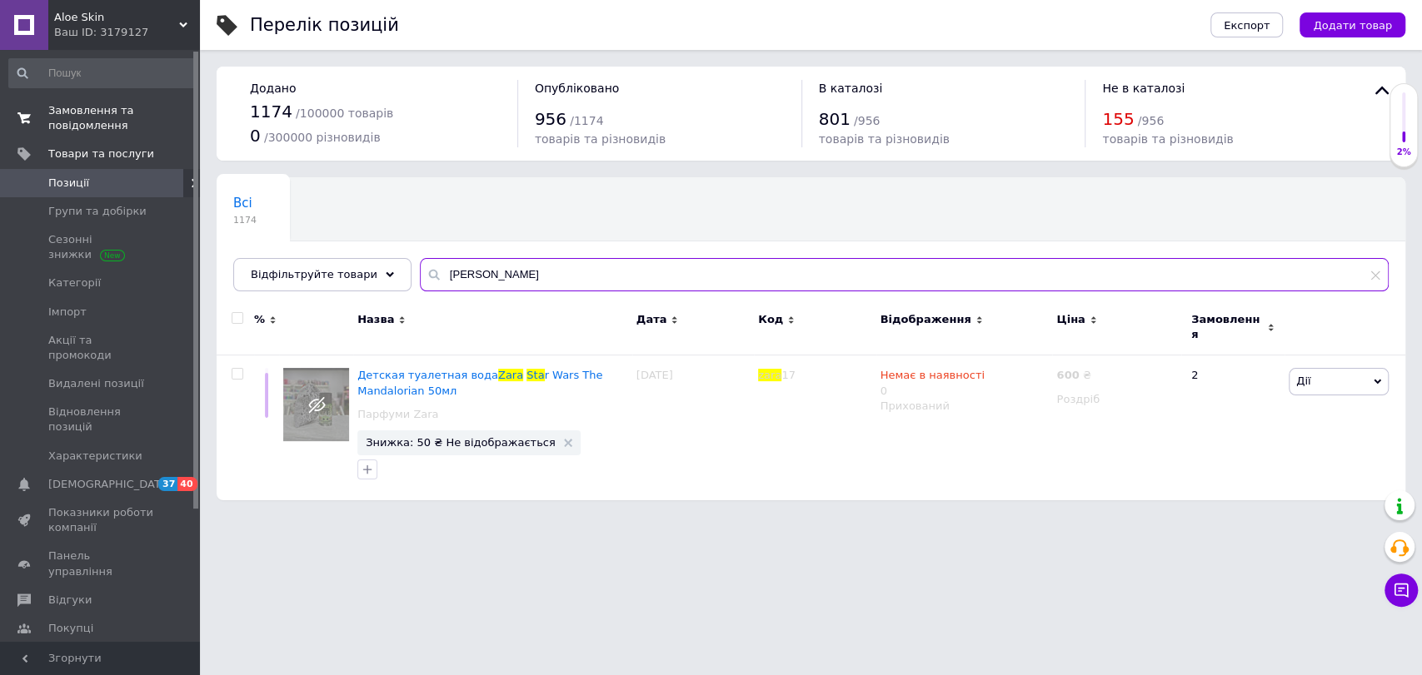
type input "zara sta"
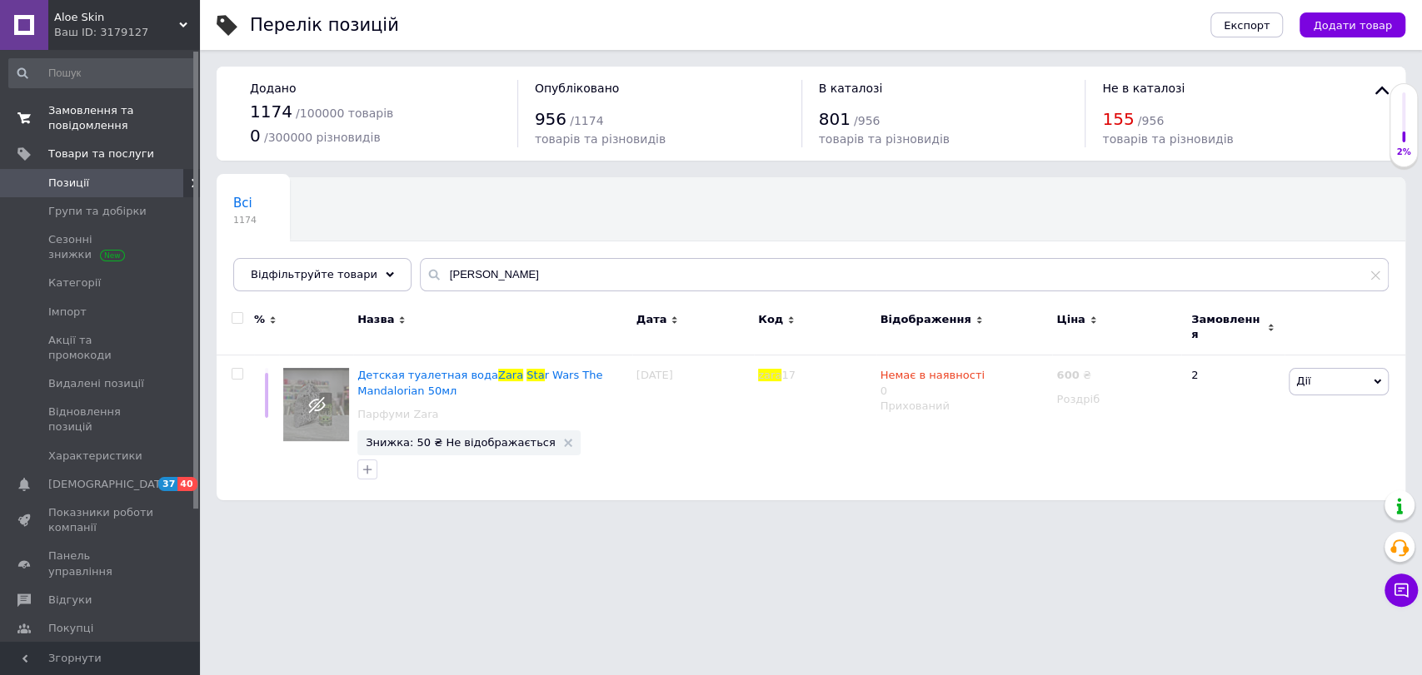
click at [102, 107] on span "Замовлення та повідомлення" at bounding box center [101, 118] width 106 height 30
